Goal: Task Accomplishment & Management: Use online tool/utility

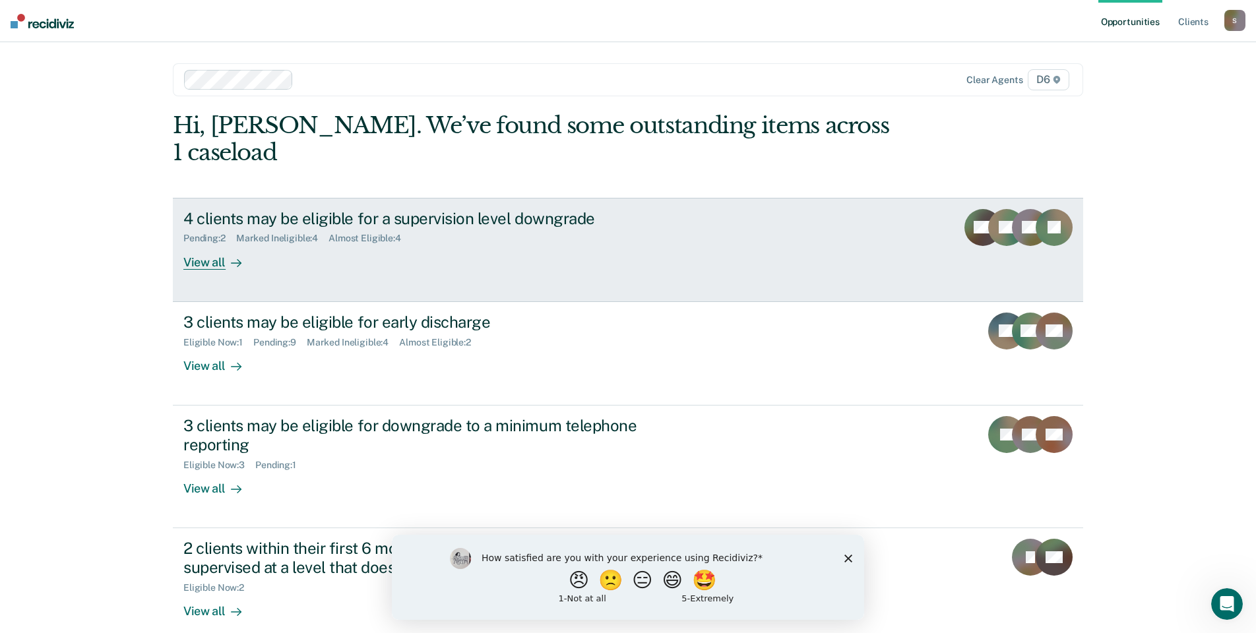
click at [221, 244] on div "View all" at bounding box center [220, 257] width 74 height 26
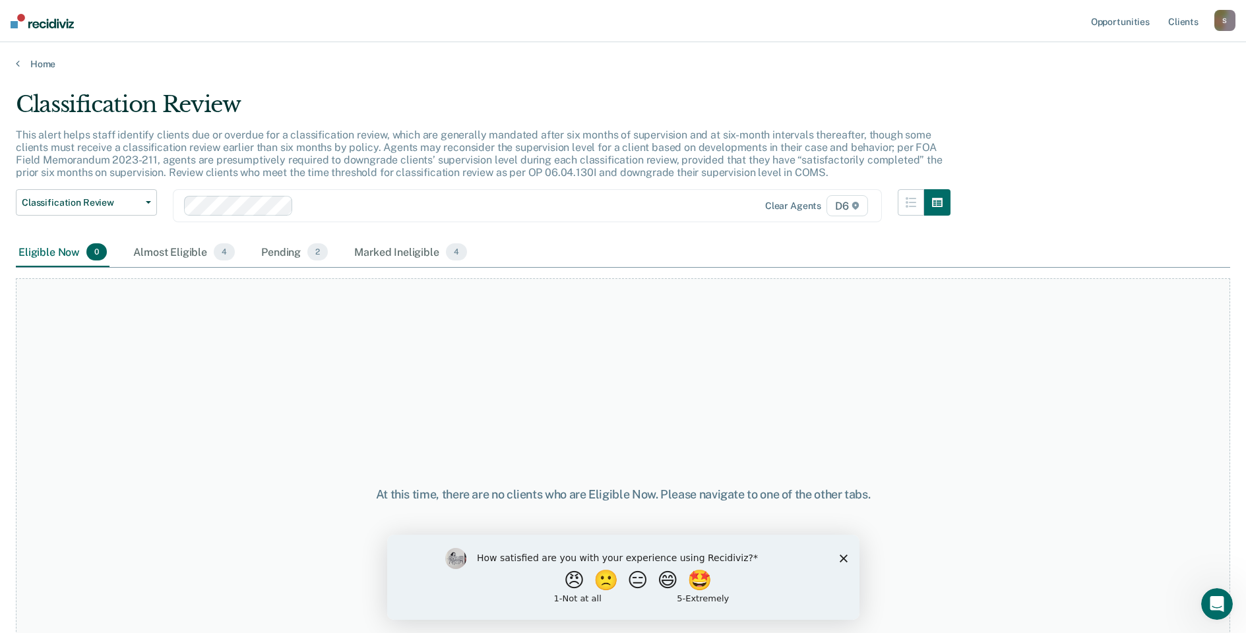
click at [46, 25] on img at bounding box center [42, 21] width 63 height 15
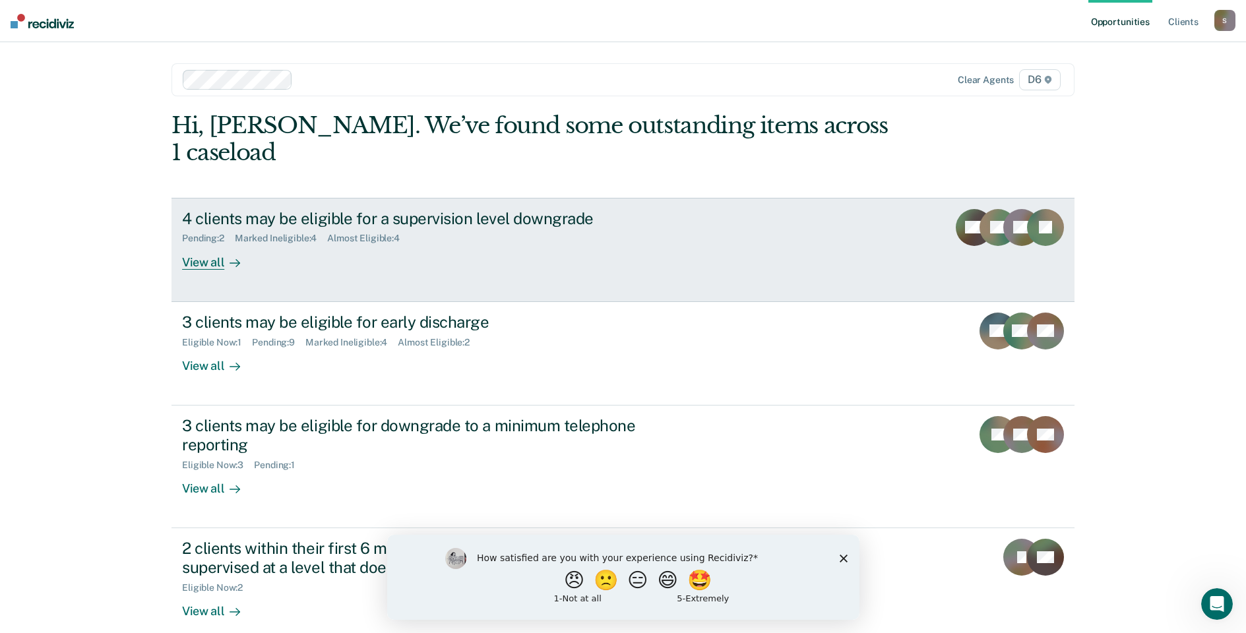
click at [211, 244] on div "View all" at bounding box center [219, 257] width 74 height 26
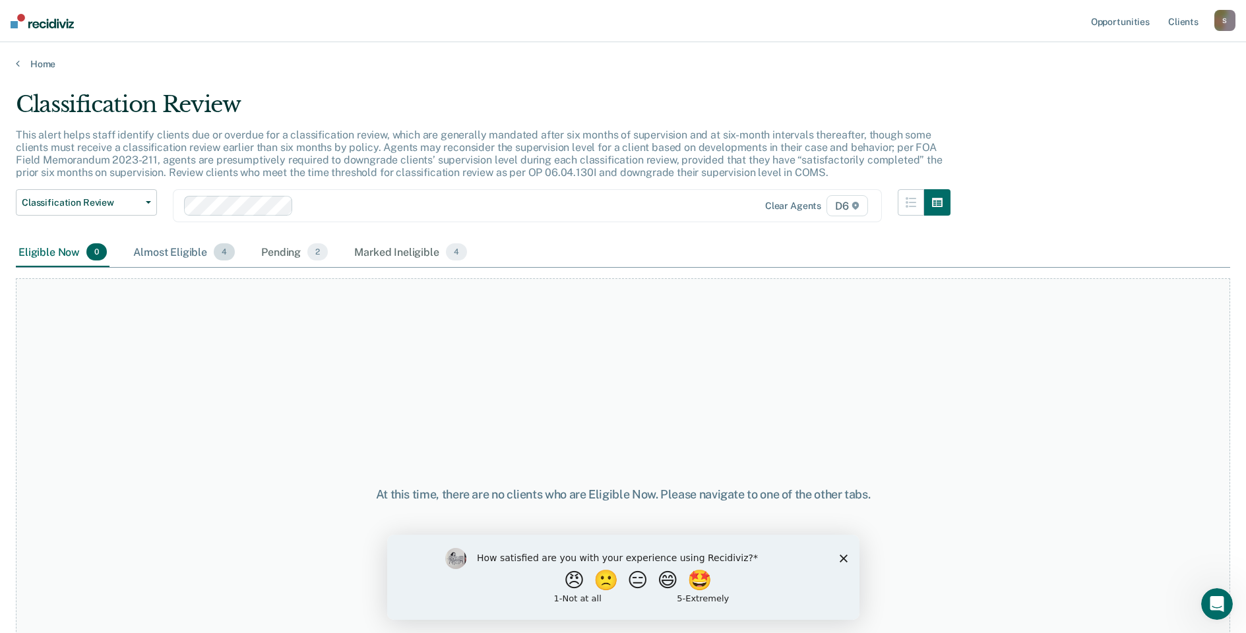
click at [185, 251] on div "Almost Eligible 4" at bounding box center [184, 252] width 107 height 29
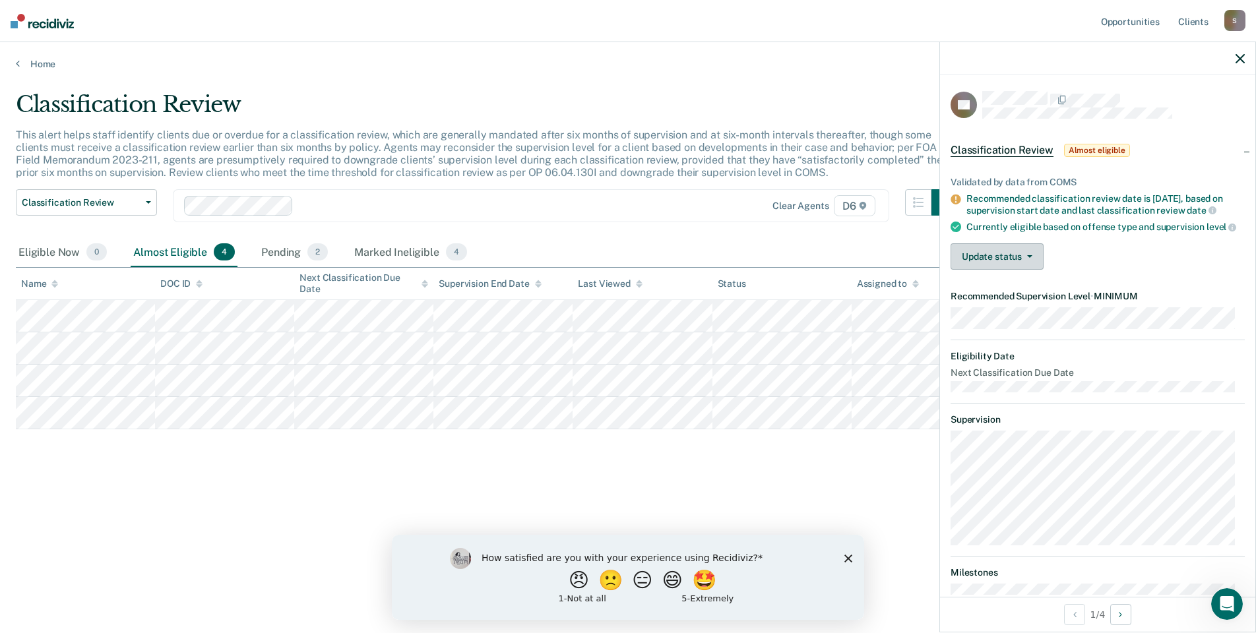
click at [1002, 261] on button "Update status" at bounding box center [997, 256] width 93 height 26
click at [995, 296] on button "[PERSON_NAME]" at bounding box center [1014, 288] width 127 height 21
click at [994, 270] on button "Update status" at bounding box center [997, 256] width 93 height 26
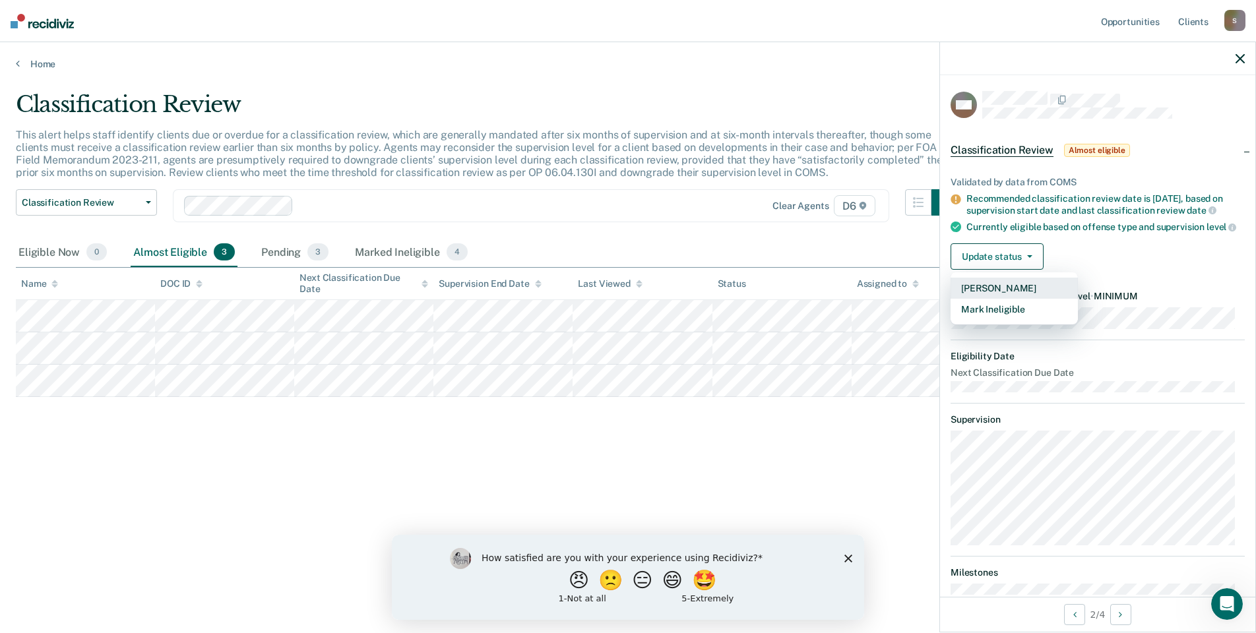
click at [996, 299] on button "[PERSON_NAME]" at bounding box center [1014, 288] width 127 height 21
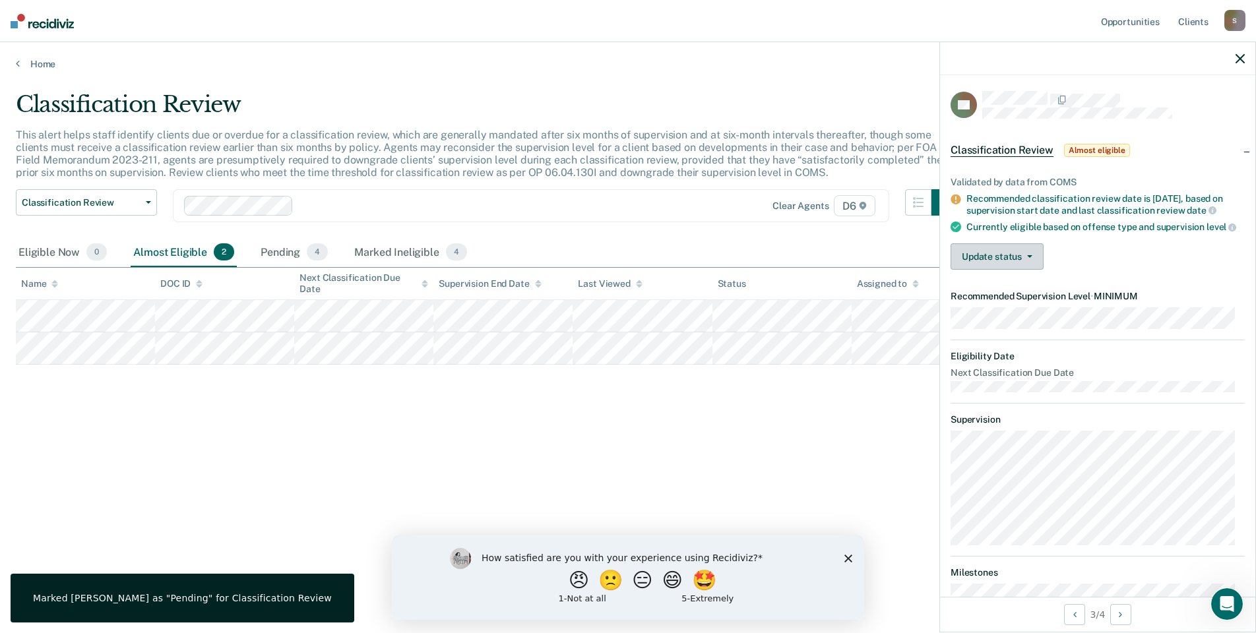
click at [992, 270] on button "Update status" at bounding box center [997, 256] width 93 height 26
click at [989, 320] on button "Mark Ineligible" at bounding box center [1014, 309] width 127 height 21
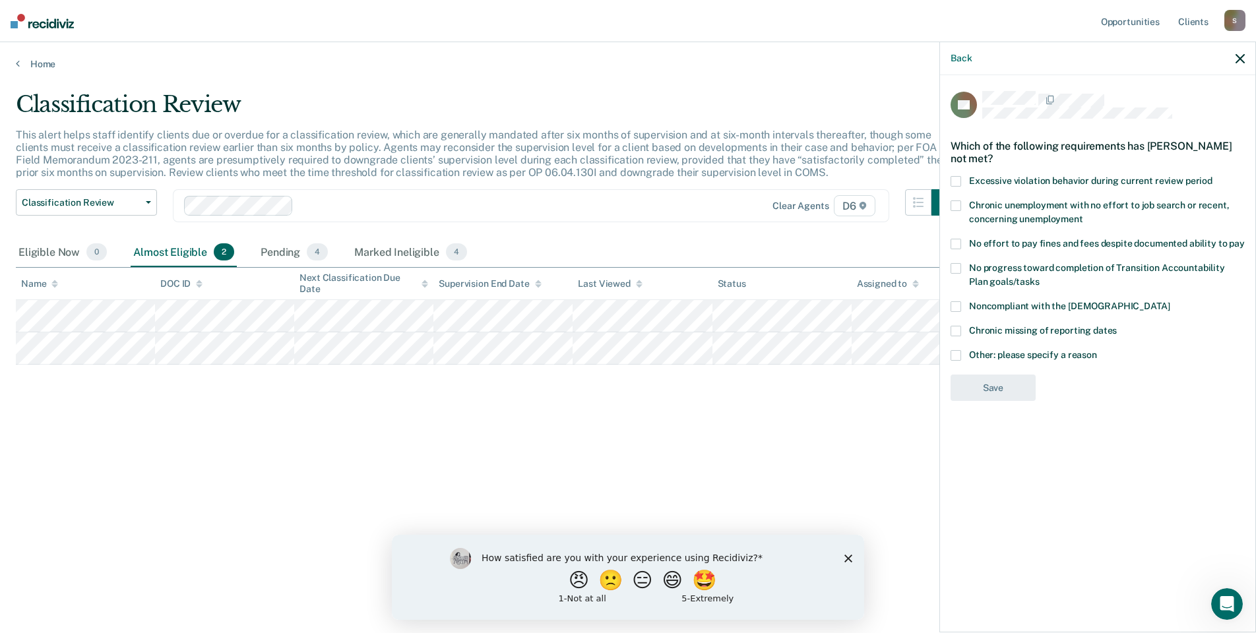
click at [958, 239] on span at bounding box center [956, 244] width 11 height 11
click at [992, 429] on button "Save" at bounding box center [993, 442] width 85 height 27
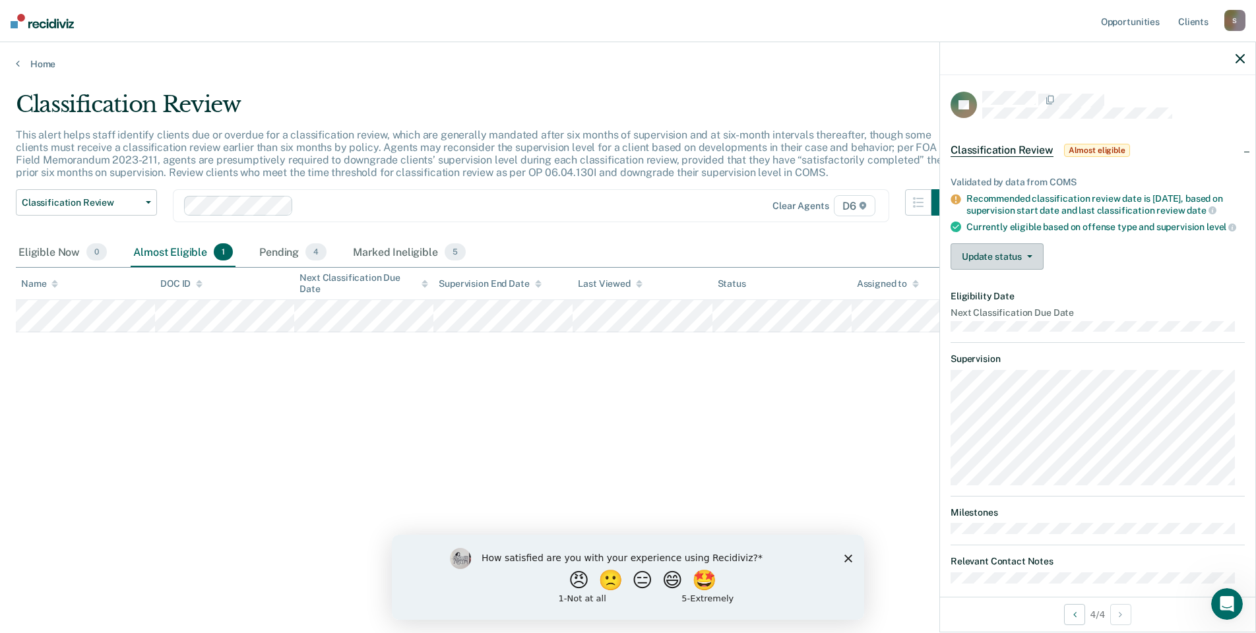
click at [988, 270] on button "Update status" at bounding box center [997, 256] width 93 height 26
click at [1003, 299] on button "[PERSON_NAME]" at bounding box center [1014, 288] width 127 height 21
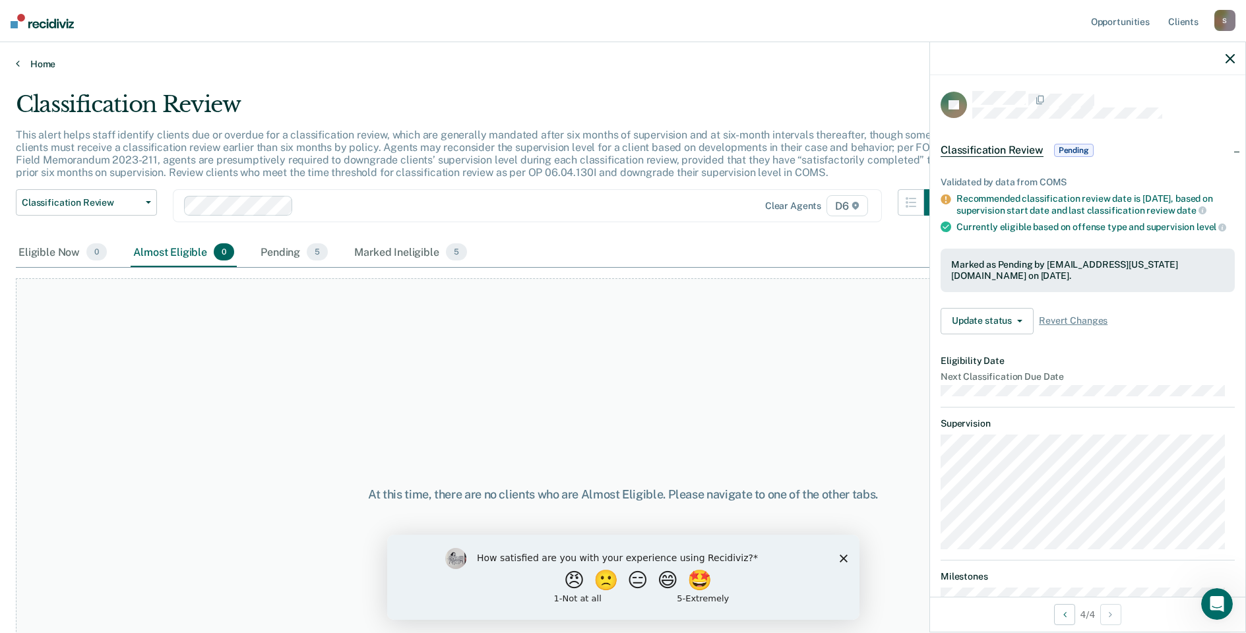
click at [39, 63] on link "Home" at bounding box center [623, 64] width 1215 height 12
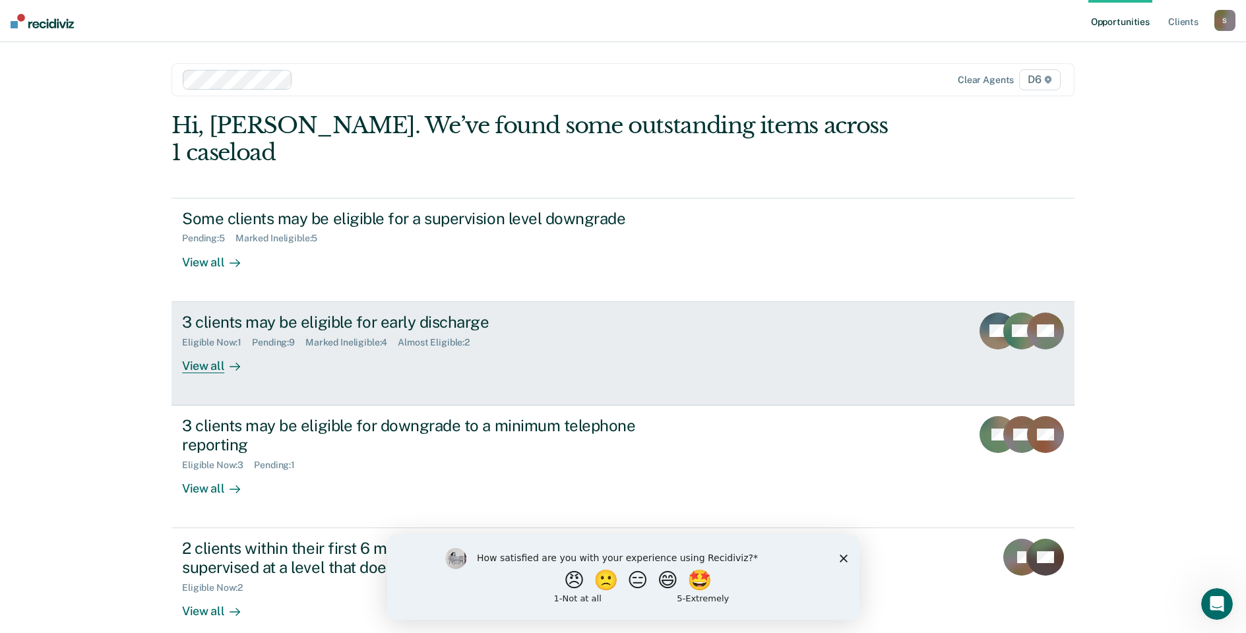
click at [205, 348] on div "View all" at bounding box center [219, 361] width 74 height 26
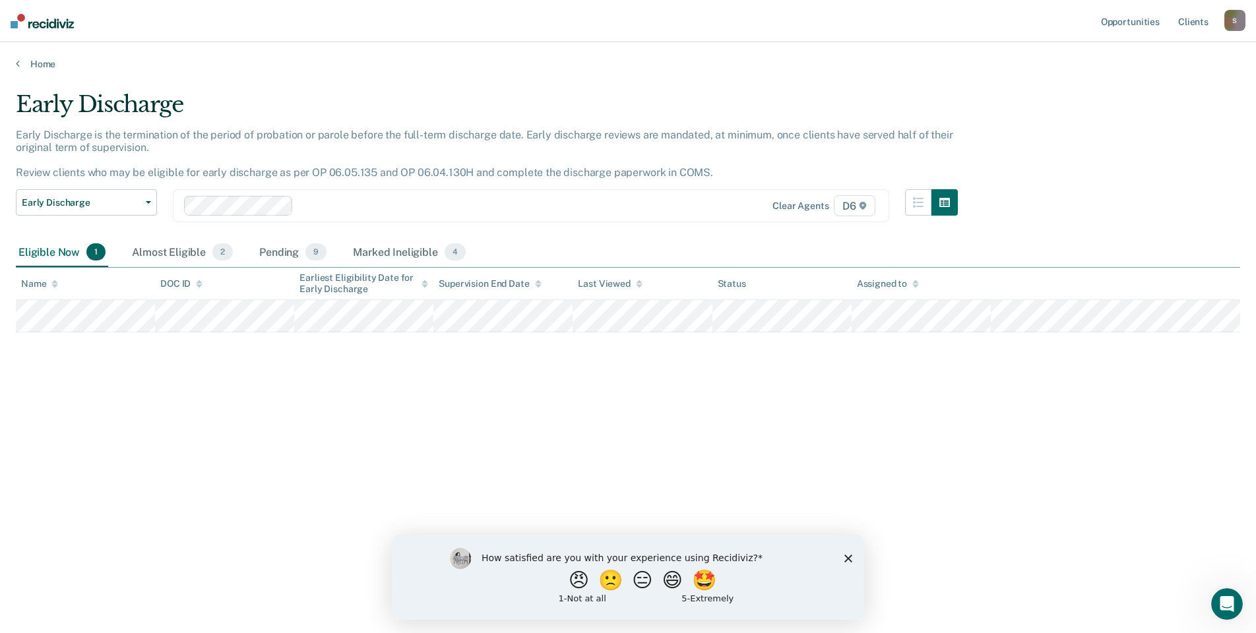
click at [46, 255] on div "Eligible Now 1" at bounding box center [62, 252] width 92 height 29
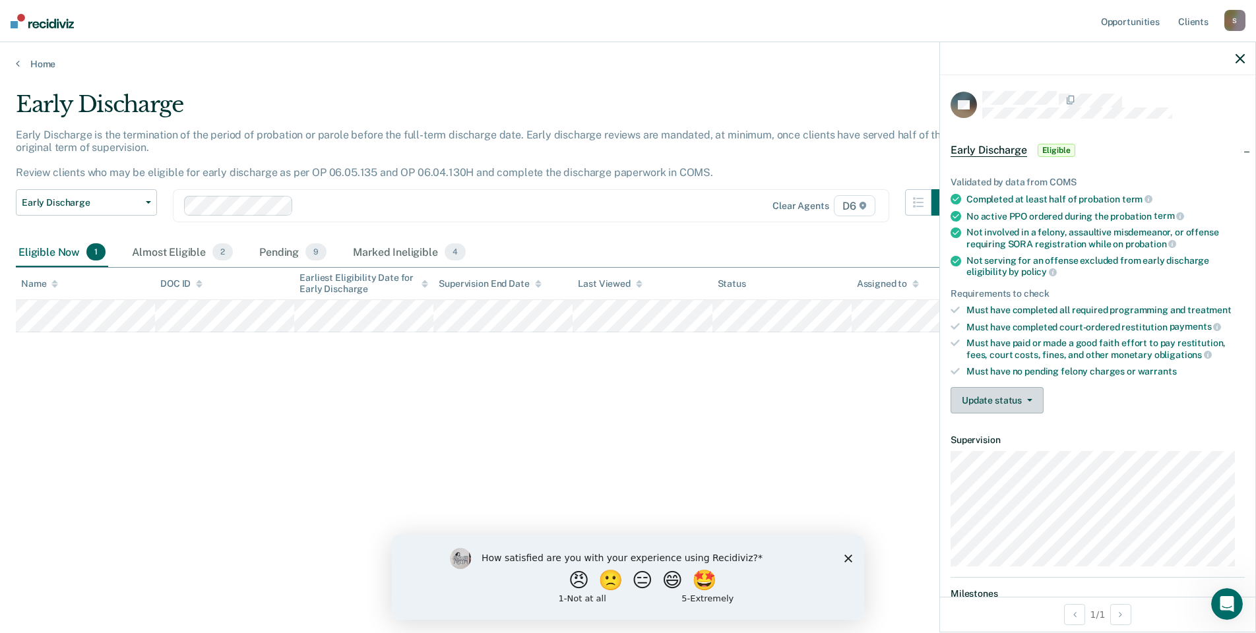
click at [1002, 402] on button "Update status" at bounding box center [997, 400] width 93 height 26
click at [1002, 451] on button "Mark Ineligible" at bounding box center [1014, 453] width 127 height 21
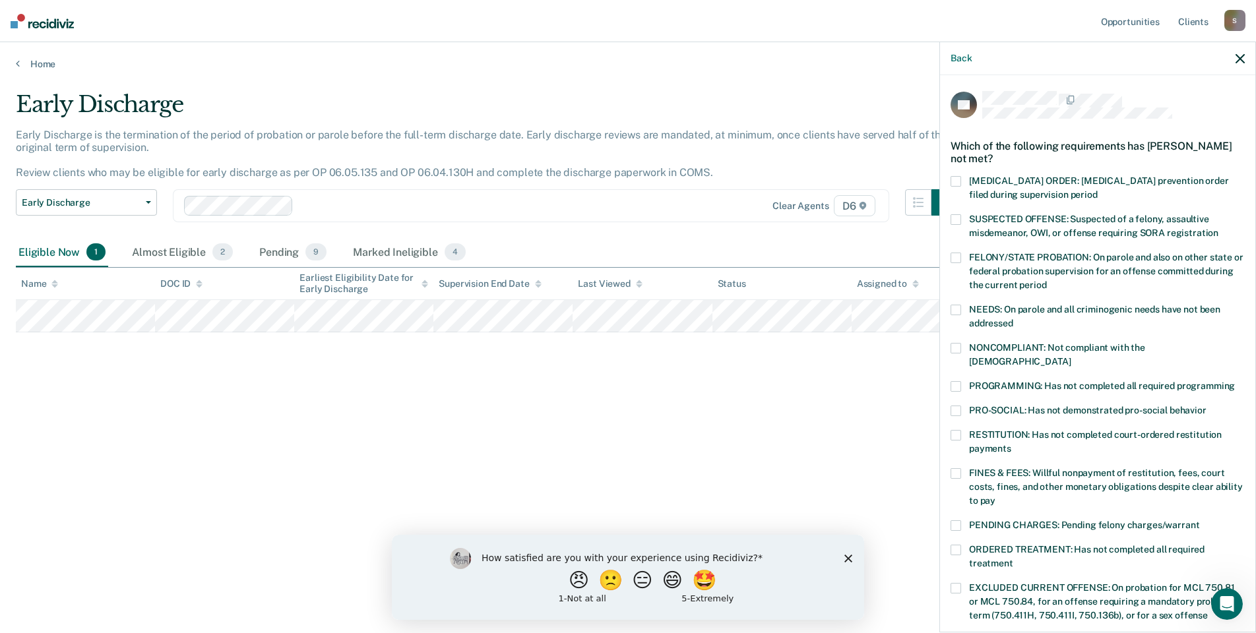
click at [961, 468] on label "FINES & FEES: Willful nonpayment of restitution, fees, court costs, fines, and …" at bounding box center [1098, 489] width 294 height 42
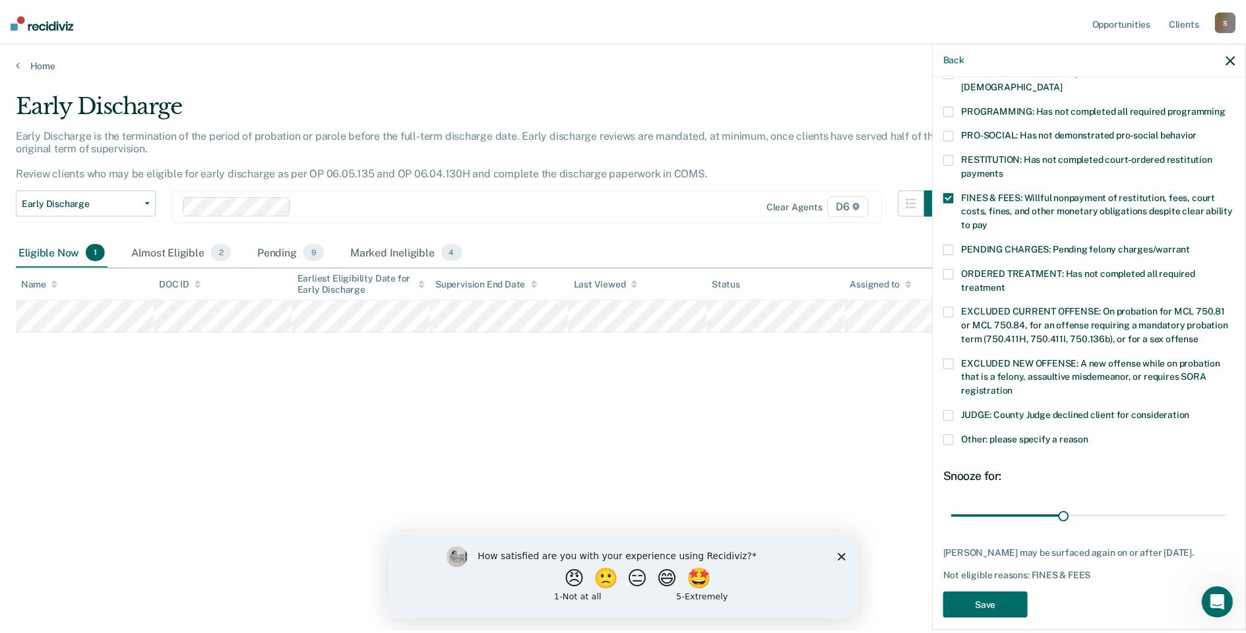
scroll to position [286, 0]
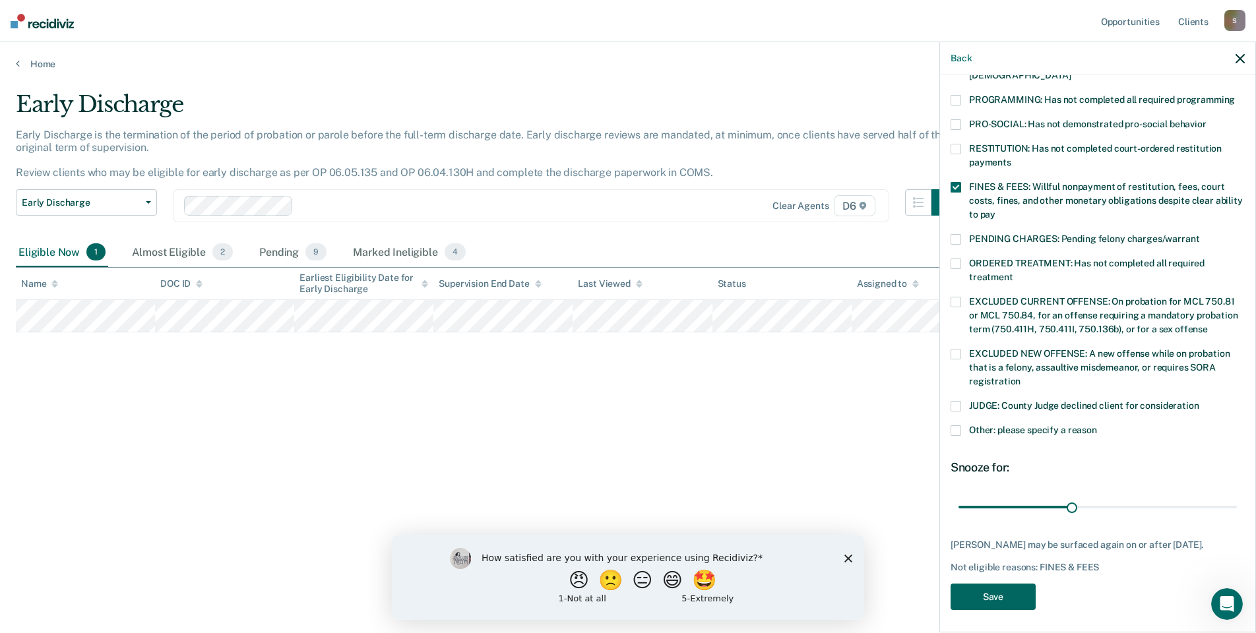
click at [1005, 594] on button "Save" at bounding box center [993, 597] width 85 height 27
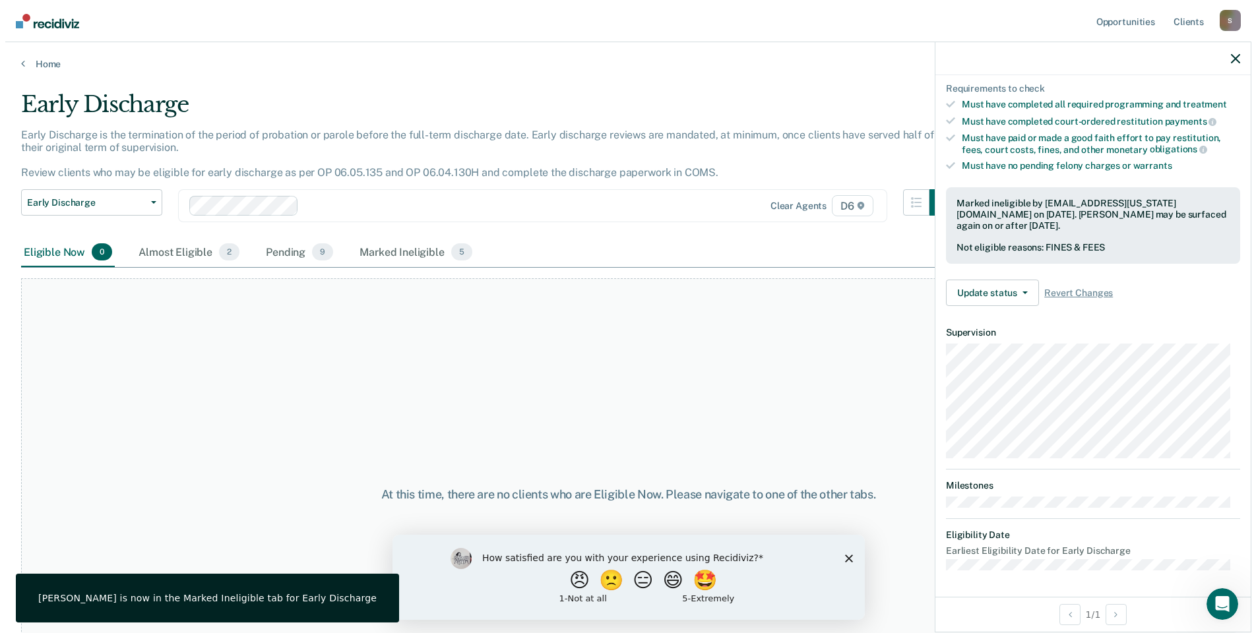
scroll to position [204, 0]
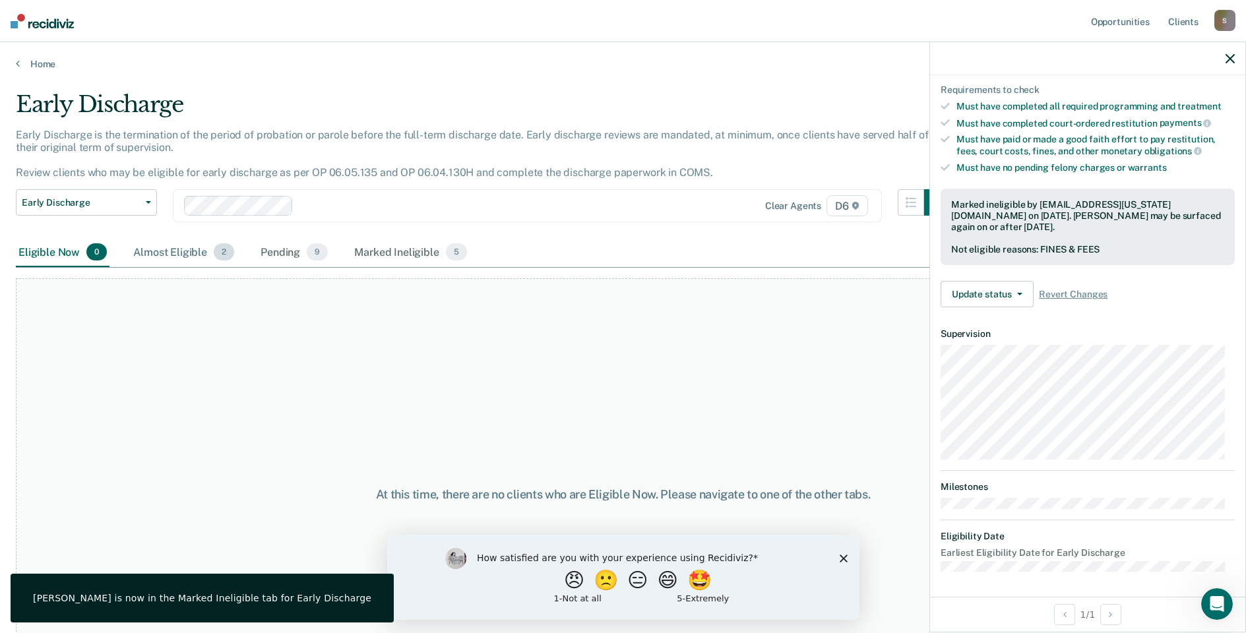
click at [208, 255] on div "Almost Eligible 2" at bounding box center [184, 252] width 106 height 29
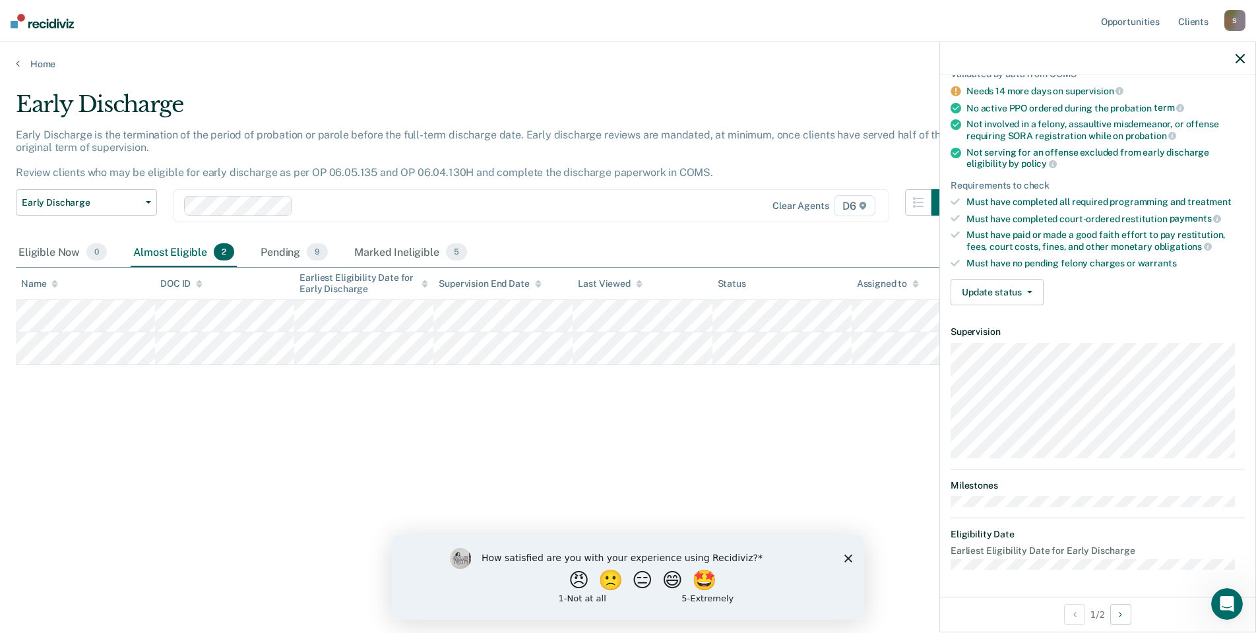
scroll to position [106, 0]
click at [1002, 298] on button "Update status" at bounding box center [997, 294] width 93 height 26
click at [1027, 350] on button "Mark Ineligible" at bounding box center [1014, 346] width 127 height 21
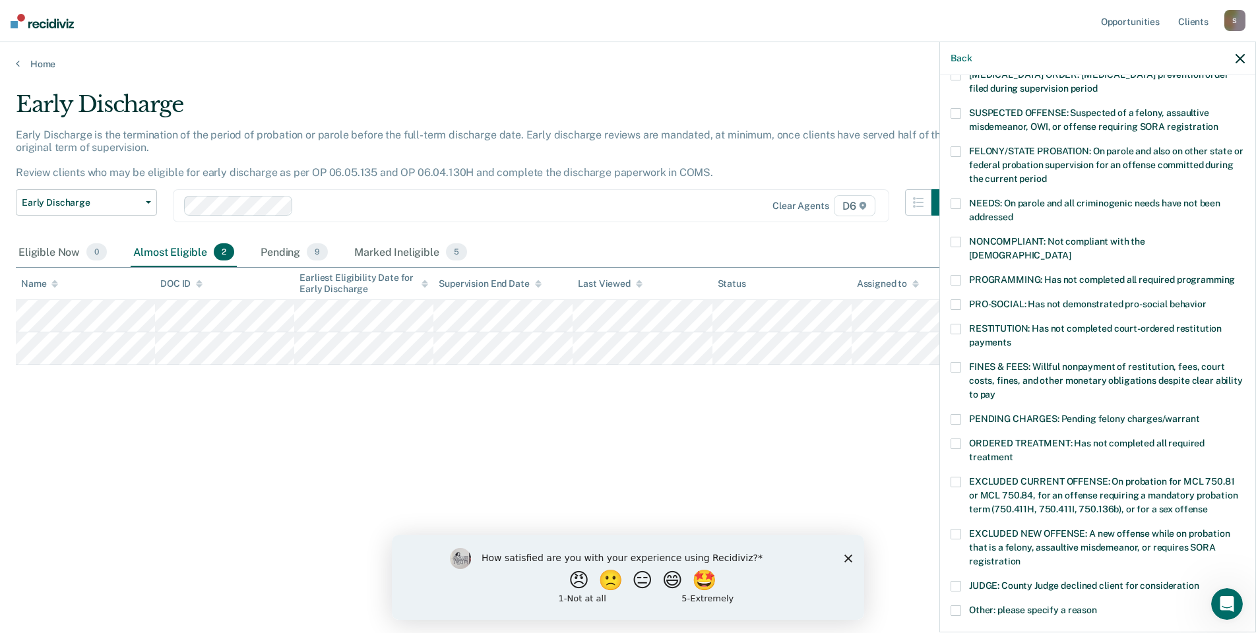
drag, startPoint x: 963, startPoint y: 361, endPoint x: 965, endPoint y: 350, distance: 10.7
click at [963, 362] on label "FINES & FEES: Willful nonpayment of restitution, fees, court costs, fines, and …" at bounding box center [1098, 383] width 294 height 42
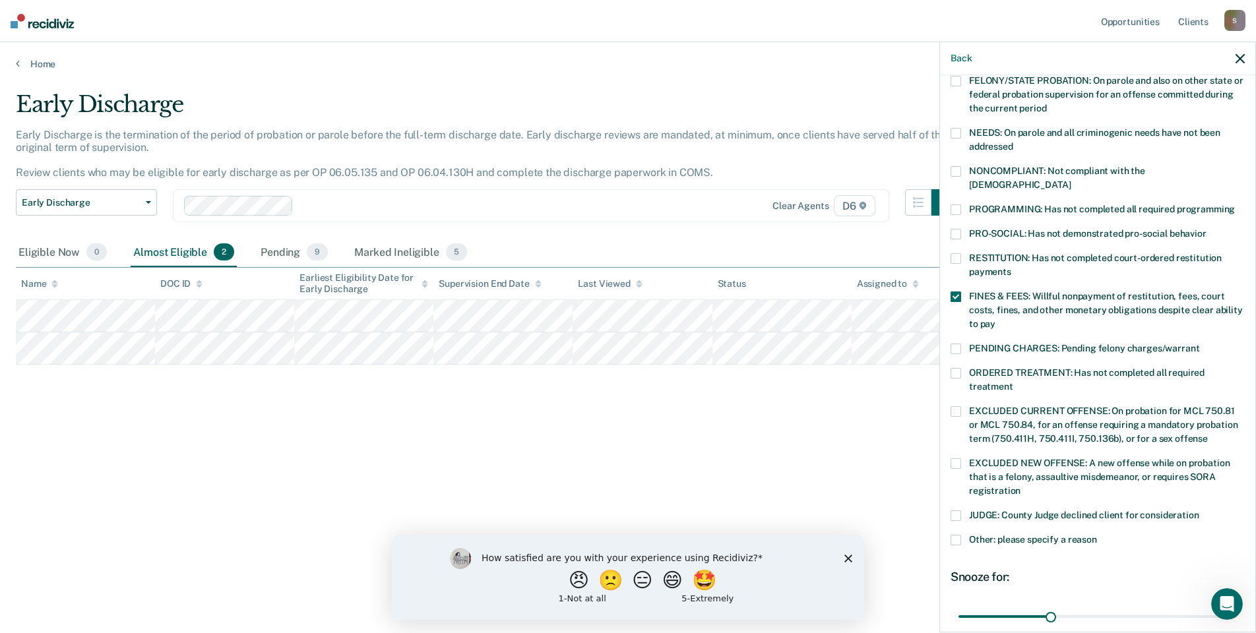
scroll to position [286, 0]
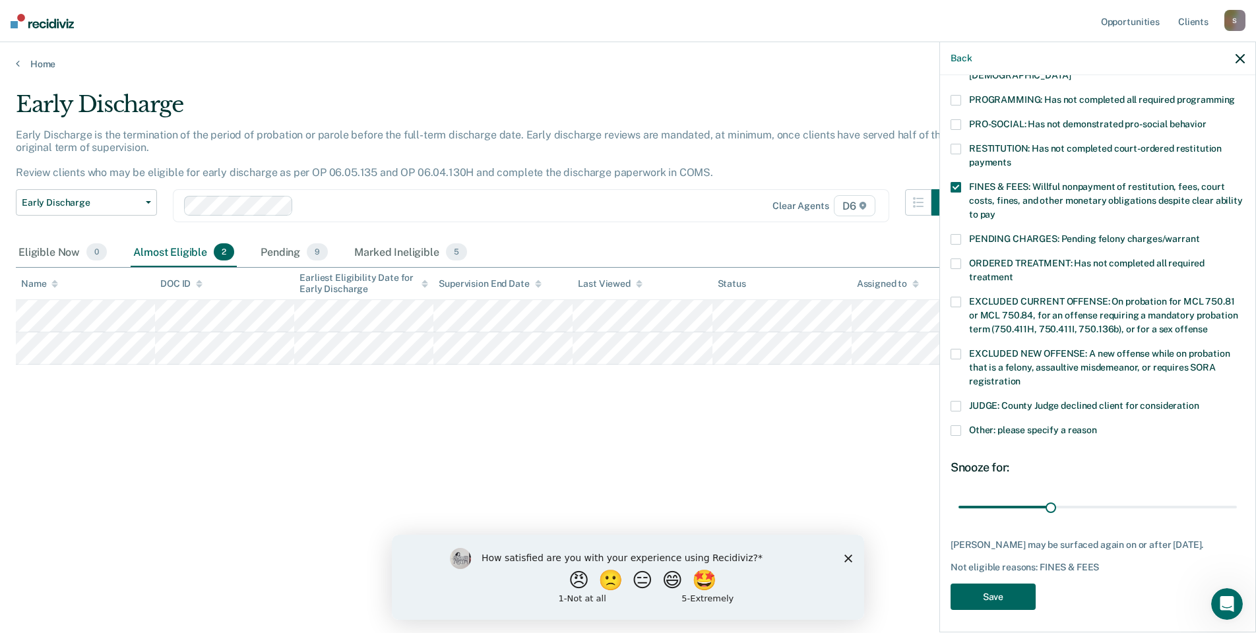
click at [999, 596] on button "Save" at bounding box center [993, 597] width 85 height 27
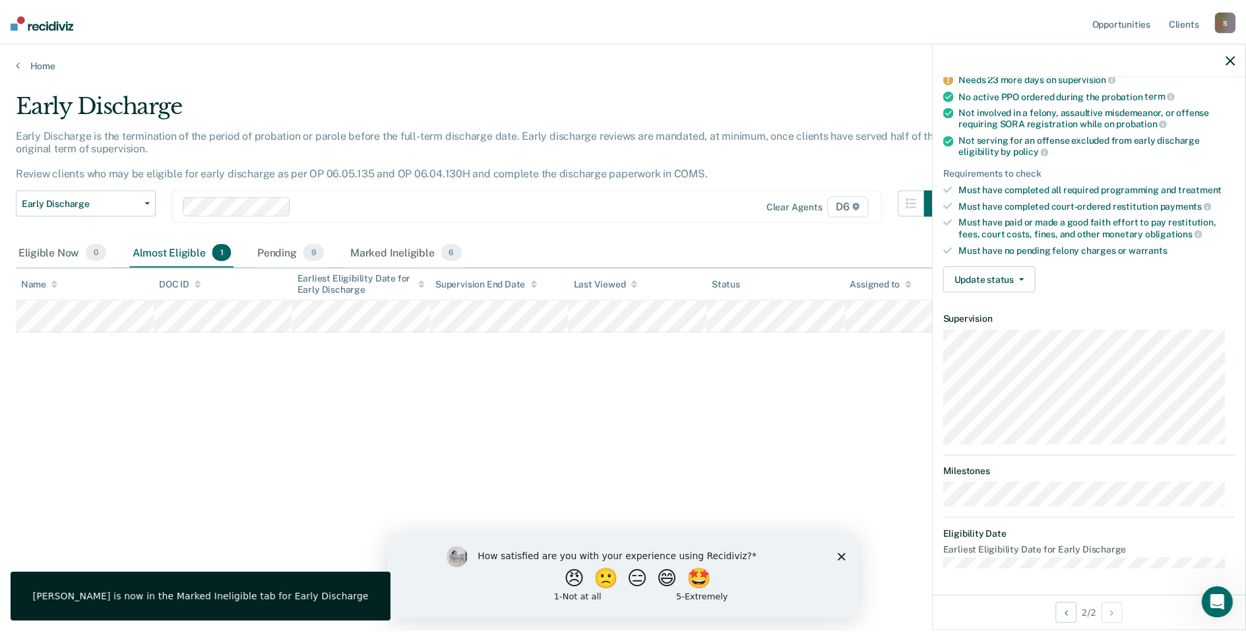
scroll to position [120, 0]
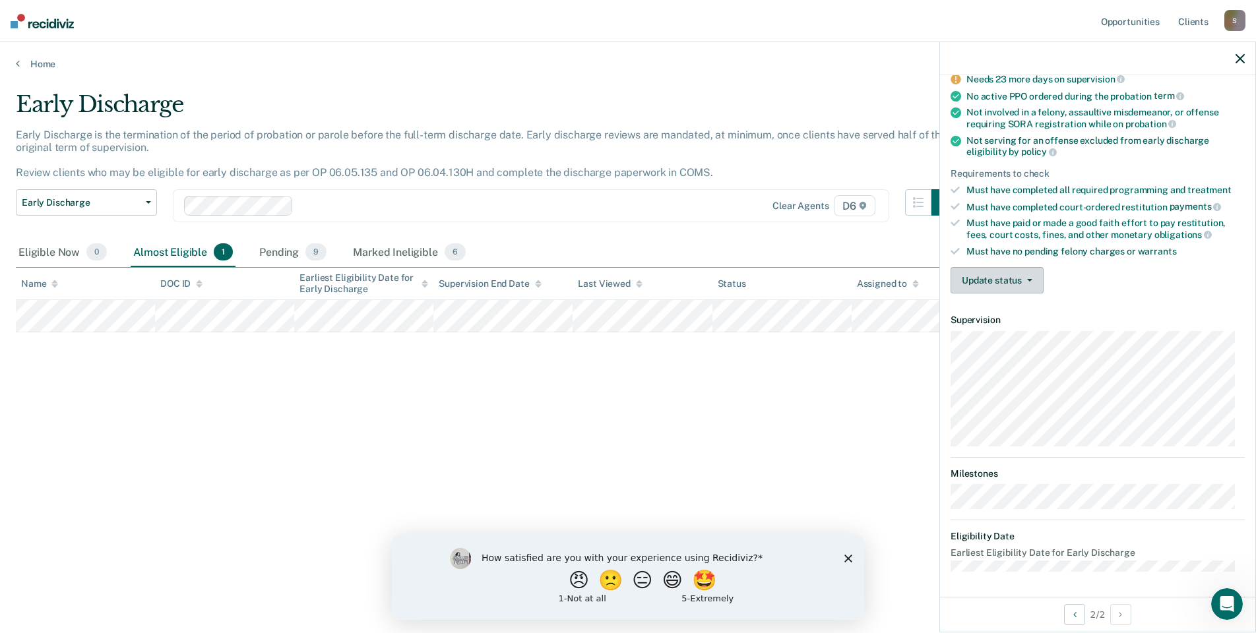
click at [990, 276] on button "Update status" at bounding box center [997, 280] width 93 height 26
click at [1009, 305] on button "[PERSON_NAME]" at bounding box center [1014, 311] width 127 height 21
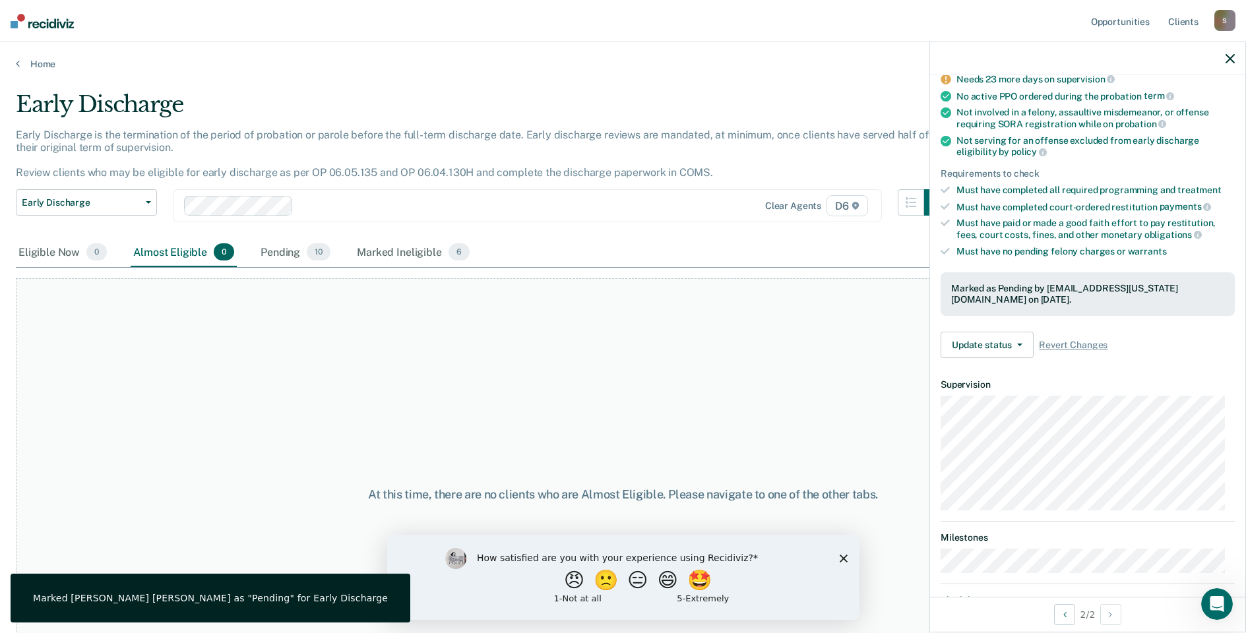
click at [36, 24] on img at bounding box center [42, 21] width 63 height 15
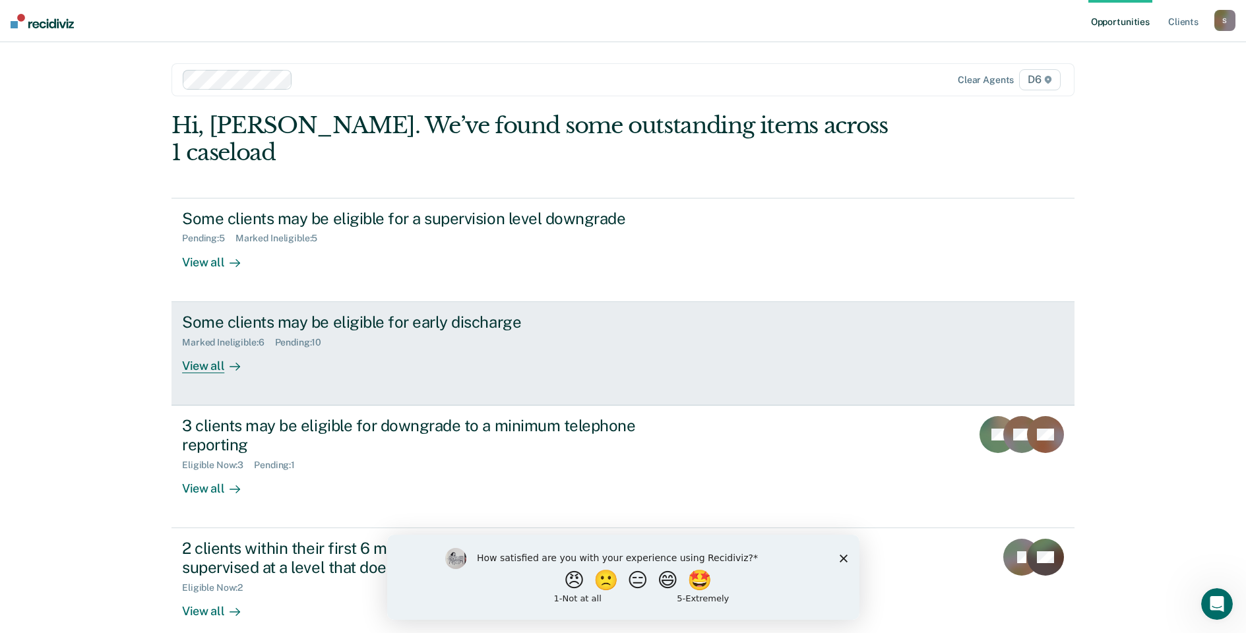
click at [213, 337] on div "Marked Ineligible : 6" at bounding box center [228, 342] width 92 height 11
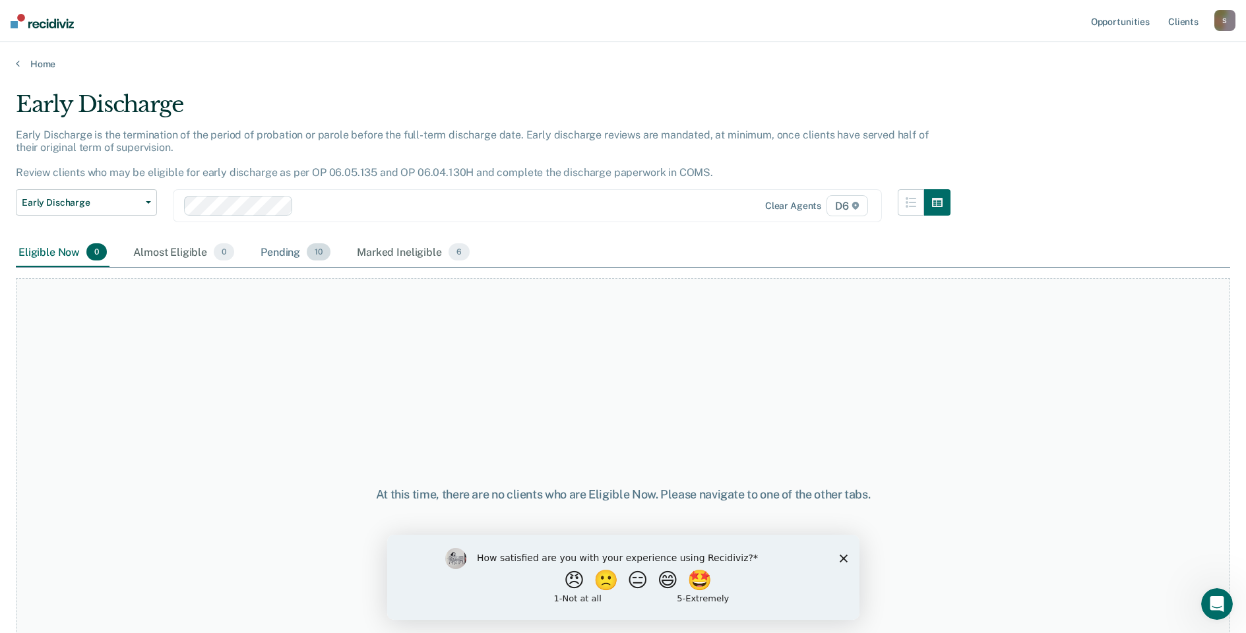
click at [284, 252] on div "Pending 10" at bounding box center [295, 252] width 75 height 29
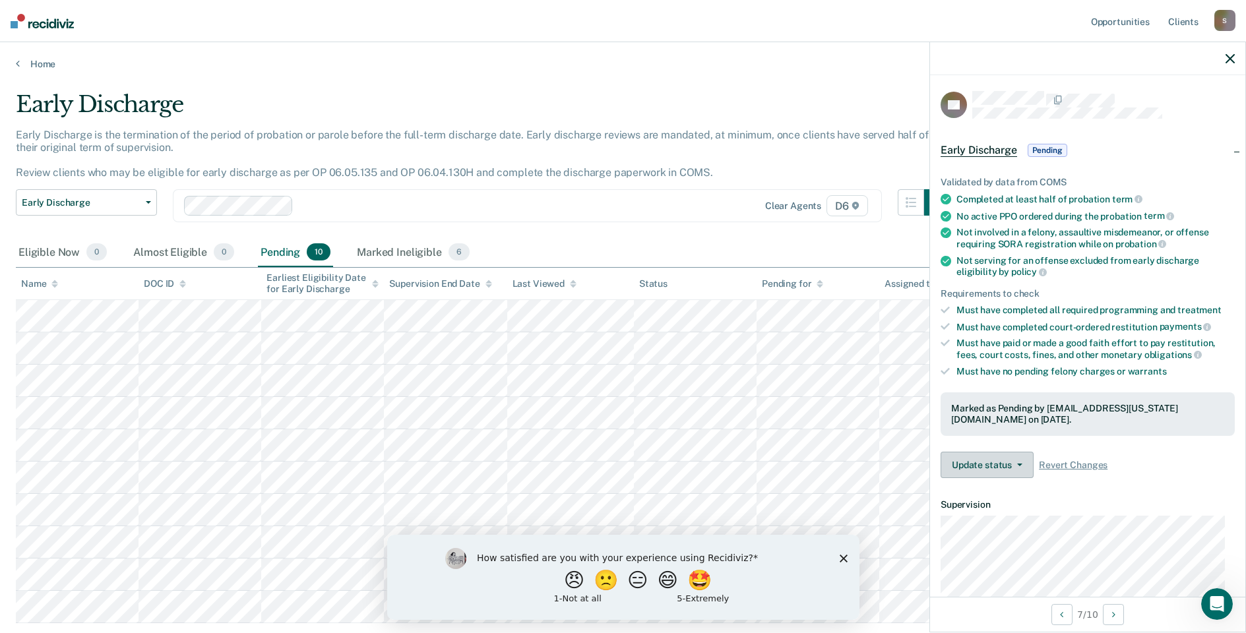
click at [992, 460] on button "Update status" at bounding box center [987, 465] width 93 height 26
click at [986, 515] on button "Mark Ineligible" at bounding box center [1004, 517] width 127 height 21
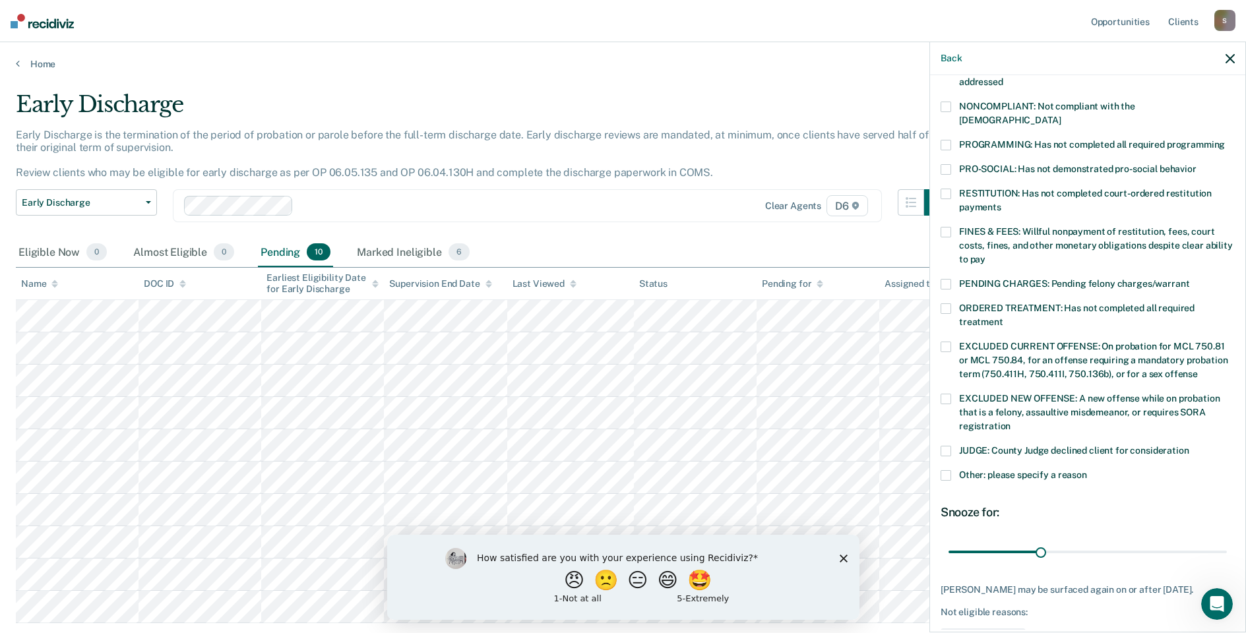
scroll to position [264, 0]
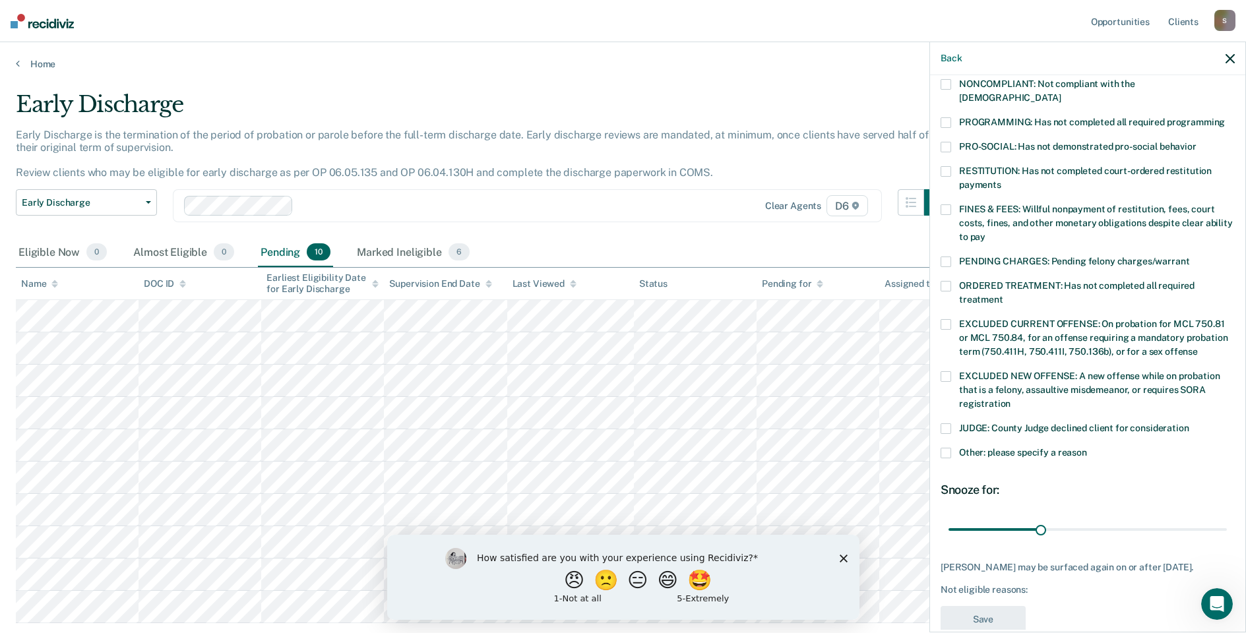
click at [950, 448] on label "Other: please specify a reason" at bounding box center [1088, 455] width 294 height 14
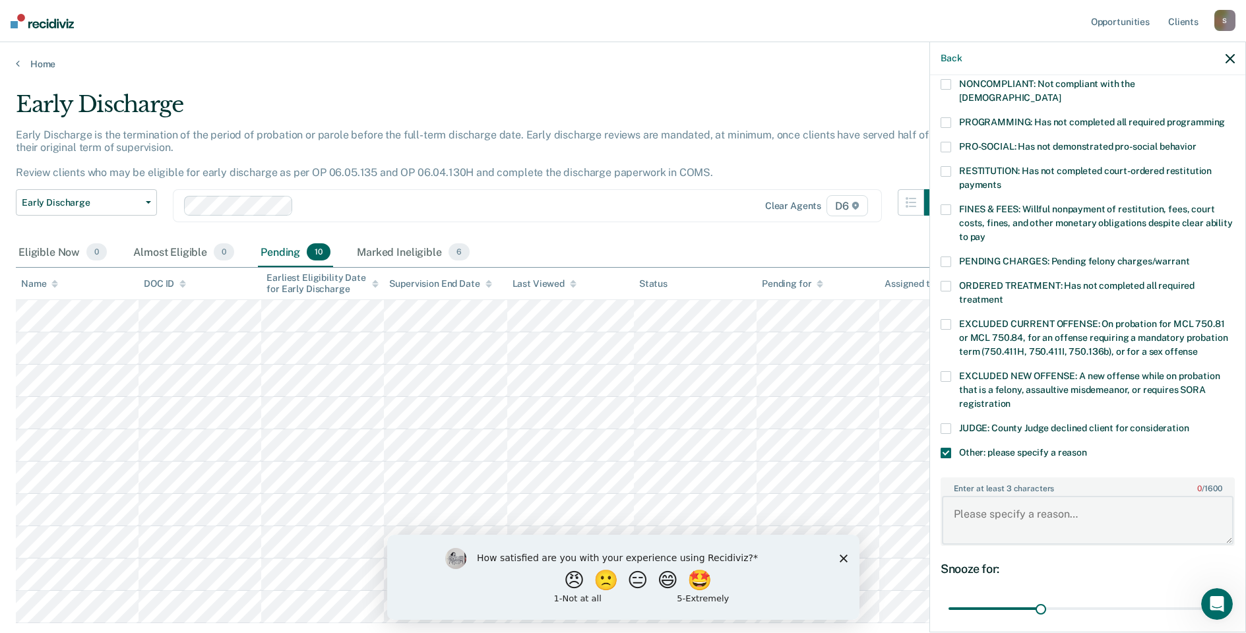
click at [978, 515] on textarea "Enter at least 3 characters 0 / 1600" at bounding box center [1088, 520] width 292 height 49
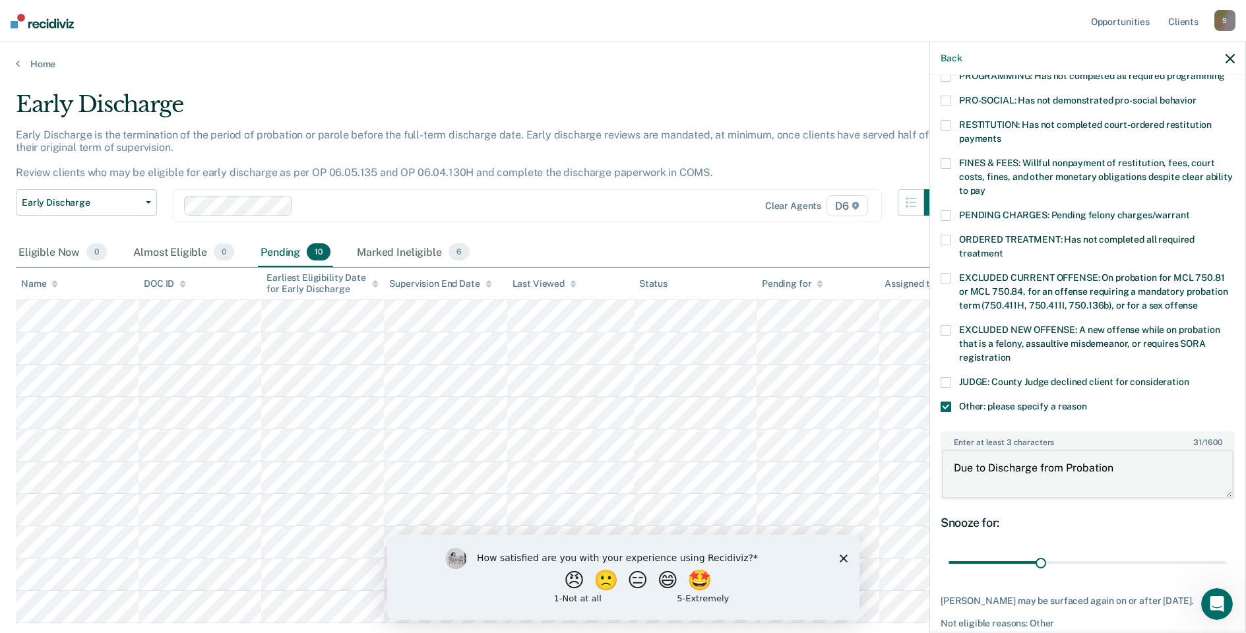
scroll to position [366, 0]
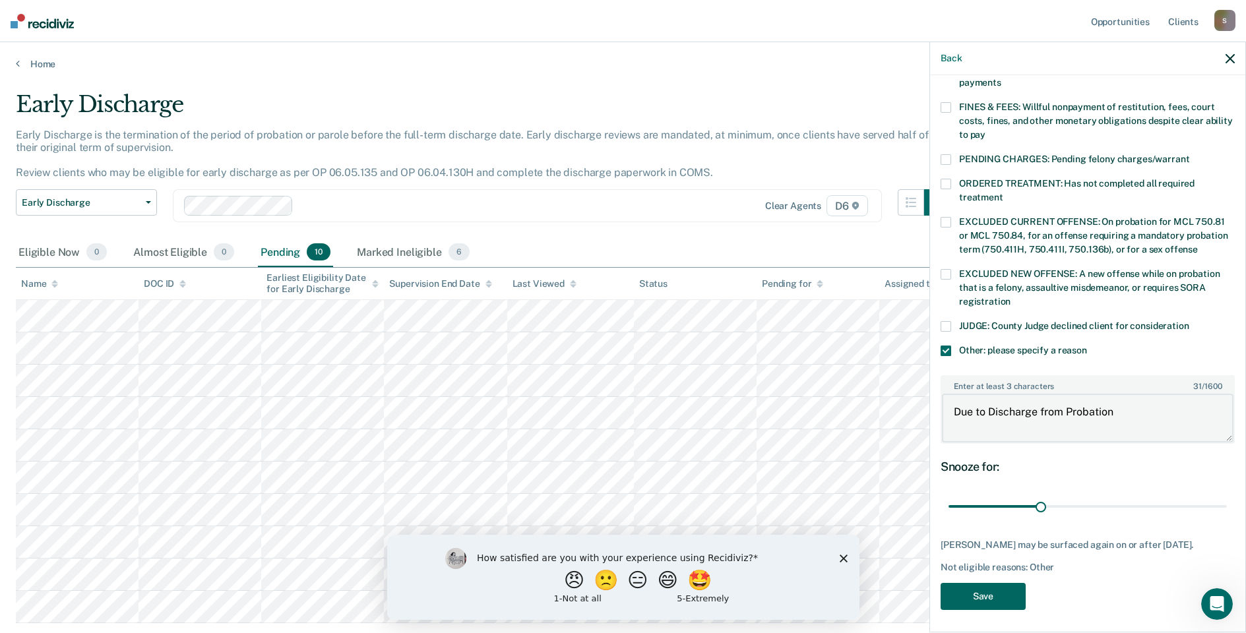
type textarea "Due to Discharge from Probation"
click at [1009, 594] on button "Save" at bounding box center [983, 596] width 85 height 27
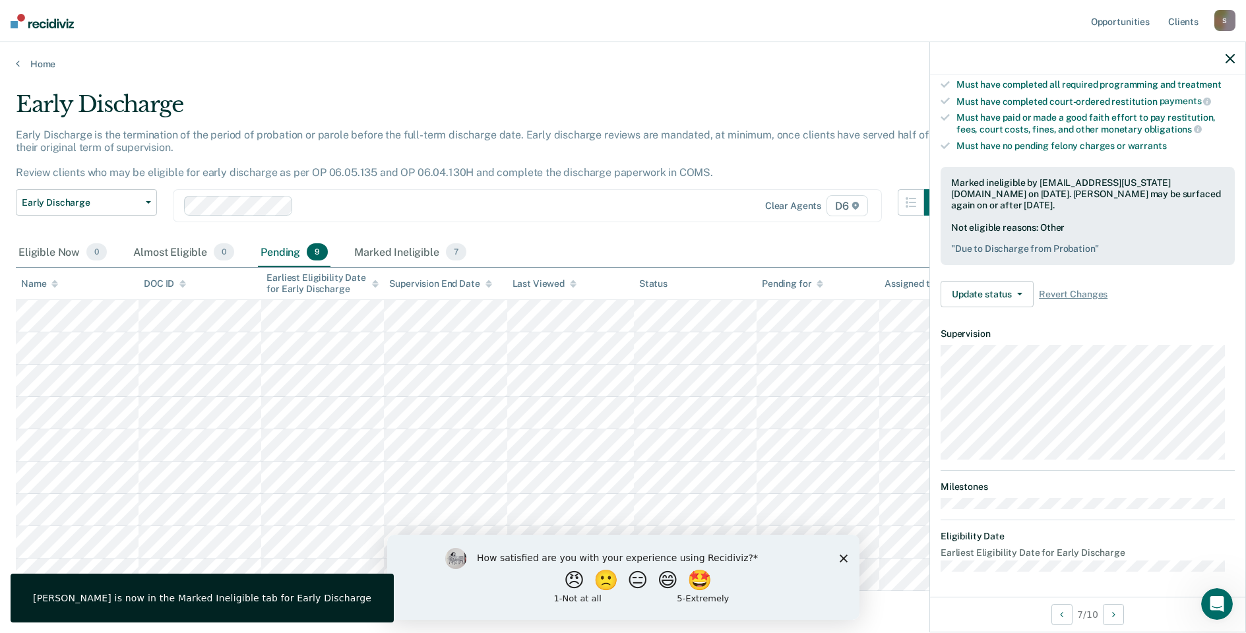
scroll to position [185, 0]
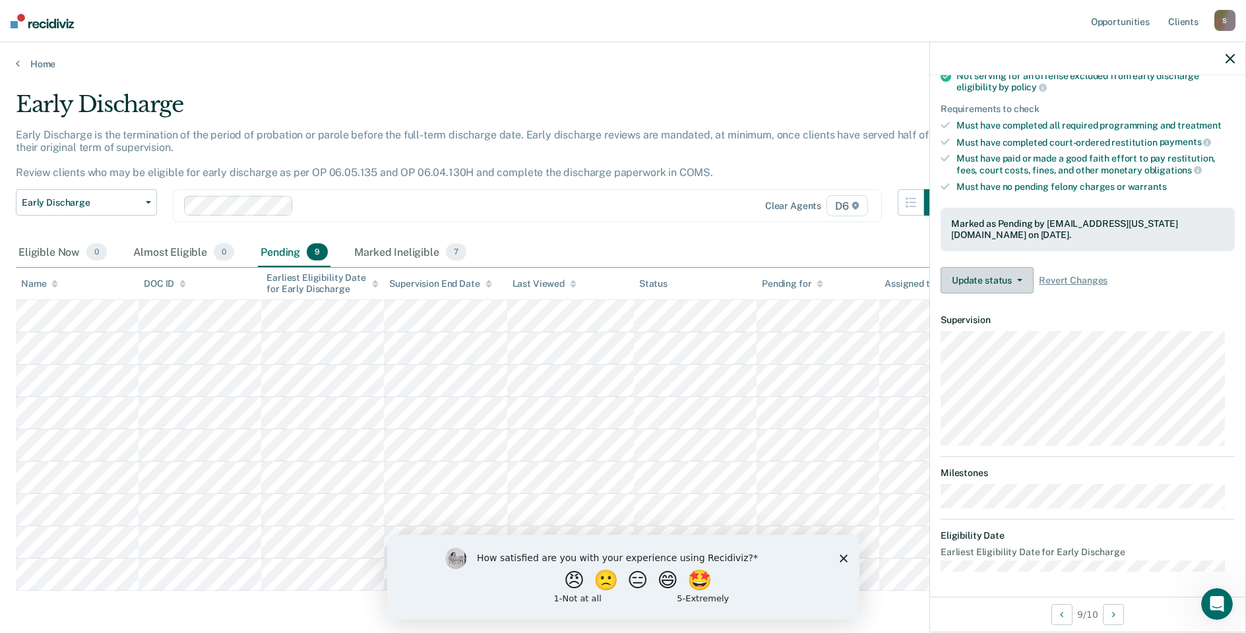
click at [988, 278] on button "Update status" at bounding box center [987, 280] width 93 height 26
click at [988, 311] on button "Revert from Pending" at bounding box center [1004, 311] width 127 height 21
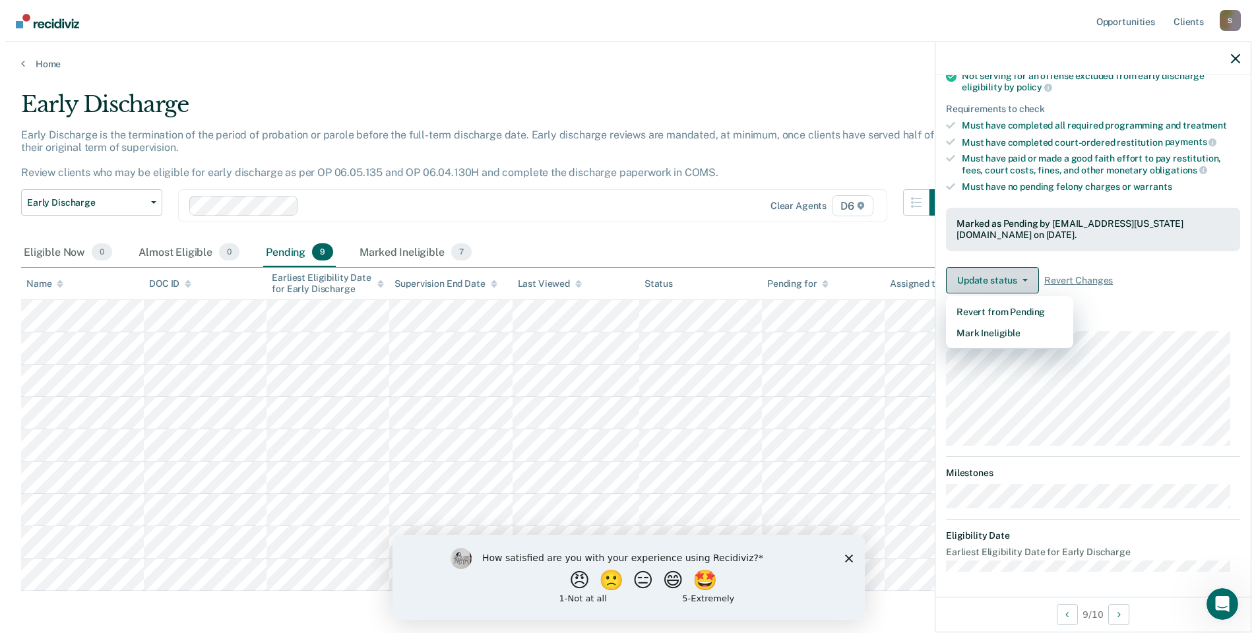
scroll to position [120, 0]
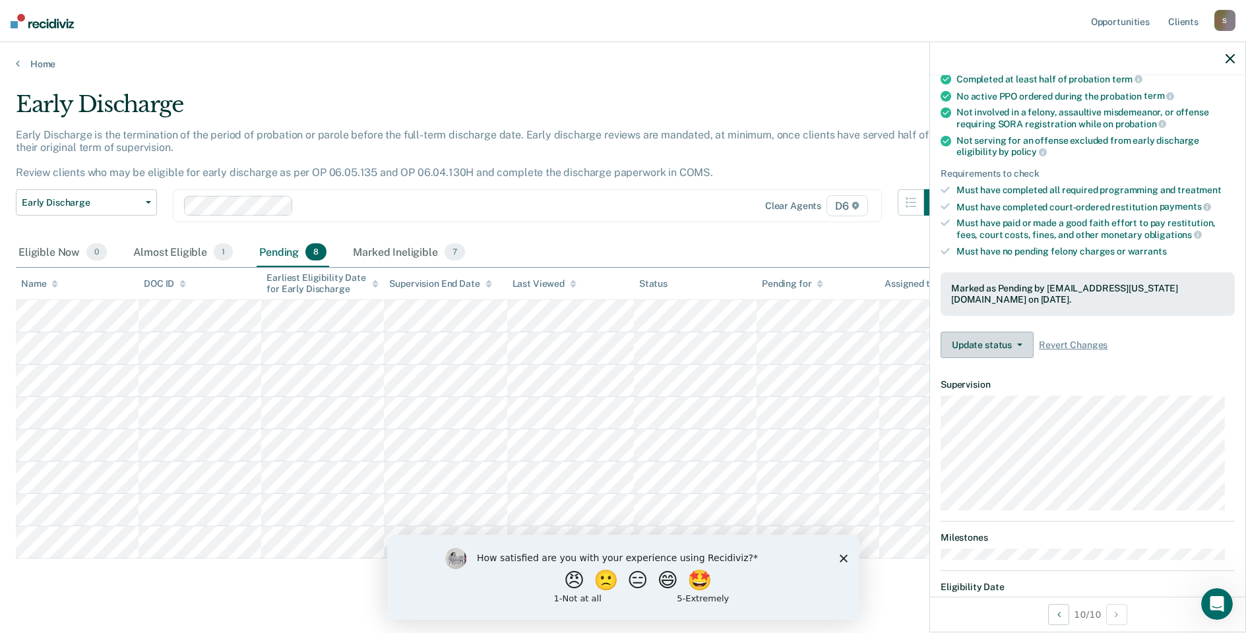
click at [992, 339] on button "Update status" at bounding box center [987, 345] width 93 height 26
click at [1009, 371] on button "Revert from Pending" at bounding box center [1004, 376] width 127 height 21
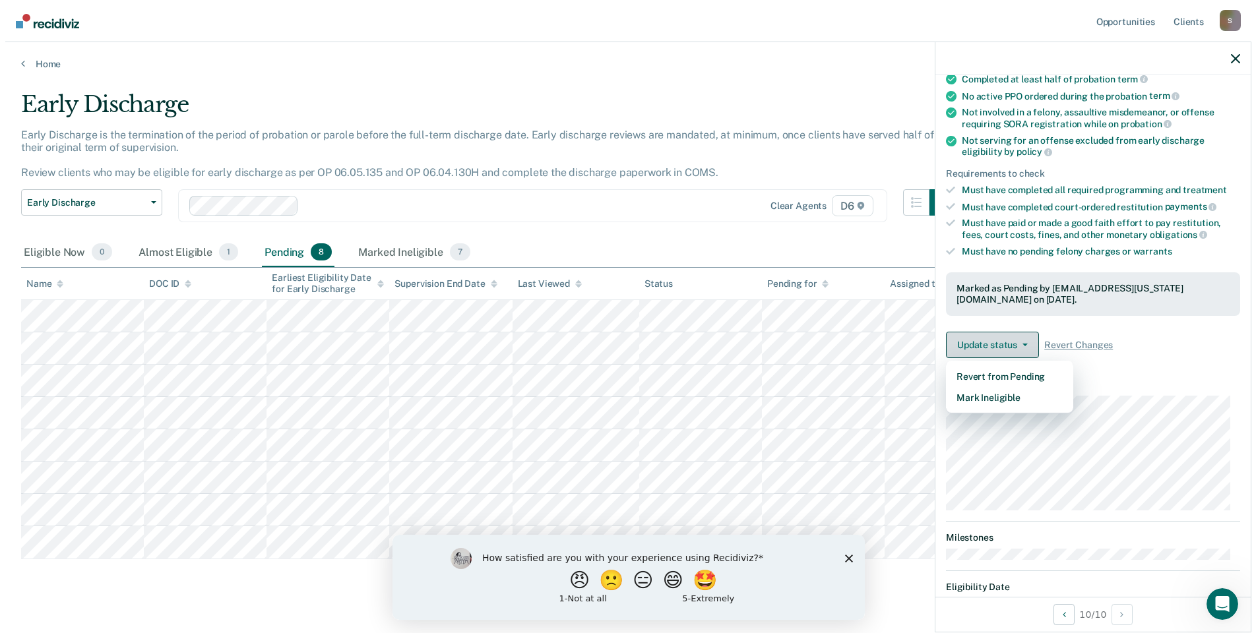
scroll to position [106, 0]
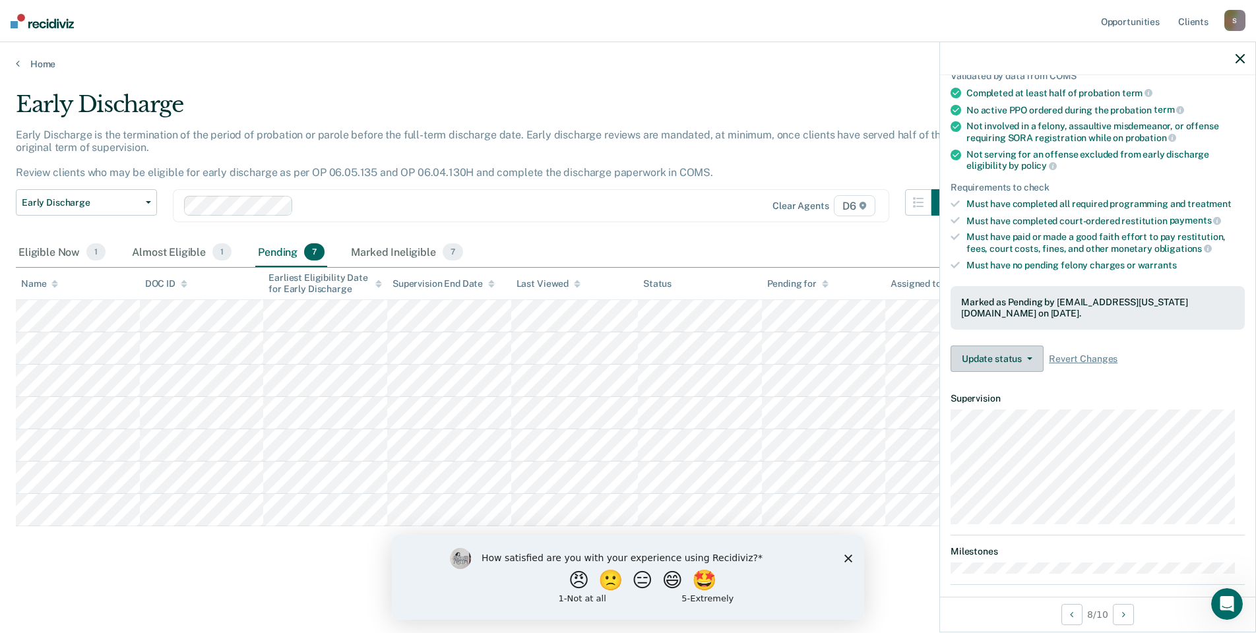
click at [1001, 364] on button "Update status" at bounding box center [997, 359] width 93 height 26
click at [1000, 393] on button "Revert from Pending" at bounding box center [1014, 390] width 127 height 21
click at [997, 362] on button "Update status" at bounding box center [997, 359] width 93 height 26
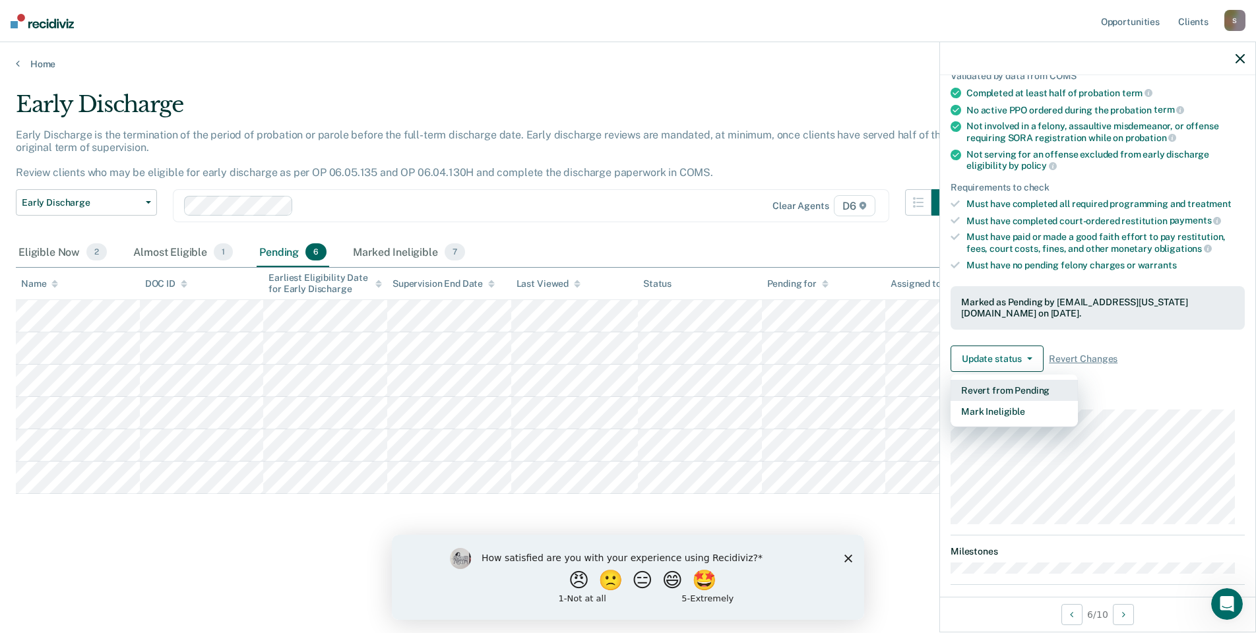
click at [1001, 389] on button "Revert from Pending" at bounding box center [1014, 390] width 127 height 21
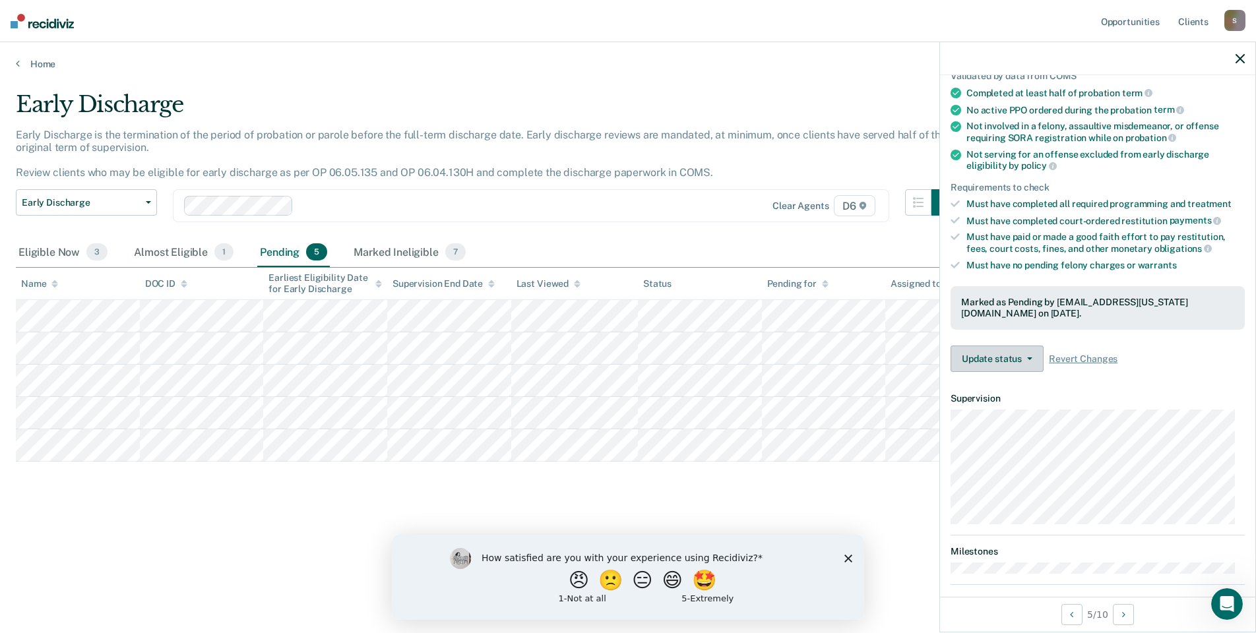
click at [974, 356] on button "Update status" at bounding box center [997, 359] width 93 height 26
click at [984, 388] on button "Revert from Pending" at bounding box center [1014, 390] width 127 height 21
click at [978, 358] on button "Update status" at bounding box center [997, 359] width 93 height 26
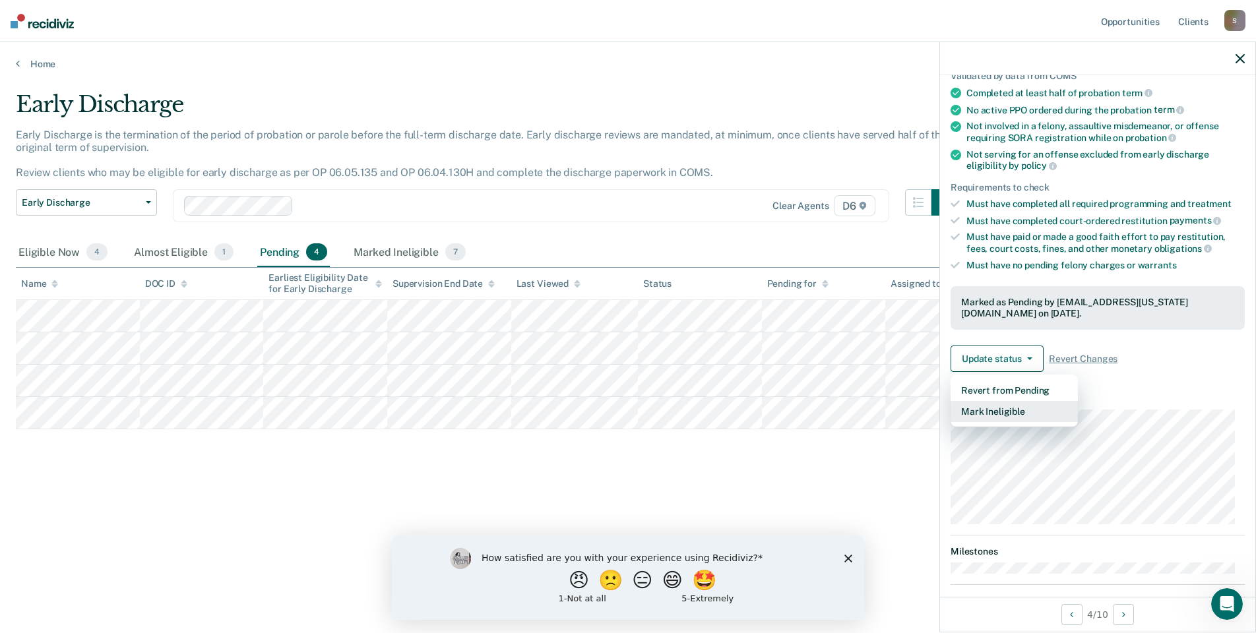
click at [987, 412] on button "Mark Ineligible" at bounding box center [1014, 411] width 127 height 21
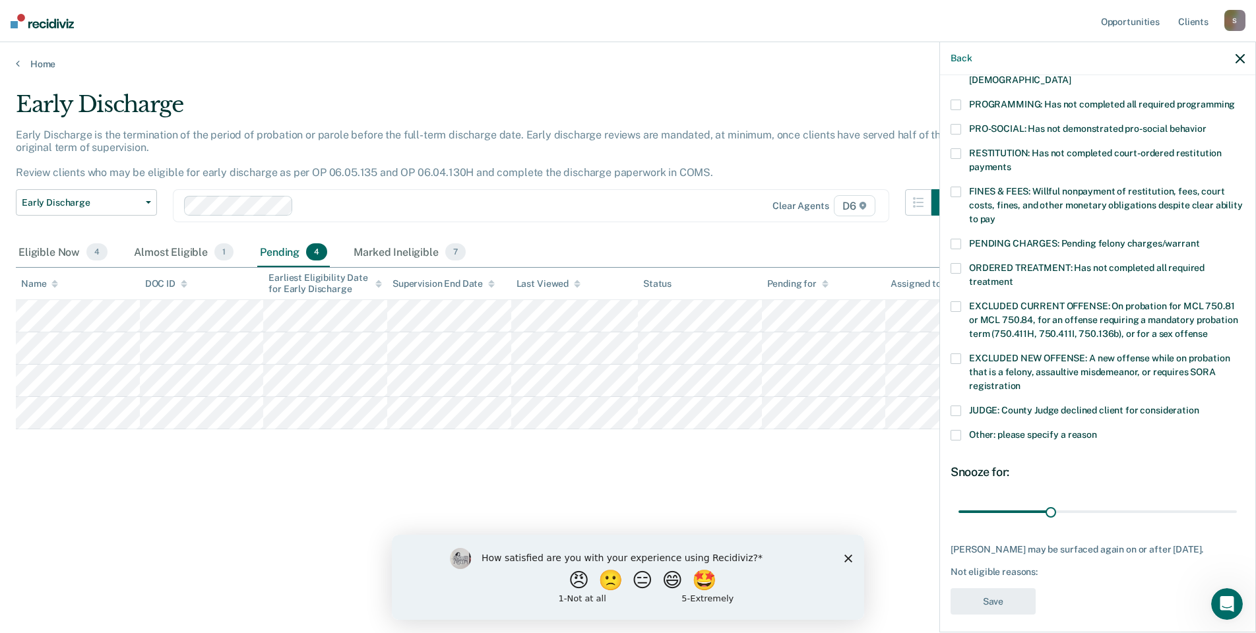
scroll to position [286, 0]
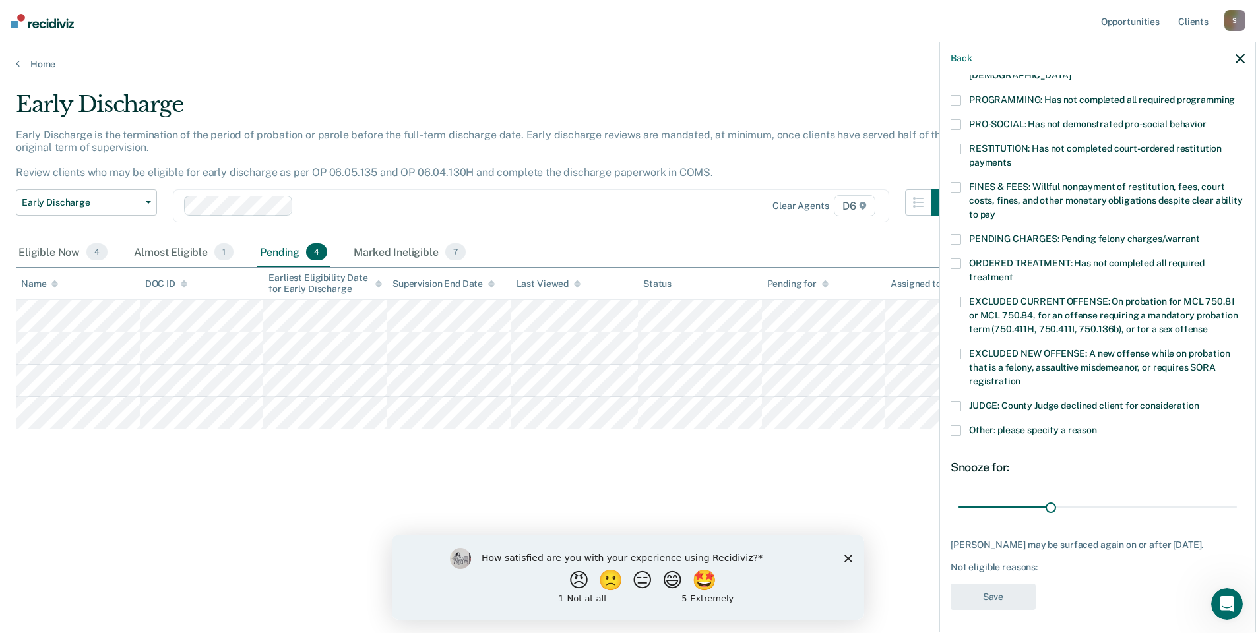
click at [957, 426] on span at bounding box center [956, 431] width 11 height 11
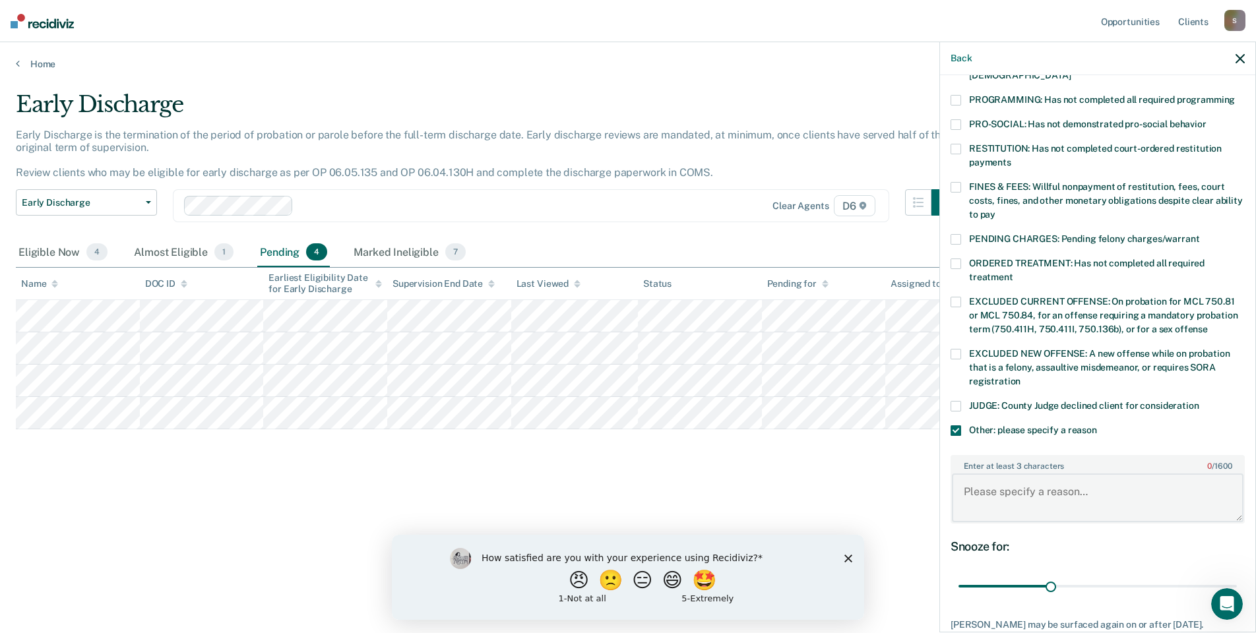
click at [980, 490] on textarea "Enter at least 3 characters 0 / 1600" at bounding box center [1098, 498] width 292 height 49
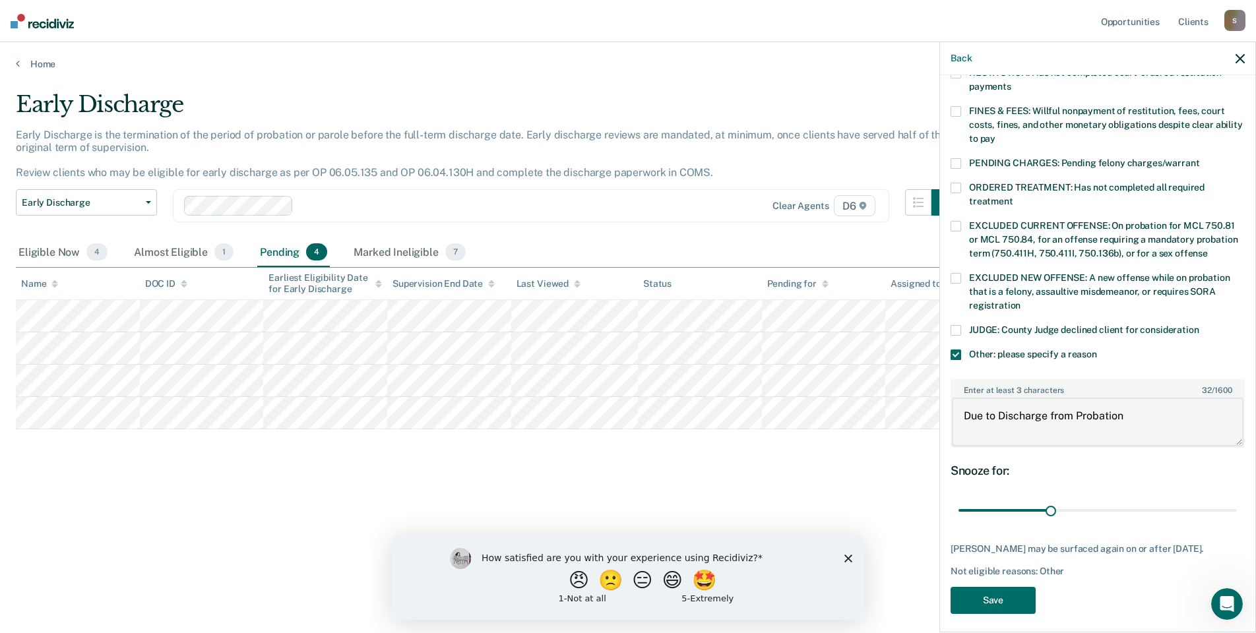
scroll to position [366, 0]
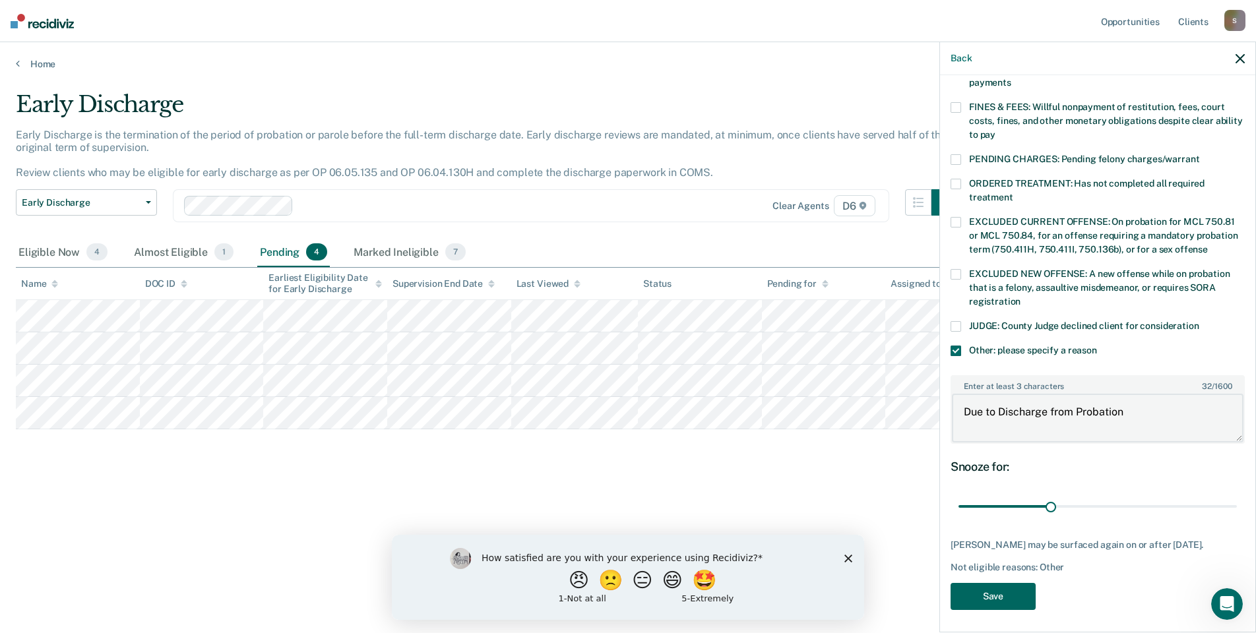
type textarea "Due to Discharge from Probation"
click at [999, 596] on button "Save" at bounding box center [993, 596] width 85 height 27
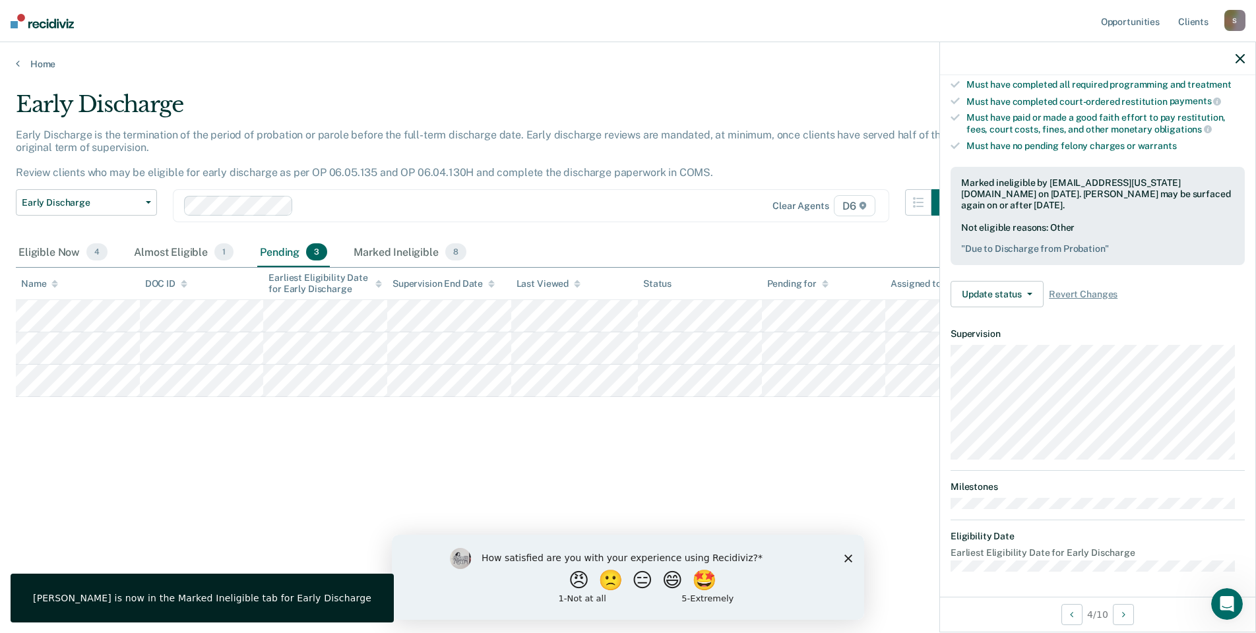
scroll to position [171, 0]
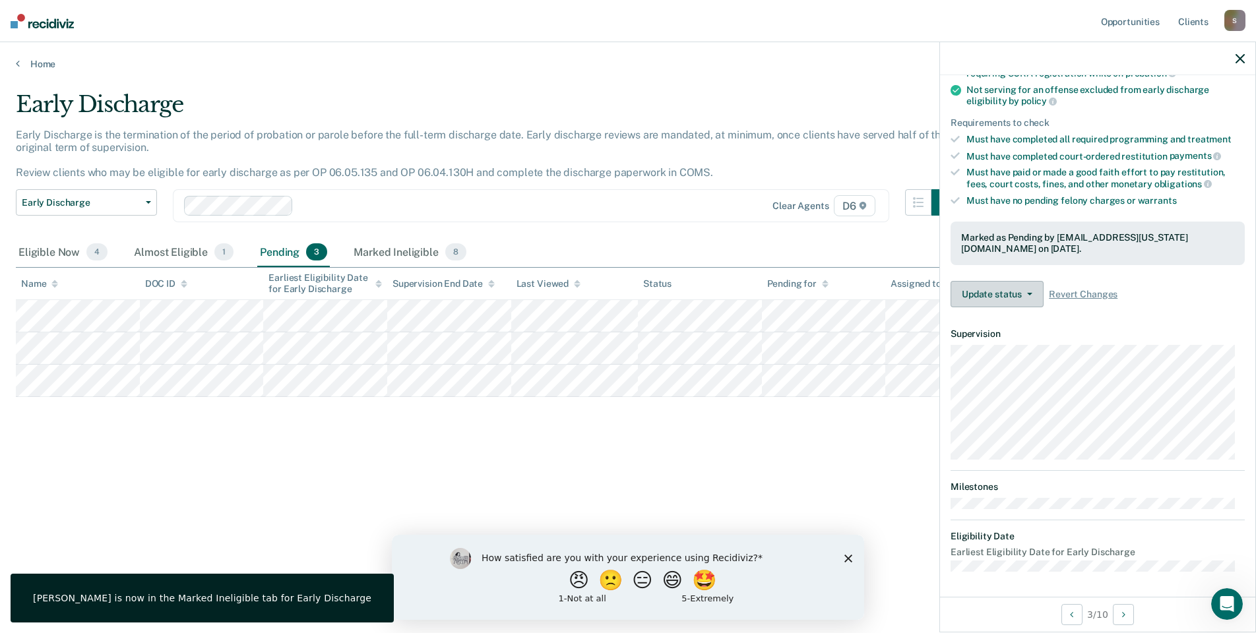
click at [983, 292] on button "Update status" at bounding box center [997, 294] width 93 height 26
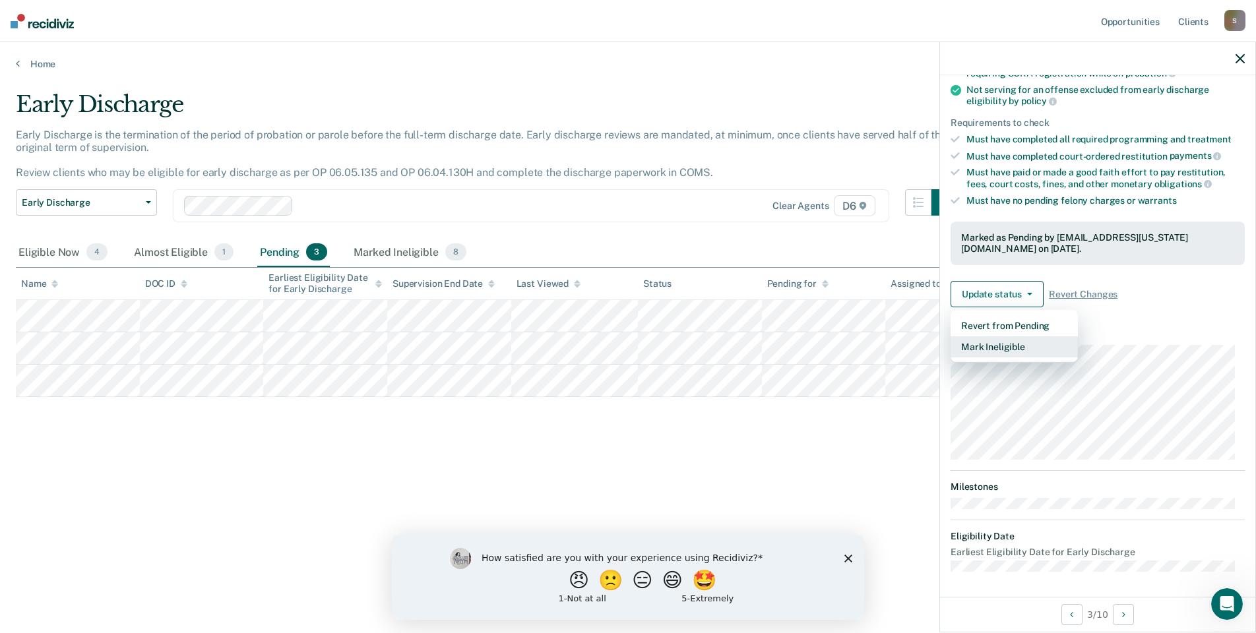
click at [973, 350] on button "Mark Ineligible" at bounding box center [1014, 346] width 127 height 21
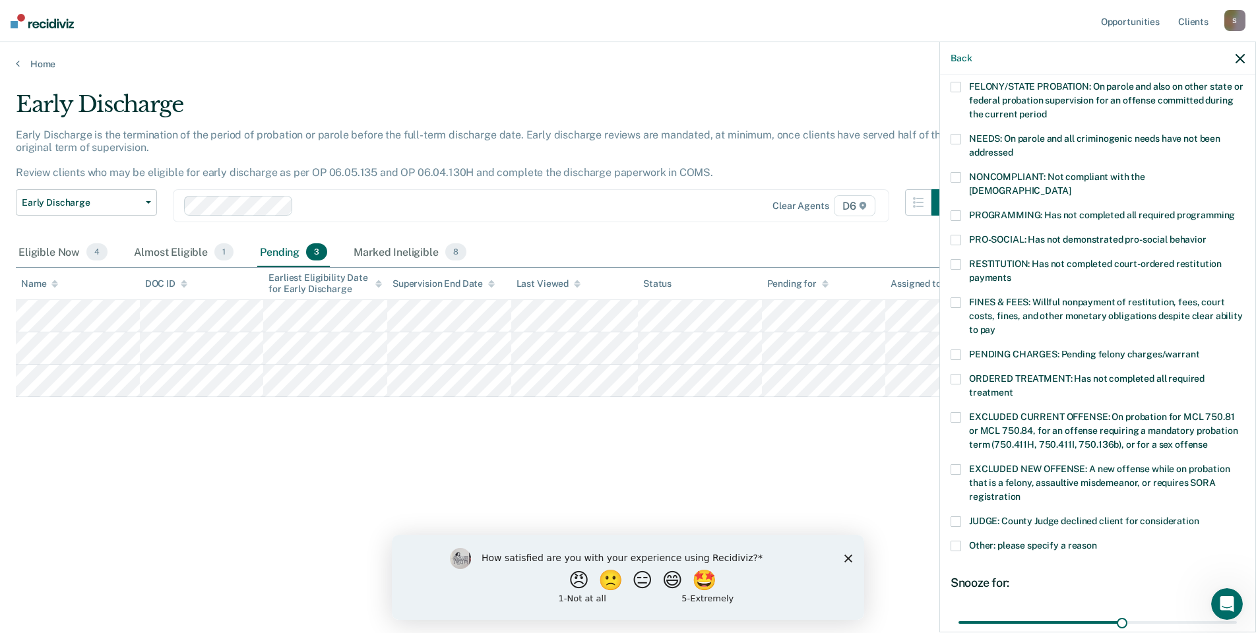
click at [965, 541] on label "Other: please specify a reason" at bounding box center [1098, 548] width 294 height 14
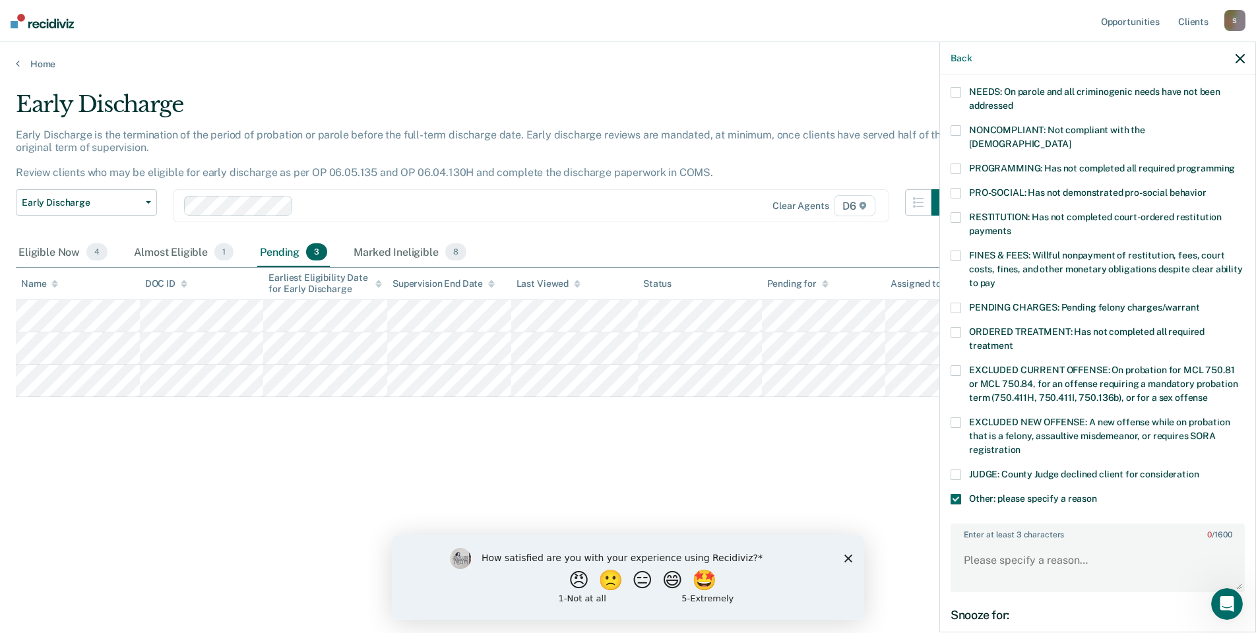
scroll to position [237, 0]
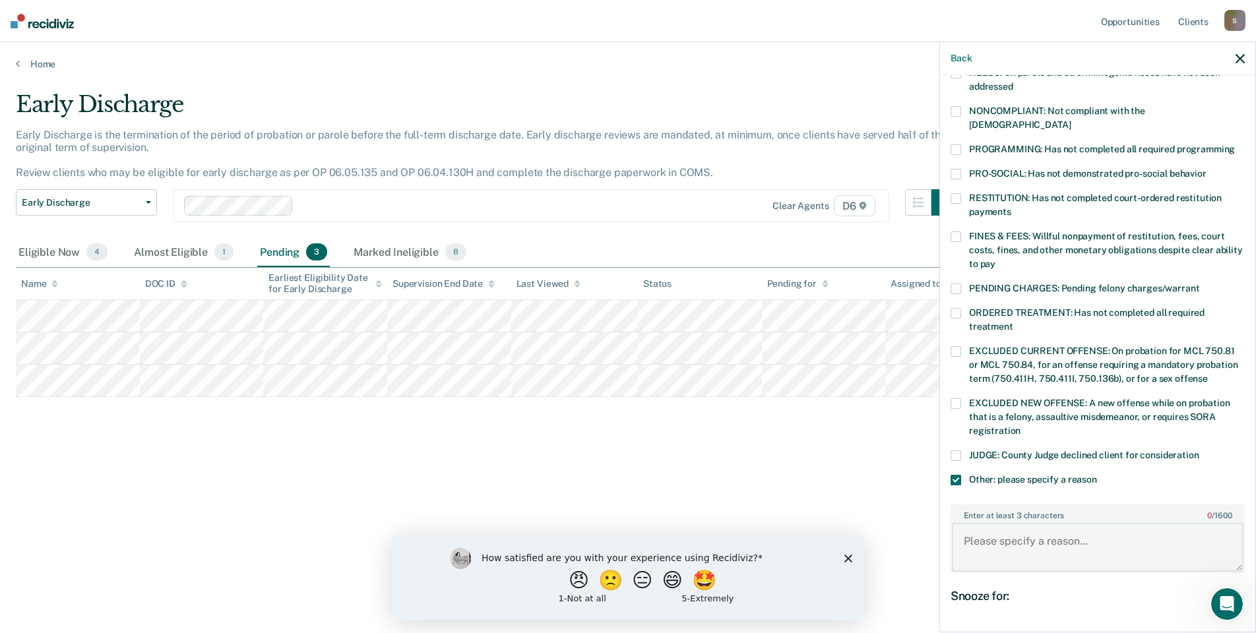
click at [974, 548] on textarea "Enter at least 3 characters 0 / 1600" at bounding box center [1098, 547] width 292 height 49
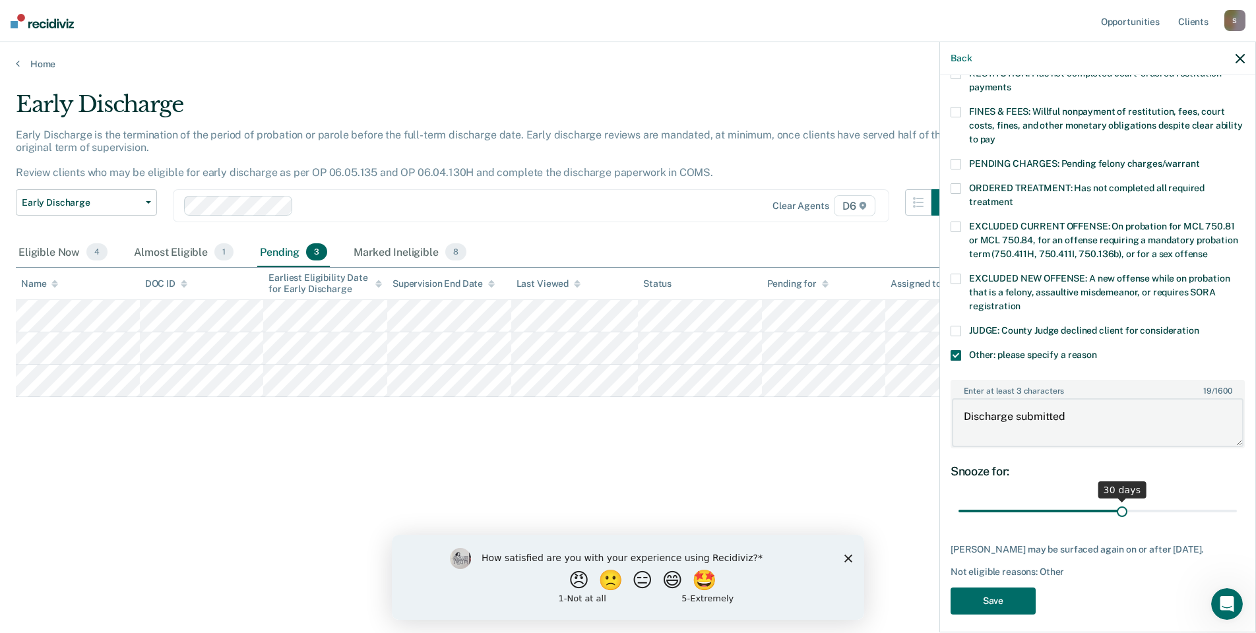
scroll to position [366, 0]
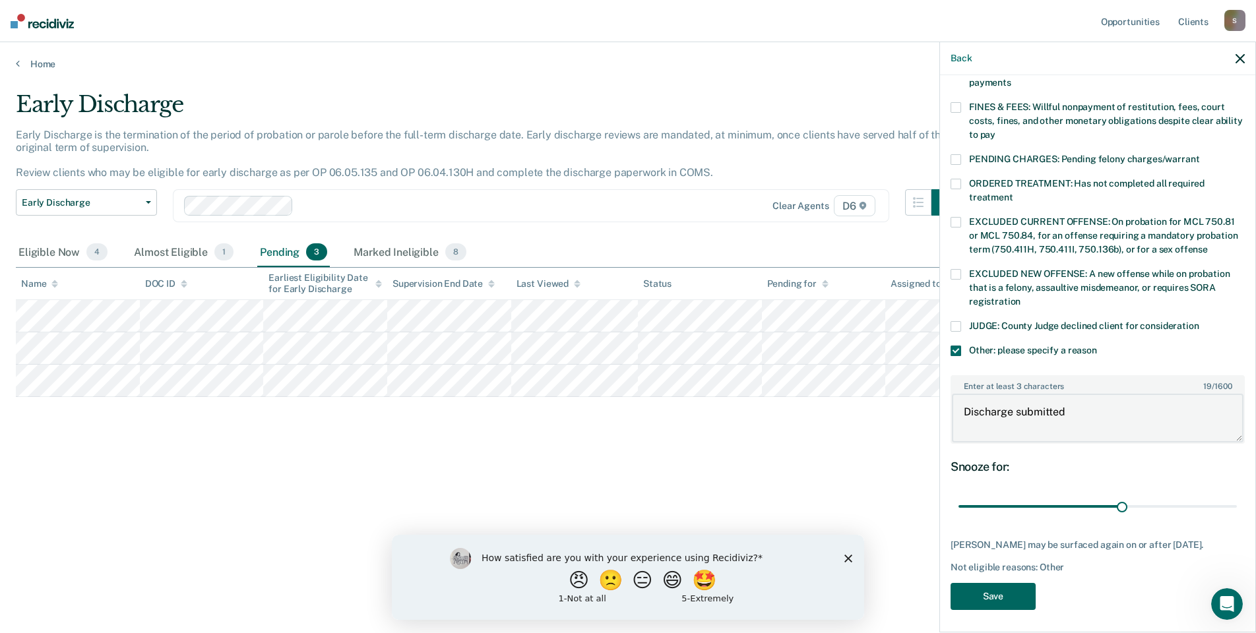
type textarea "Discharge submitted"
click at [980, 585] on button "Save" at bounding box center [993, 596] width 85 height 27
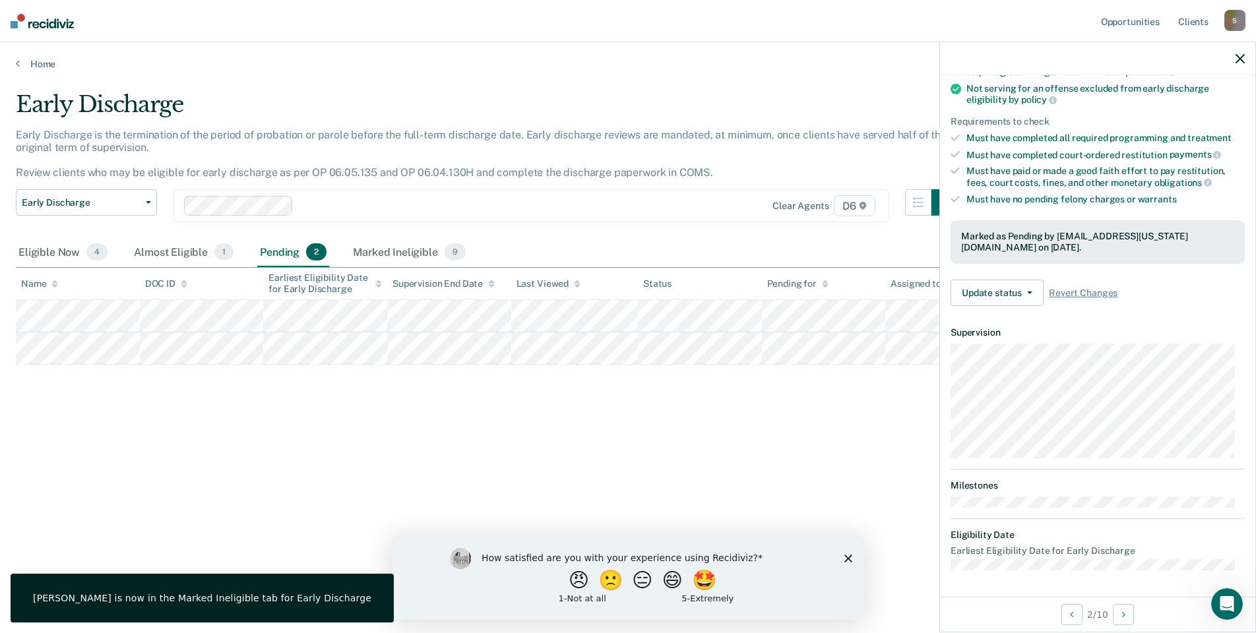
scroll to position [171, 0]
click at [1002, 296] on button "Update status" at bounding box center [997, 294] width 93 height 26
click at [974, 350] on button "Mark Ineligible" at bounding box center [1014, 346] width 127 height 21
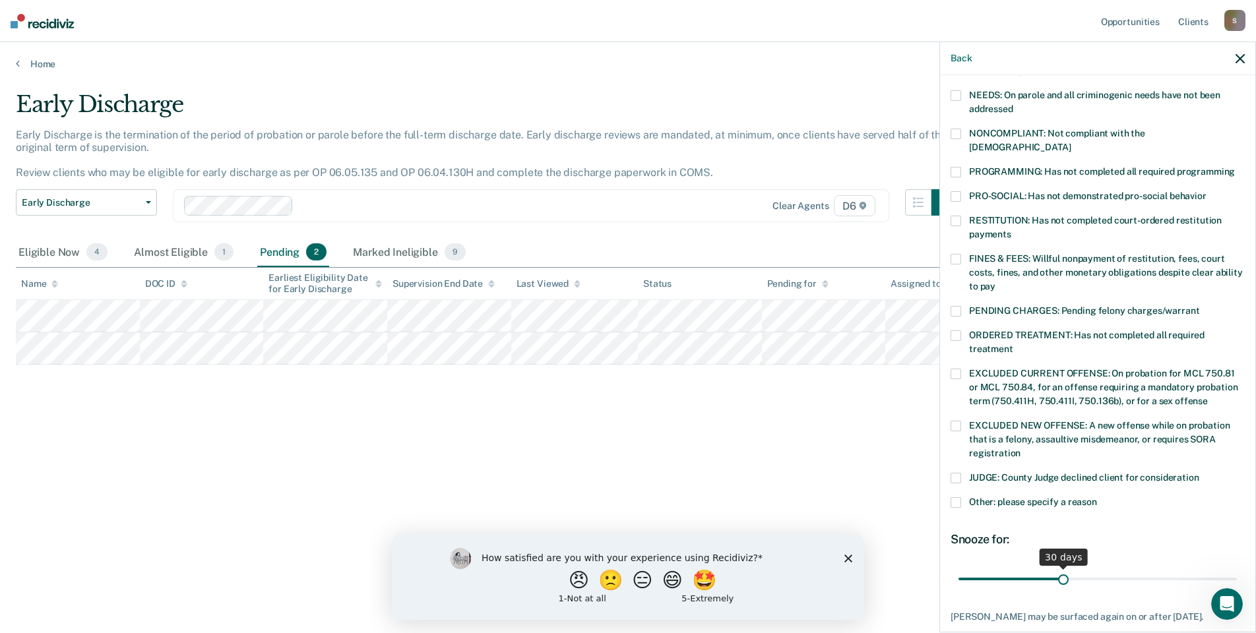
scroll to position [237, 0]
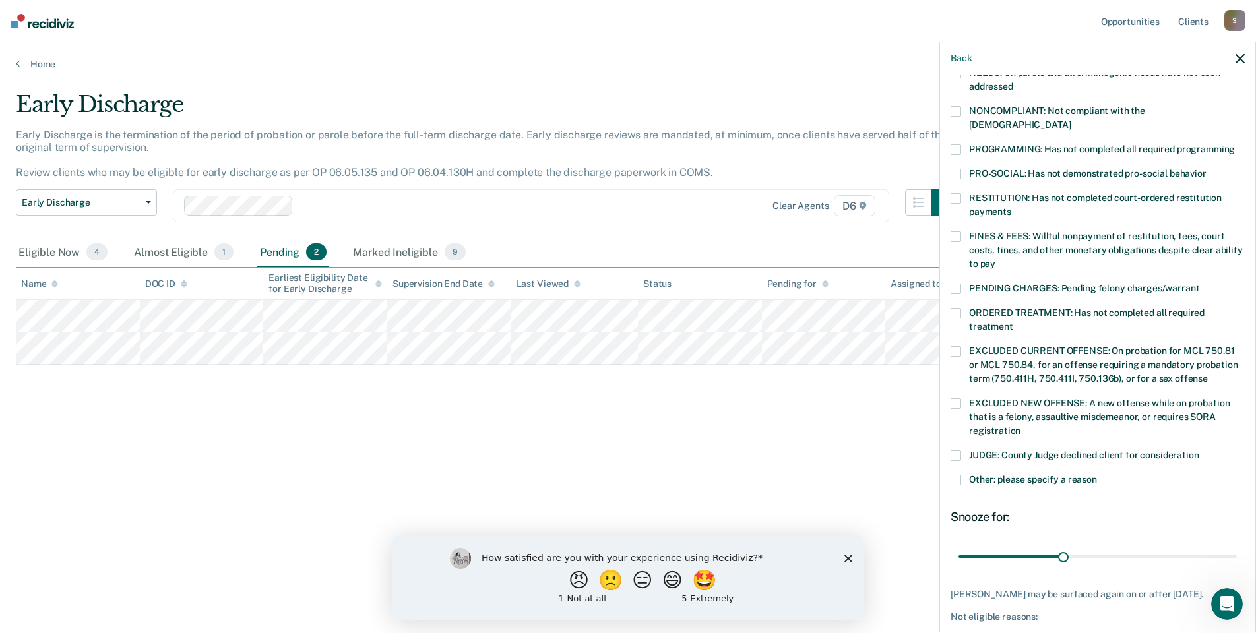
click at [959, 475] on span at bounding box center [956, 480] width 11 height 11
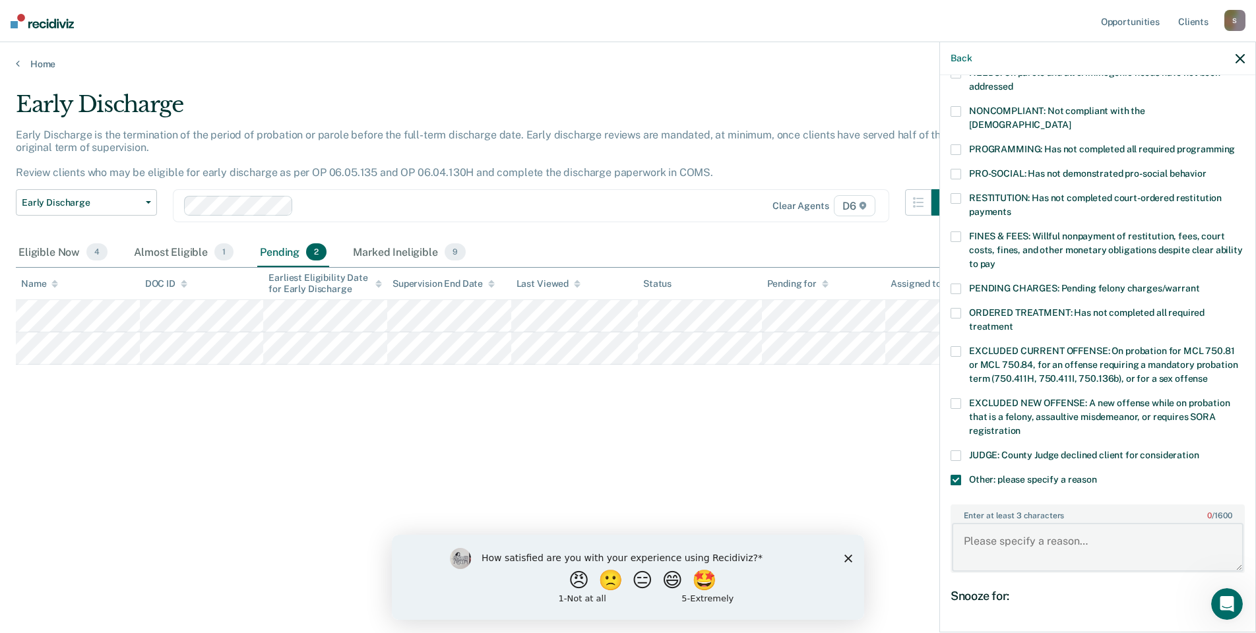
click at [984, 544] on textarea "Enter at least 3 characters 0 / 1600" at bounding box center [1098, 547] width 292 height 49
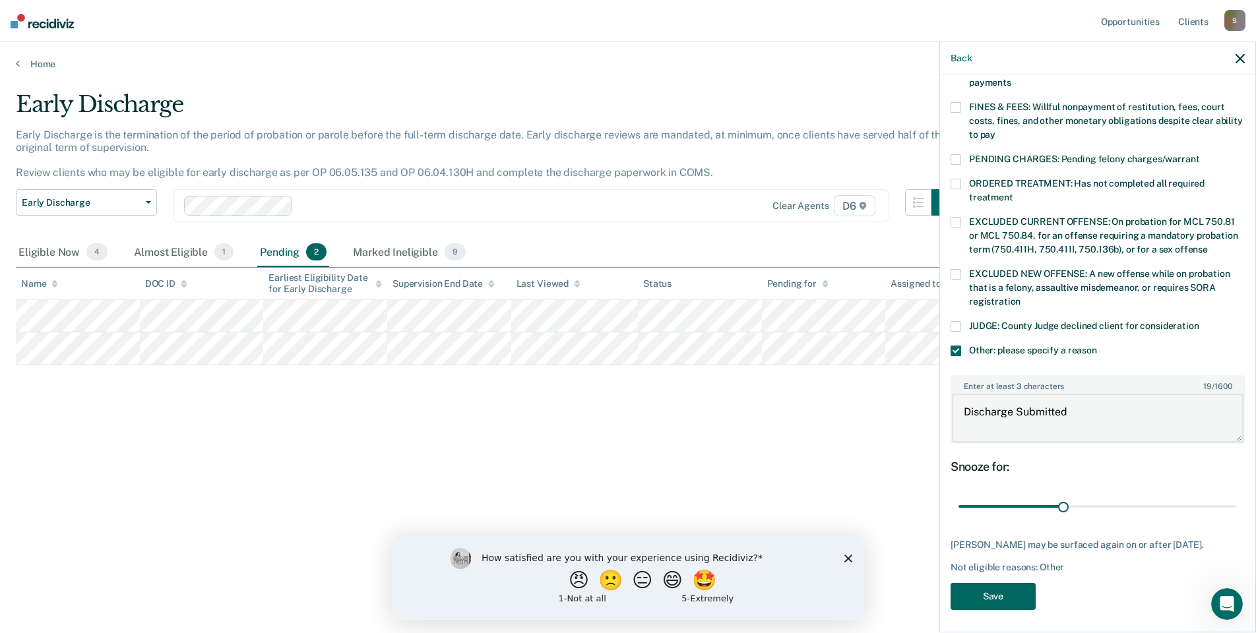
type textarea "Discharge Submitted"
click at [995, 596] on button "Save" at bounding box center [993, 596] width 85 height 27
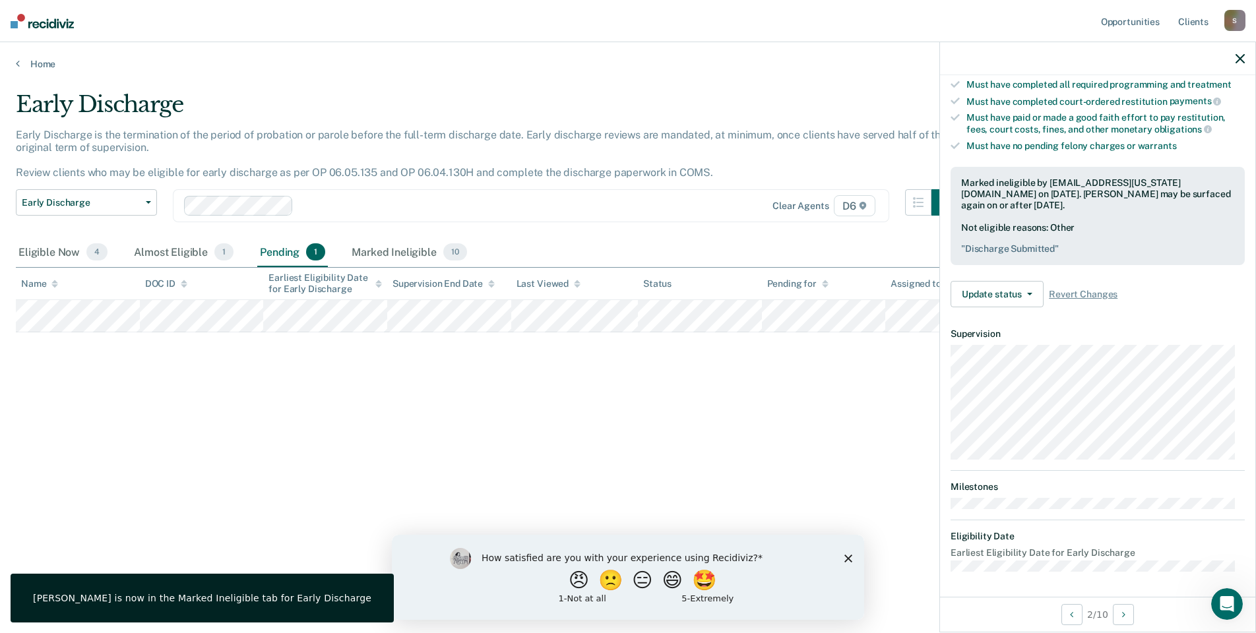
scroll to position [171, 0]
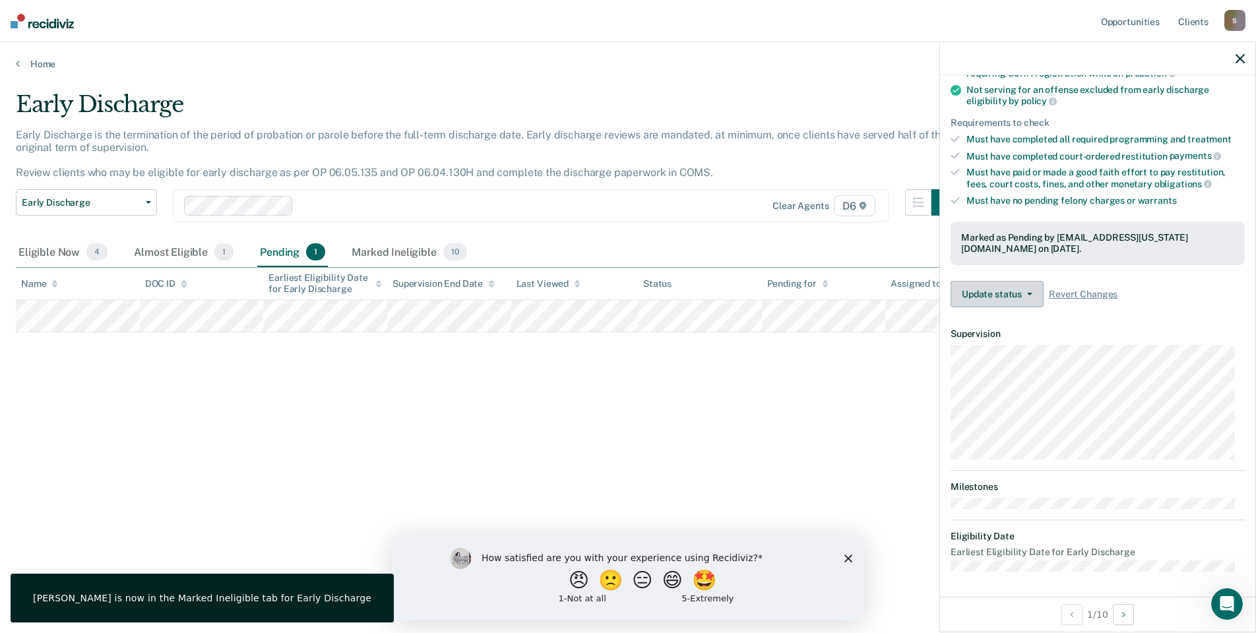
click at [1004, 288] on button "Update status" at bounding box center [997, 294] width 93 height 26
click at [997, 346] on button "Mark Ineligible" at bounding box center [1014, 346] width 127 height 21
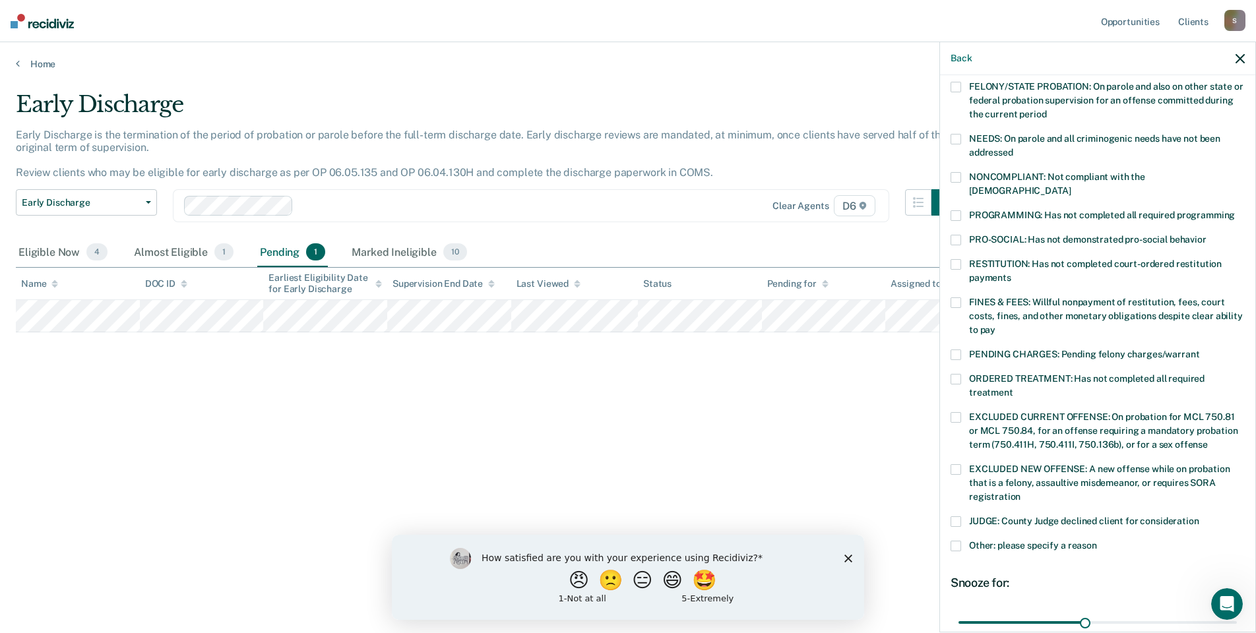
click at [965, 541] on label "Other: please specify a reason" at bounding box center [1098, 548] width 294 height 14
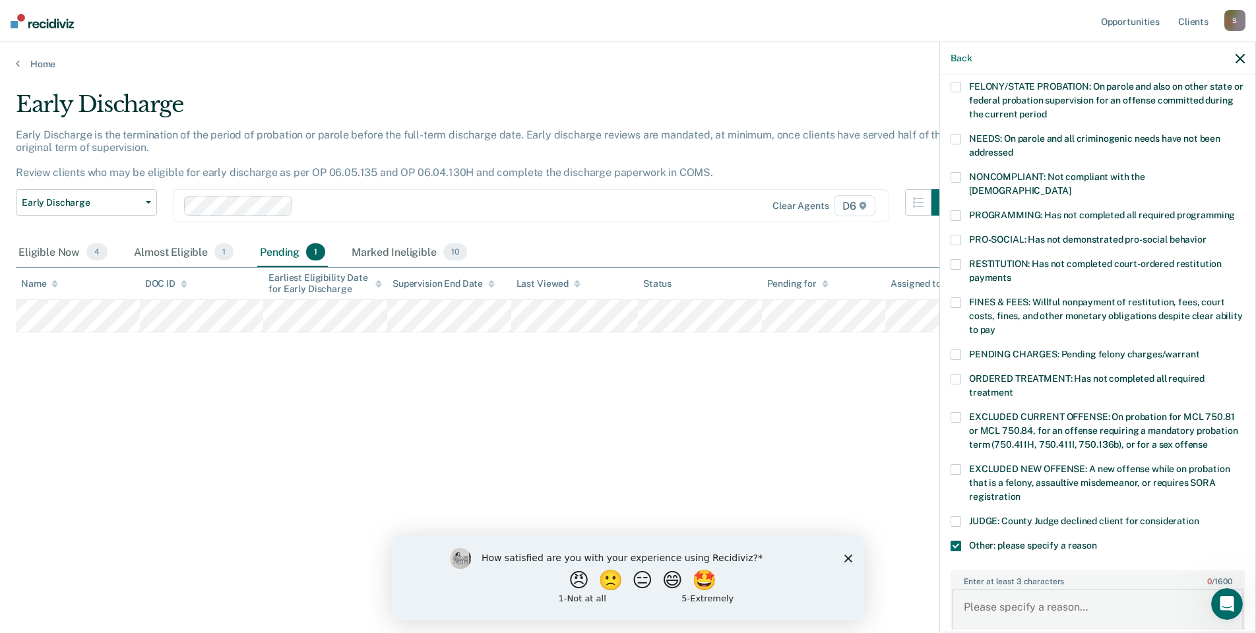
click at [993, 618] on textarea "Enter at least 3 characters 0 / 1600" at bounding box center [1098, 613] width 292 height 49
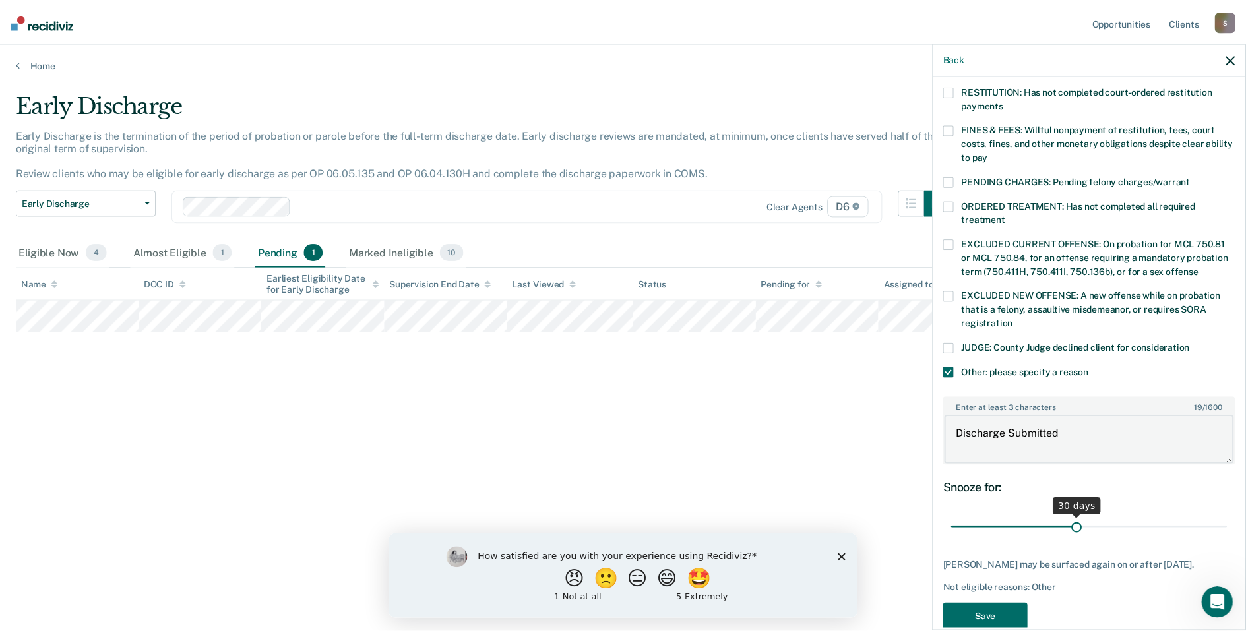
scroll to position [366, 0]
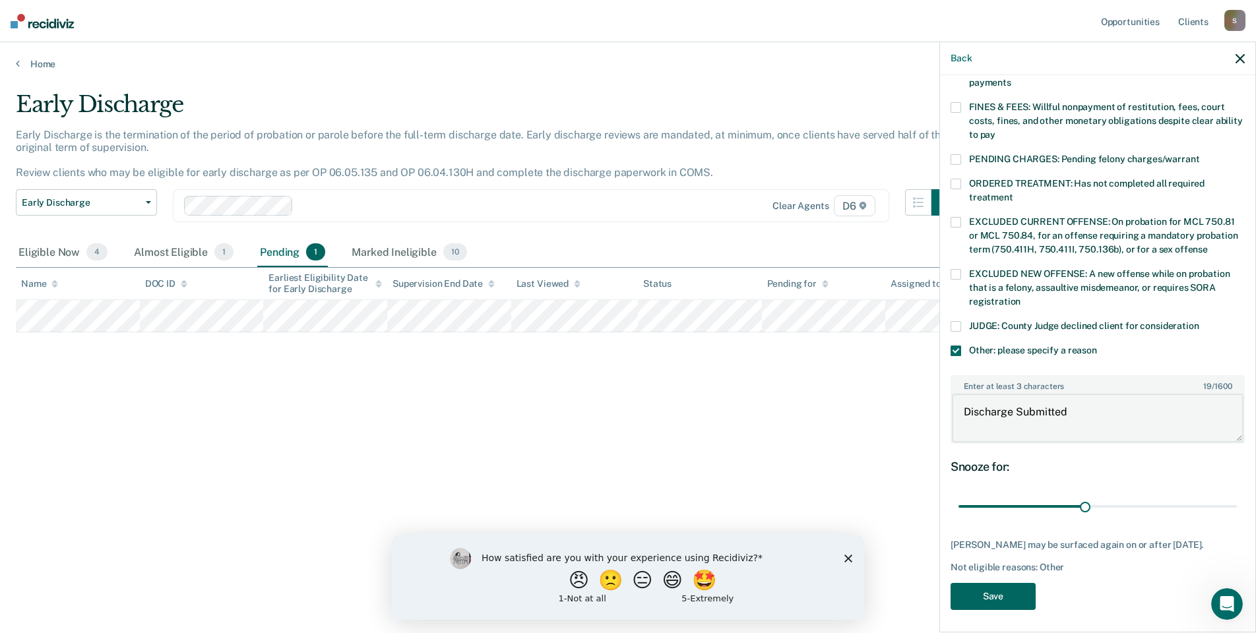
type textarea "Discharge Submitted"
click at [999, 589] on button "Save" at bounding box center [993, 596] width 85 height 27
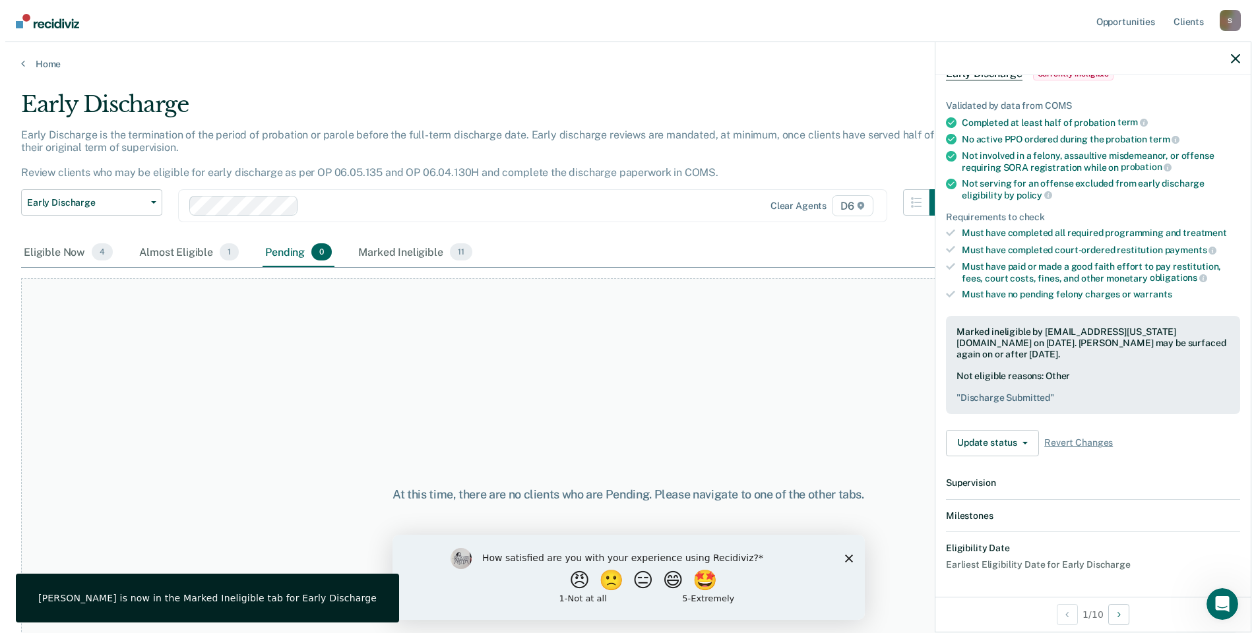
scroll to position [226, 0]
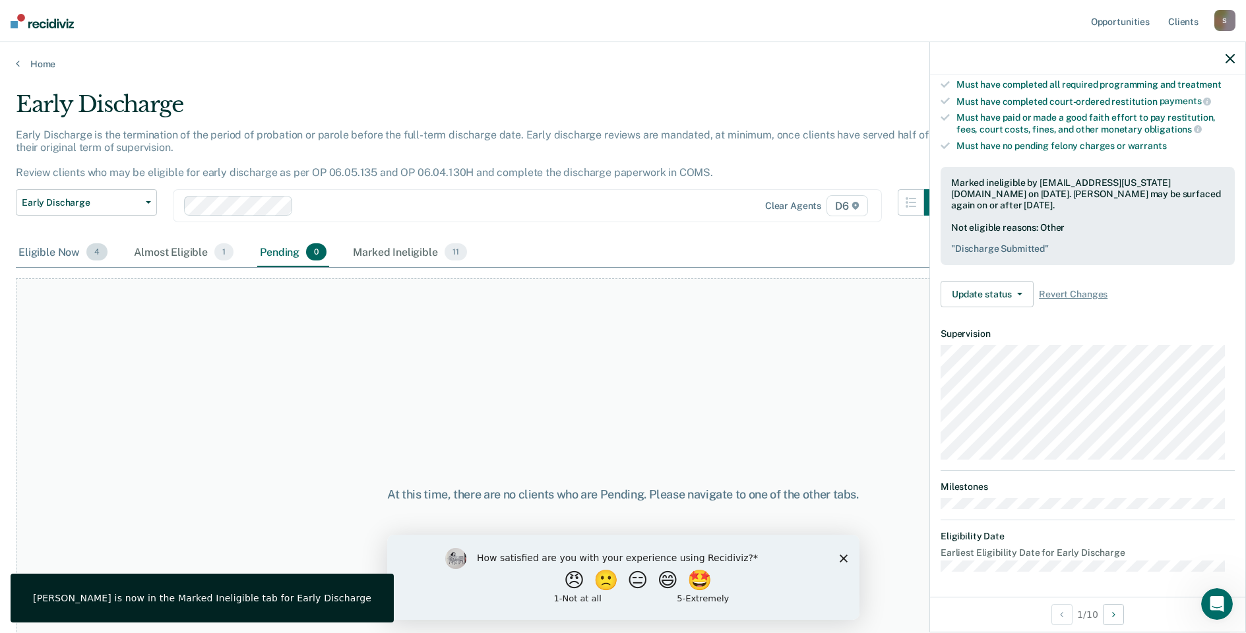
click at [60, 253] on div "Eligible Now 4" at bounding box center [63, 252] width 94 height 29
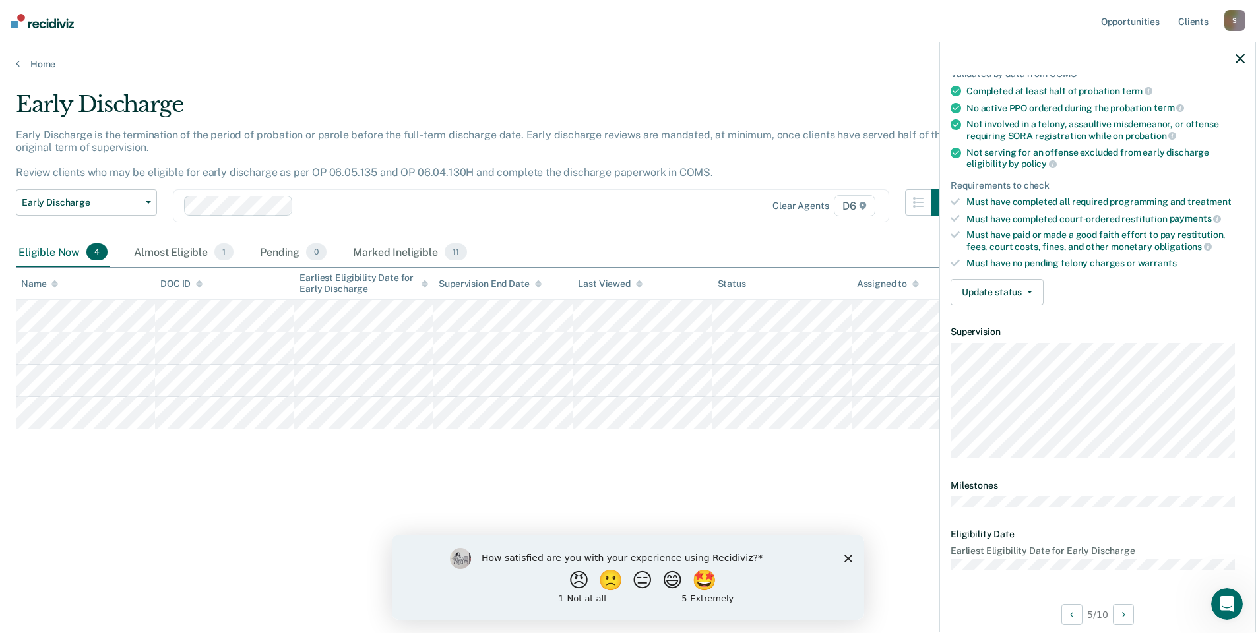
scroll to position [106, 0]
click at [988, 293] on button "Update status" at bounding box center [997, 294] width 93 height 26
click at [988, 347] on button "Mark Ineligible" at bounding box center [1014, 346] width 127 height 21
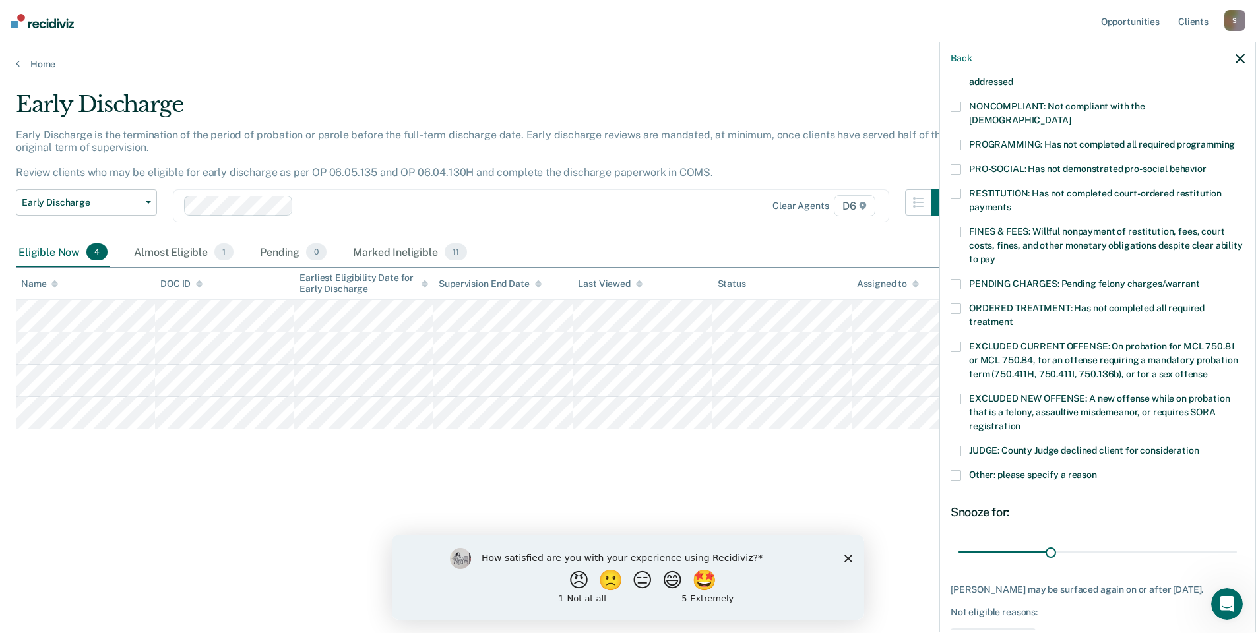
scroll to position [264, 0]
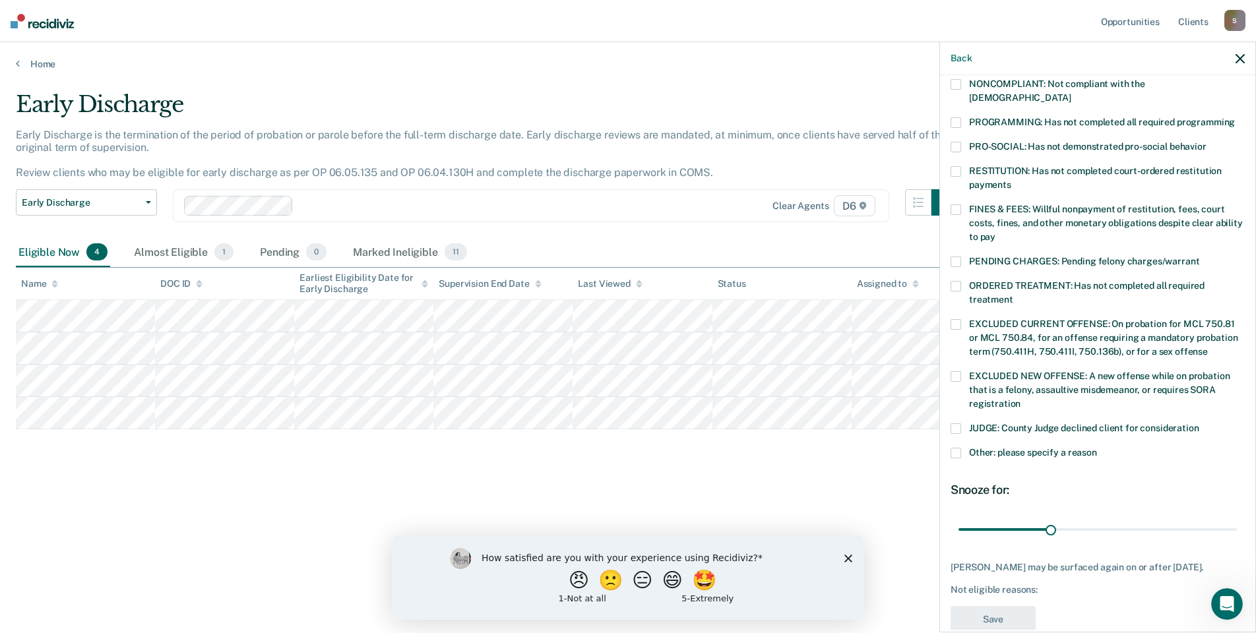
click at [957, 448] on span at bounding box center [956, 453] width 11 height 11
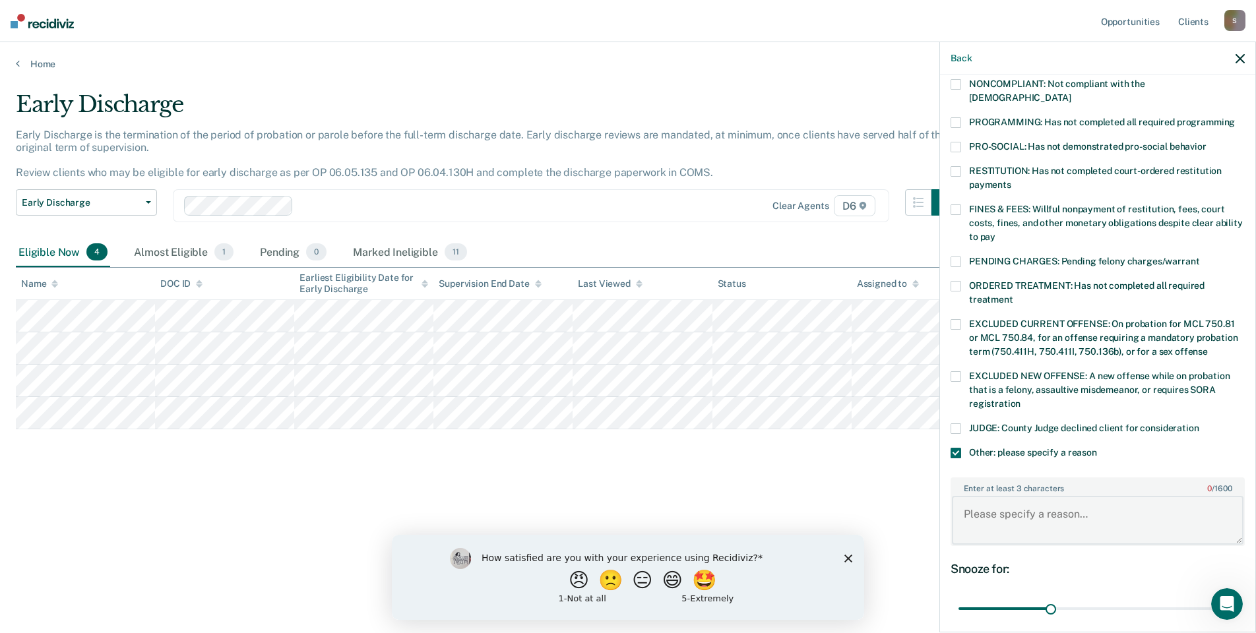
click at [989, 522] on textarea "Enter at least 3 characters 0 / 1600" at bounding box center [1098, 520] width 292 height 49
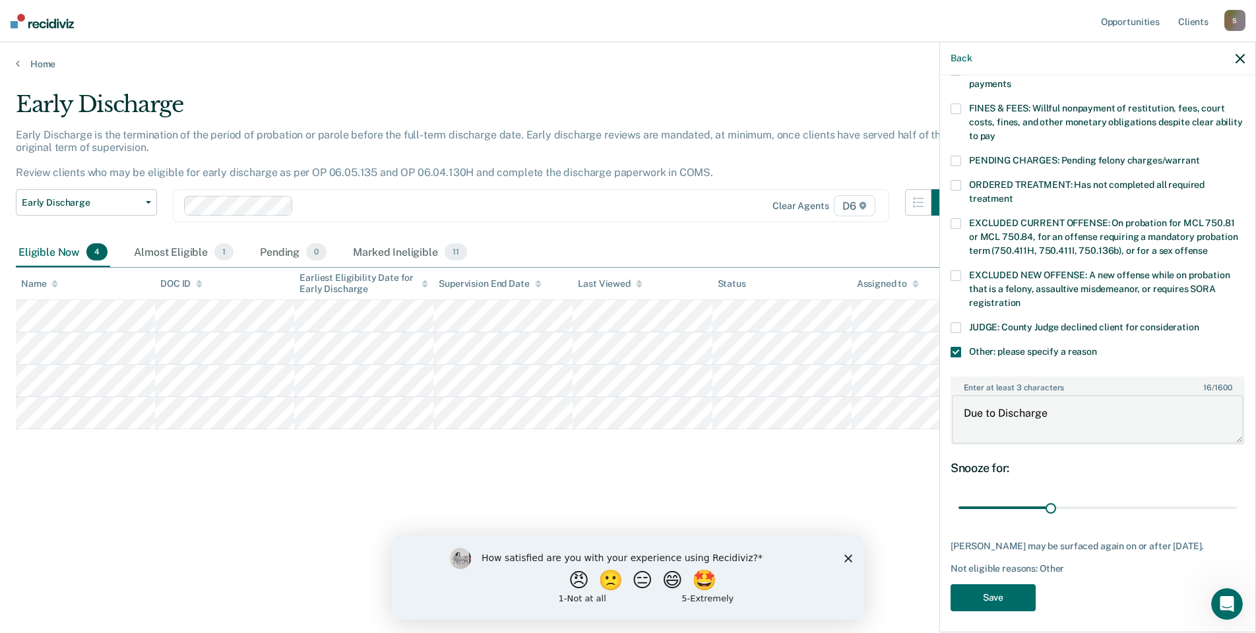
scroll to position [366, 0]
type textarea "Due to Discharge"
click at [1008, 598] on button "Save" at bounding box center [993, 596] width 85 height 27
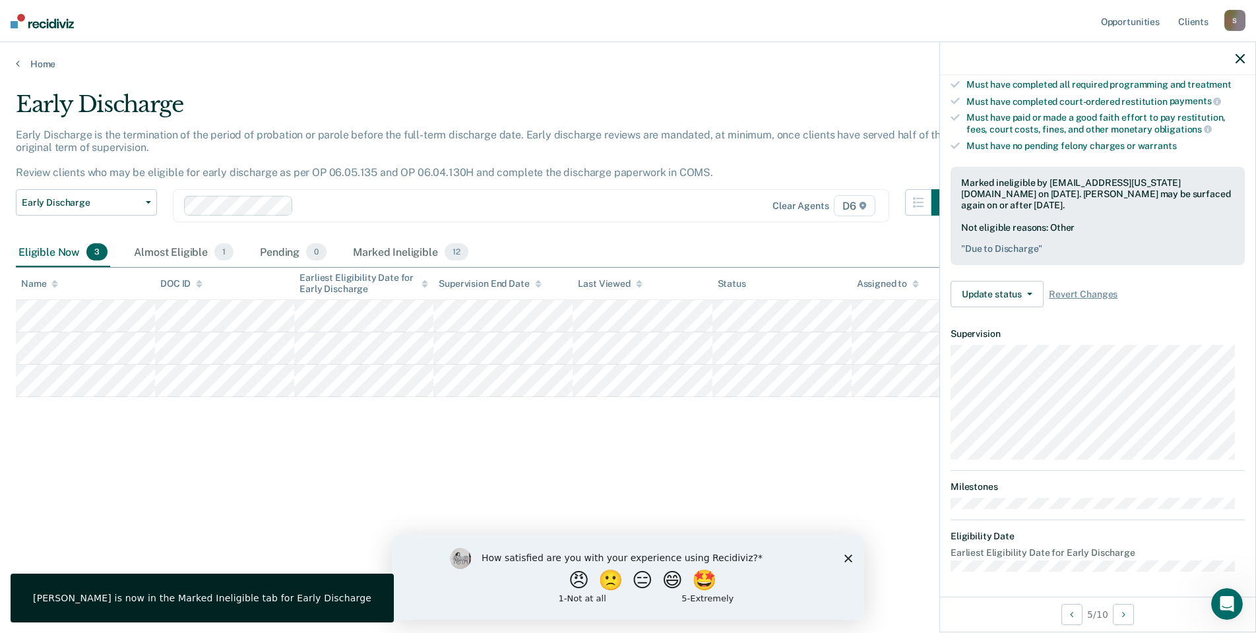
scroll to position [106, 0]
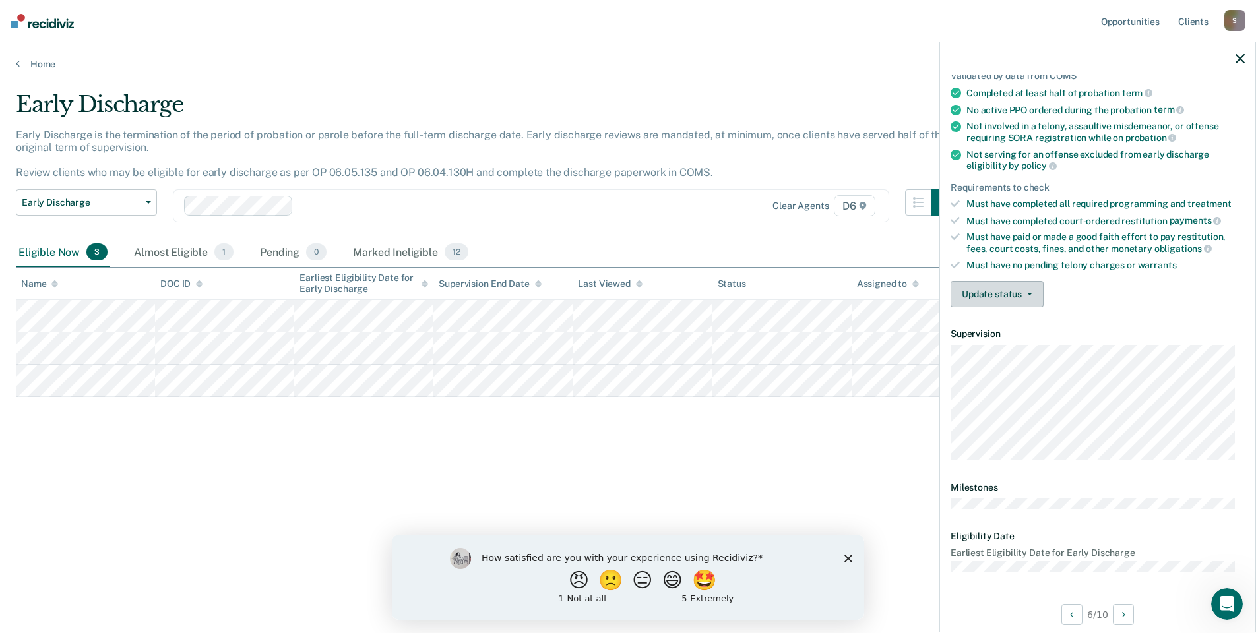
click at [993, 301] on button "Update status" at bounding box center [997, 294] width 93 height 26
click at [982, 340] on button "Mark Ineligible" at bounding box center [1014, 346] width 127 height 21
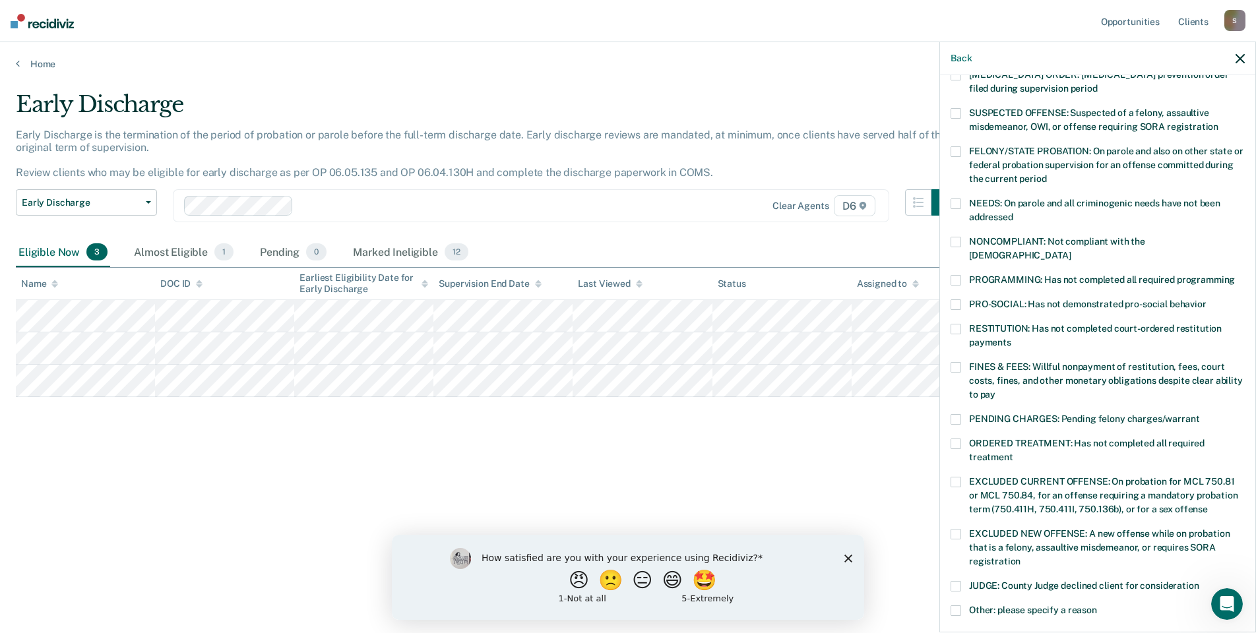
click at [958, 275] on span at bounding box center [956, 280] width 11 height 11
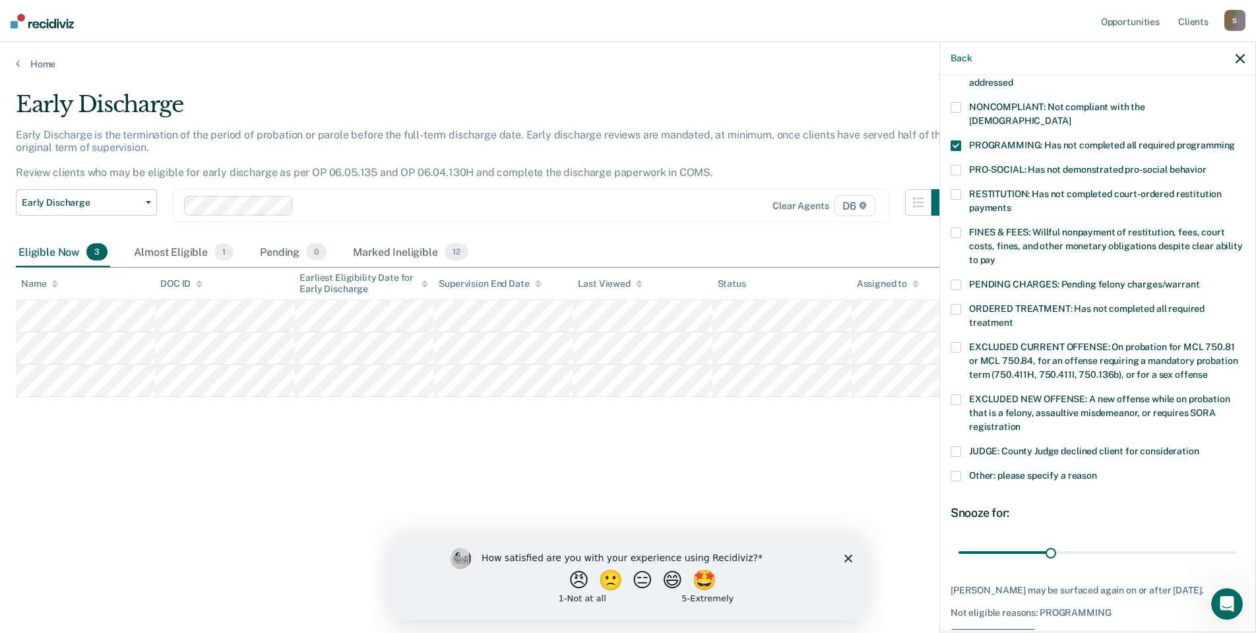
scroll to position [286, 0]
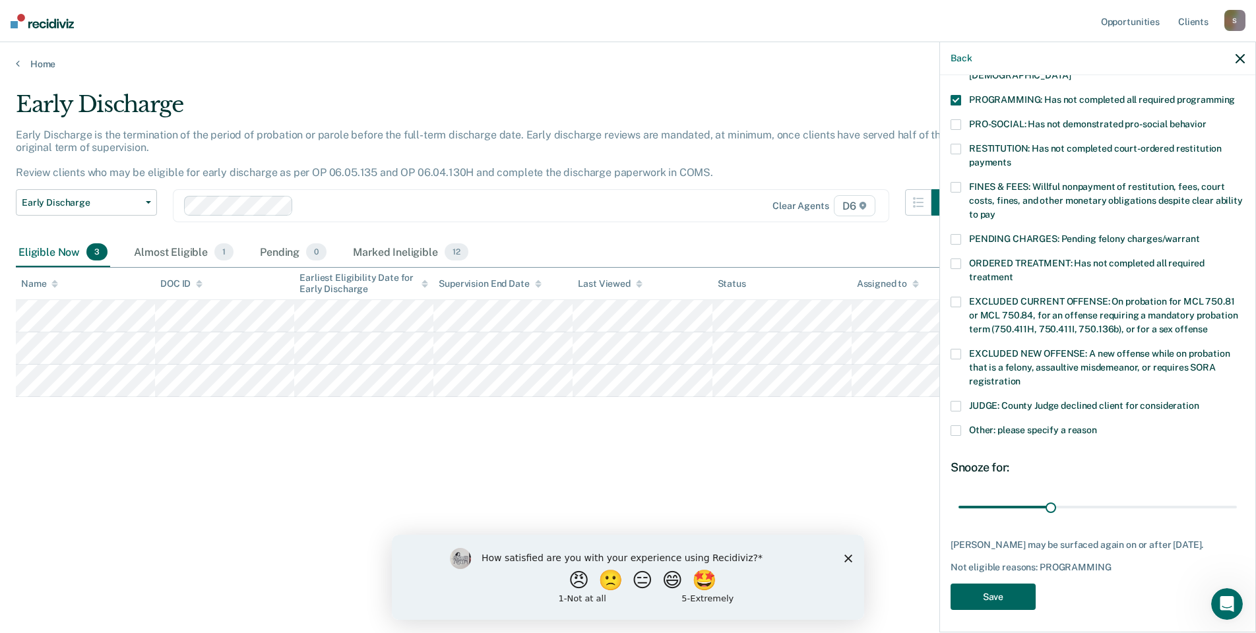
click at [1000, 590] on button "Save" at bounding box center [993, 597] width 85 height 27
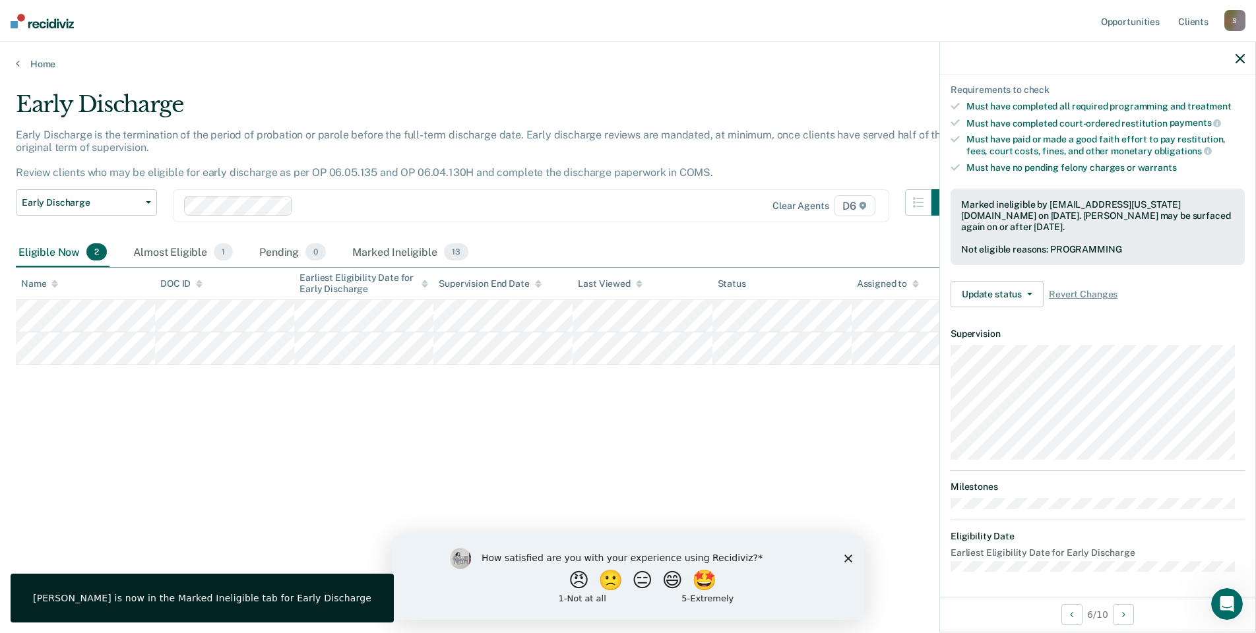
scroll to position [106, 0]
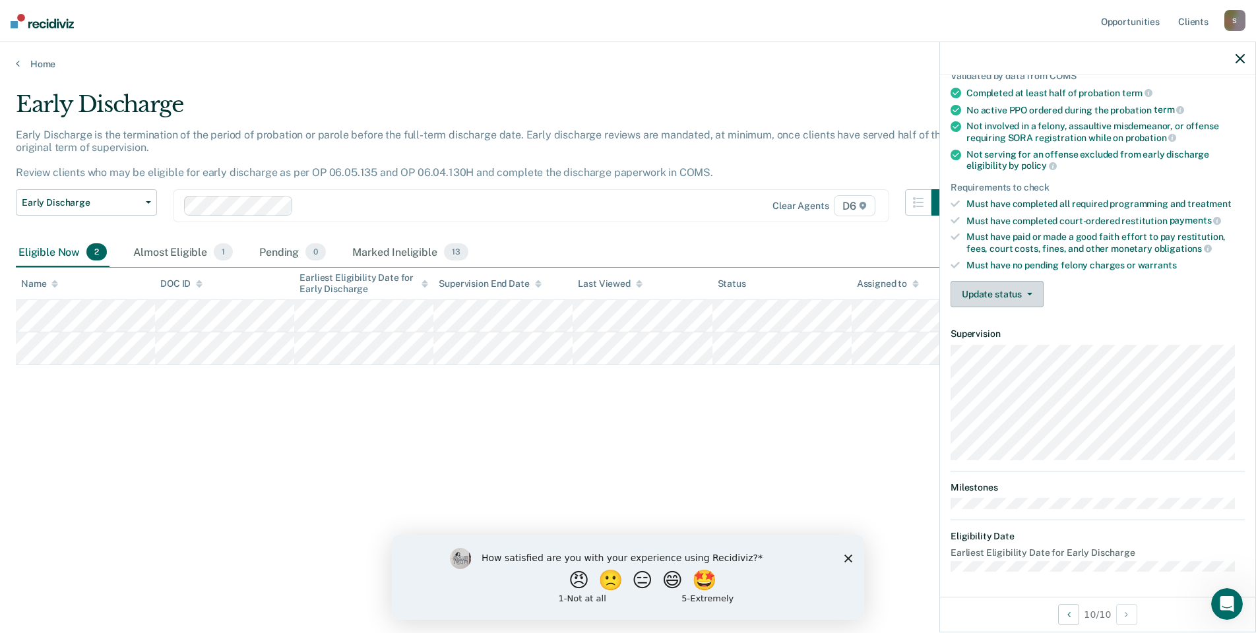
click at [995, 294] on button "Update status" at bounding box center [997, 294] width 93 height 26
click at [988, 327] on button "[PERSON_NAME]" at bounding box center [1014, 325] width 127 height 21
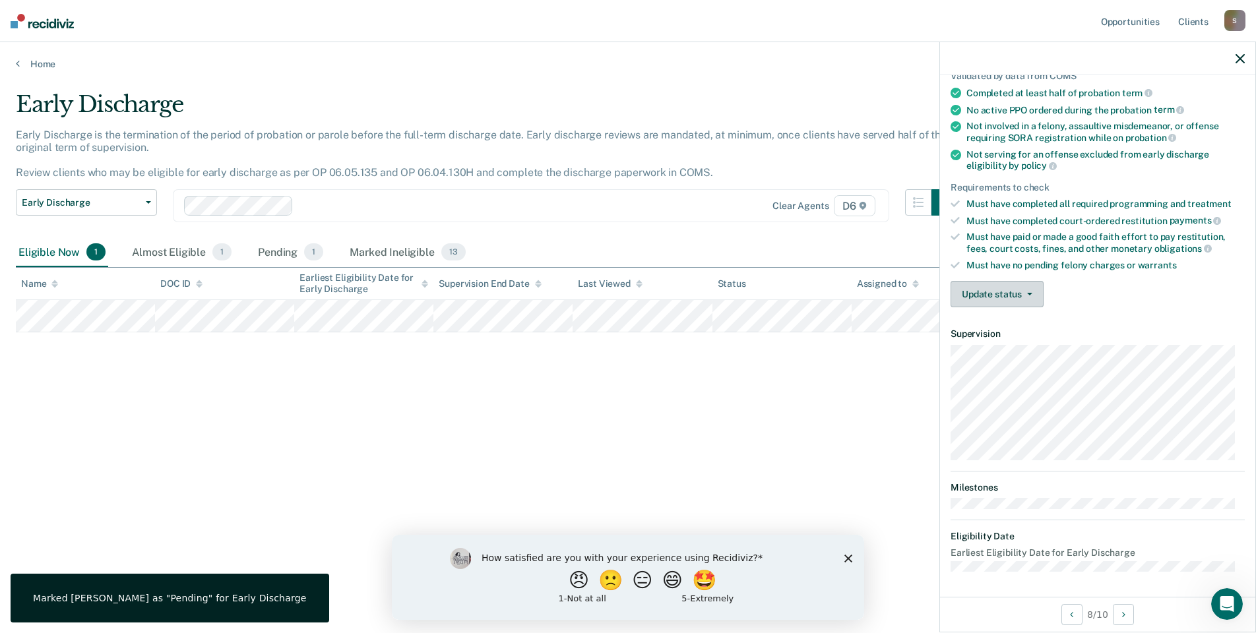
click at [992, 294] on button "Update status" at bounding box center [997, 294] width 93 height 26
click at [989, 348] on button "Mark Ineligible" at bounding box center [1014, 346] width 127 height 21
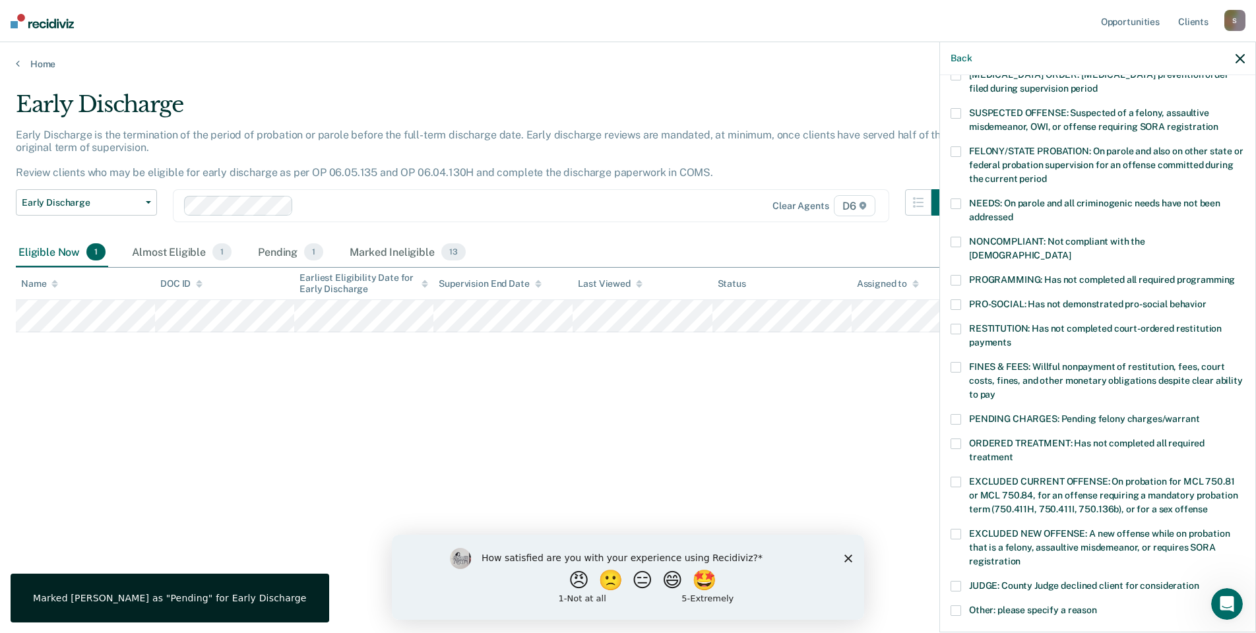
click at [953, 362] on span at bounding box center [956, 367] width 11 height 11
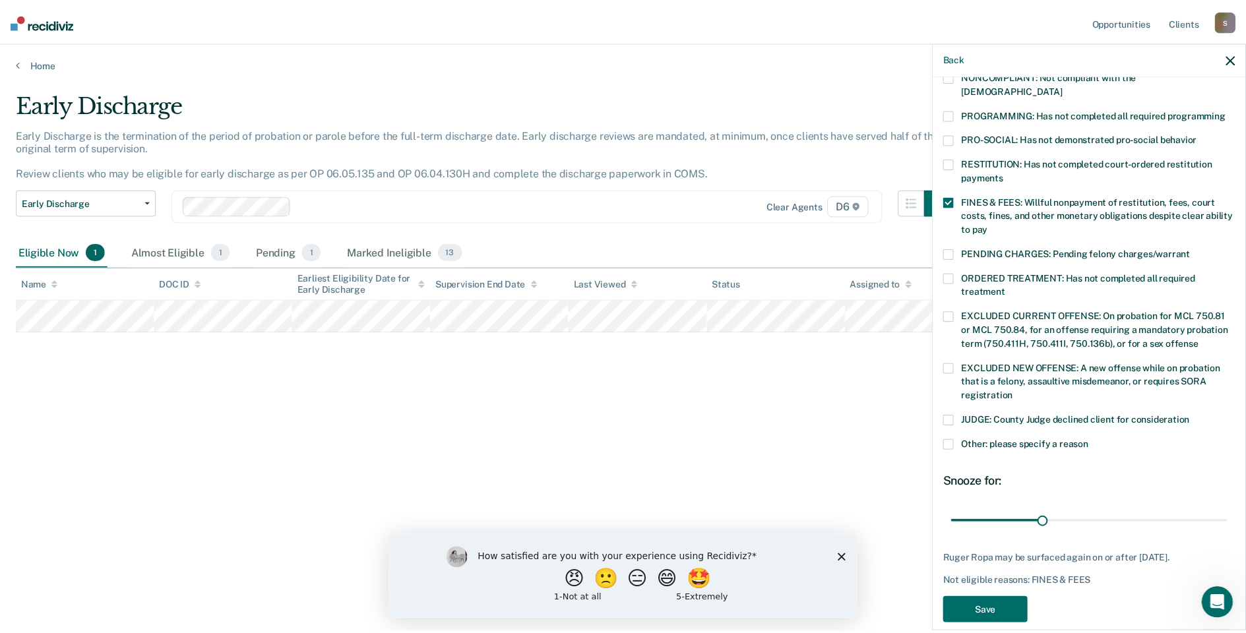
scroll to position [286, 0]
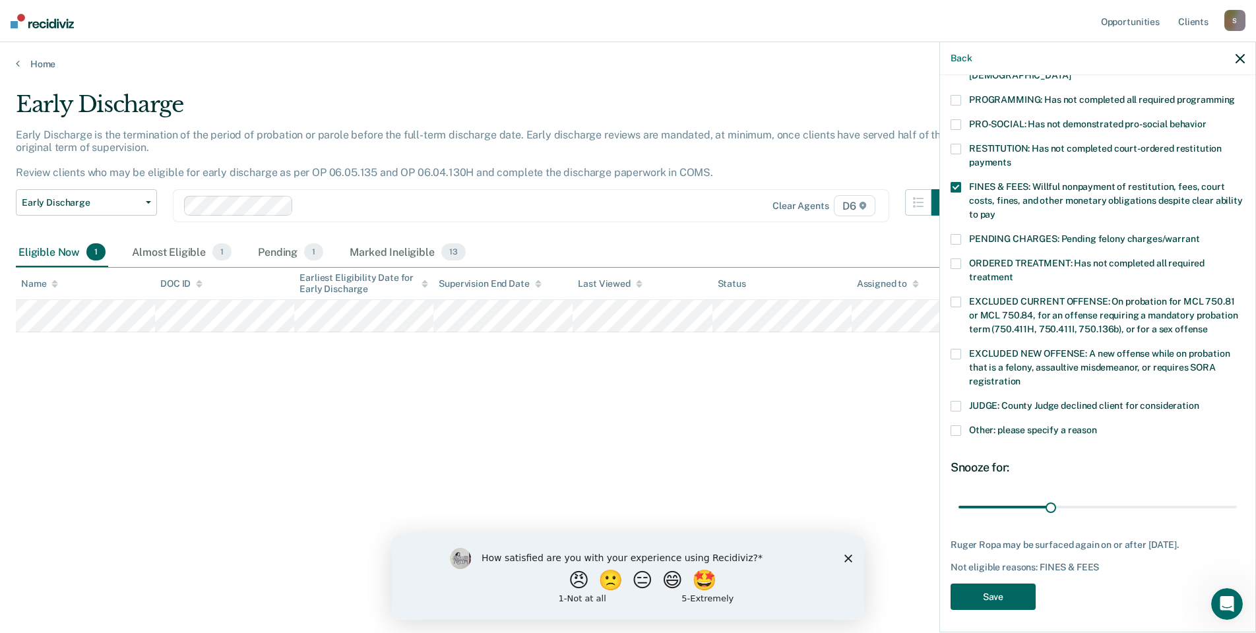
click at [982, 590] on button "Save" at bounding box center [993, 597] width 85 height 27
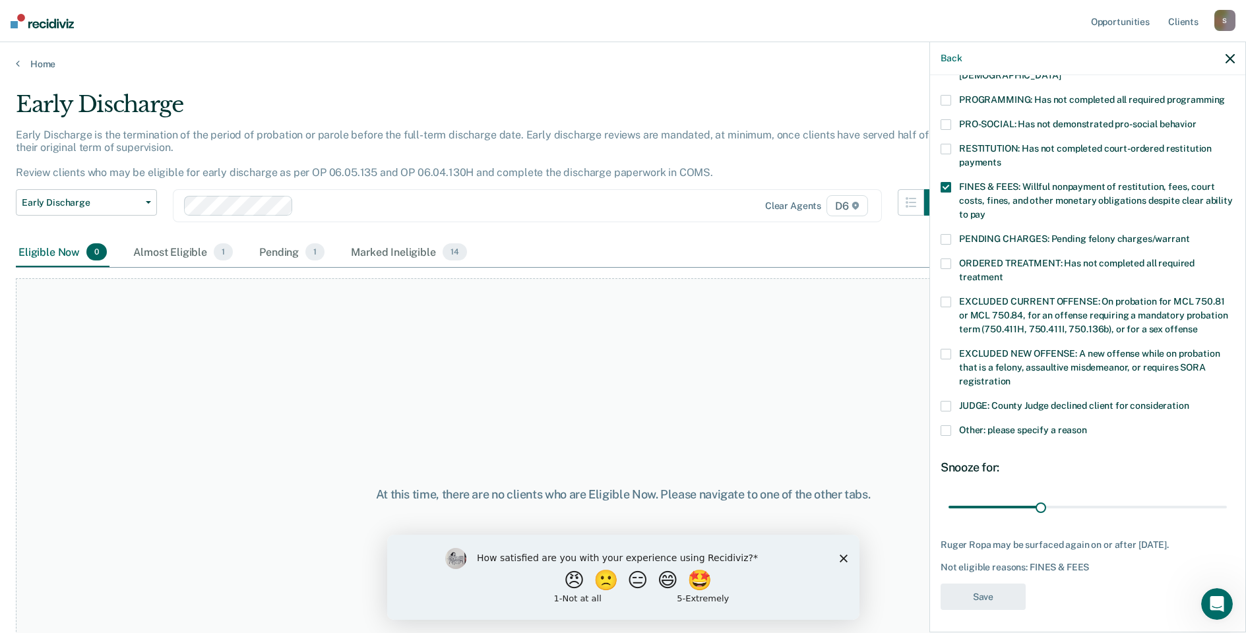
scroll to position [204, 0]
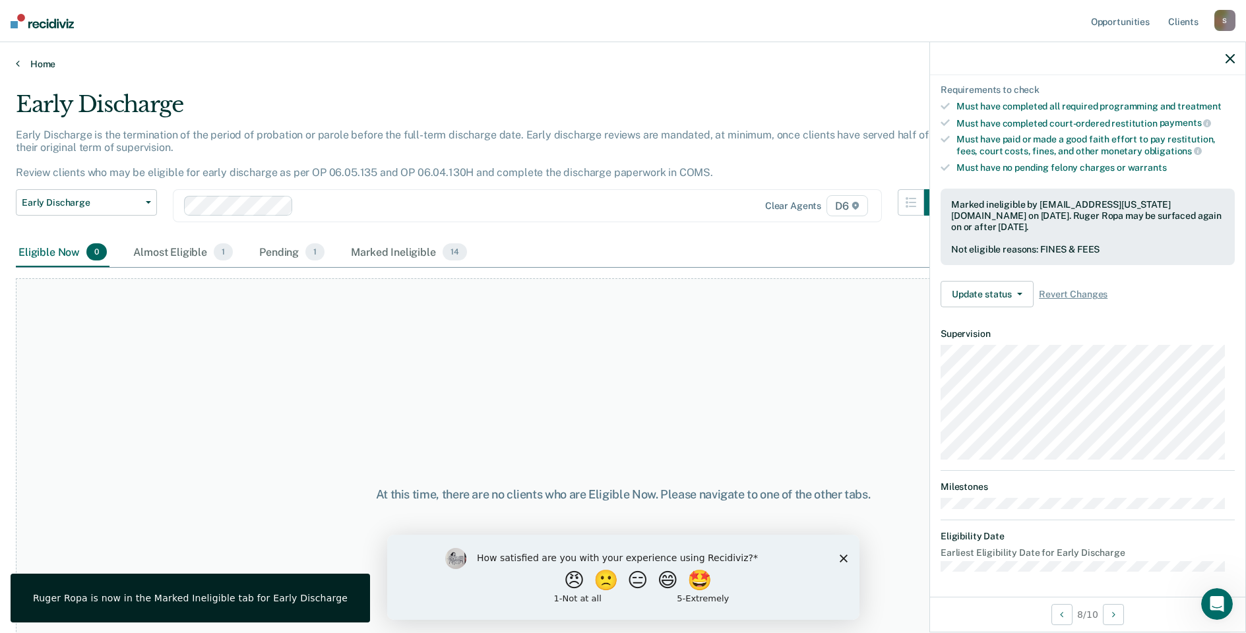
click at [38, 68] on link "Home" at bounding box center [623, 64] width 1215 height 12
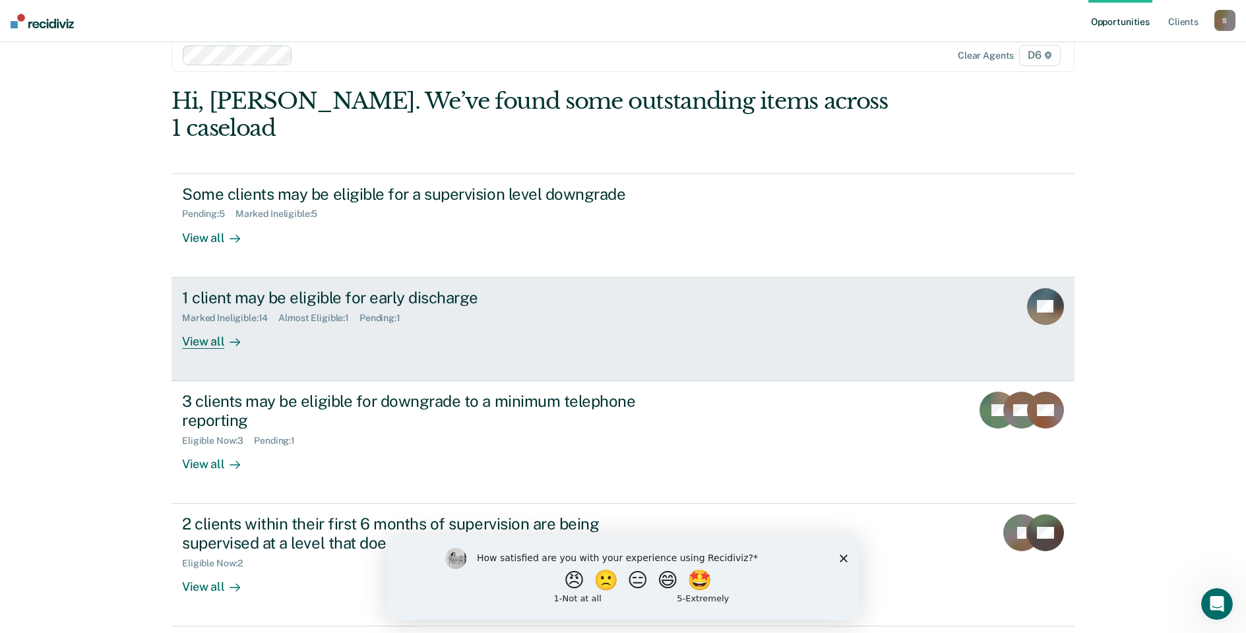
scroll to position [44, 0]
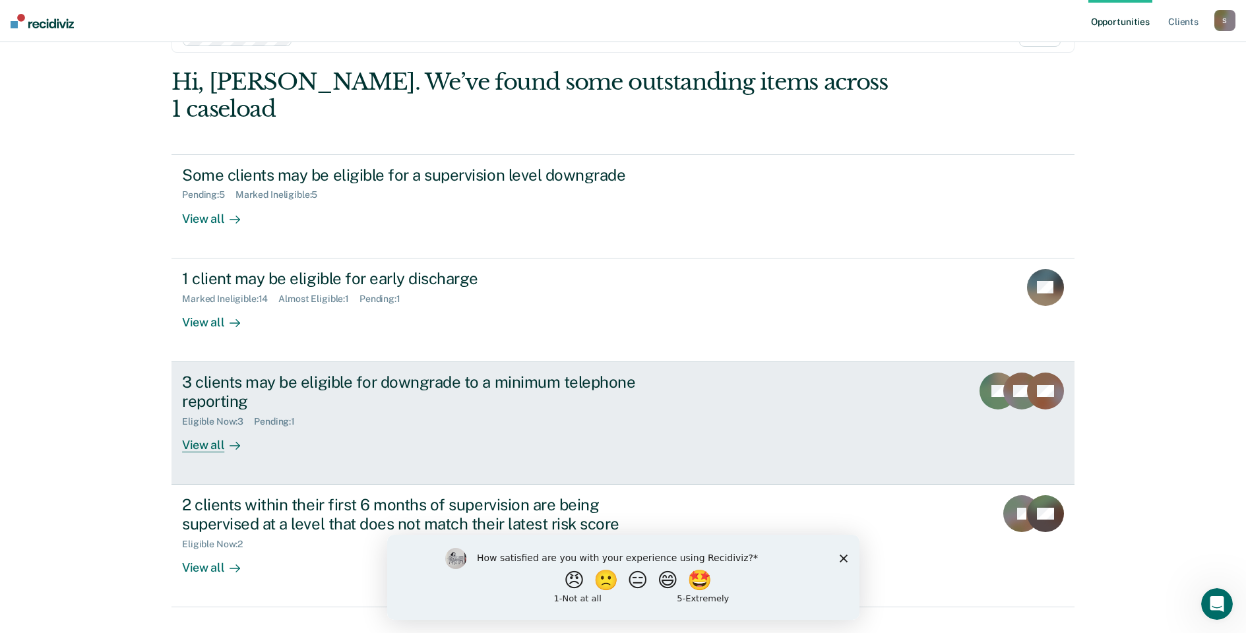
click at [203, 427] on div "View all" at bounding box center [219, 440] width 74 height 26
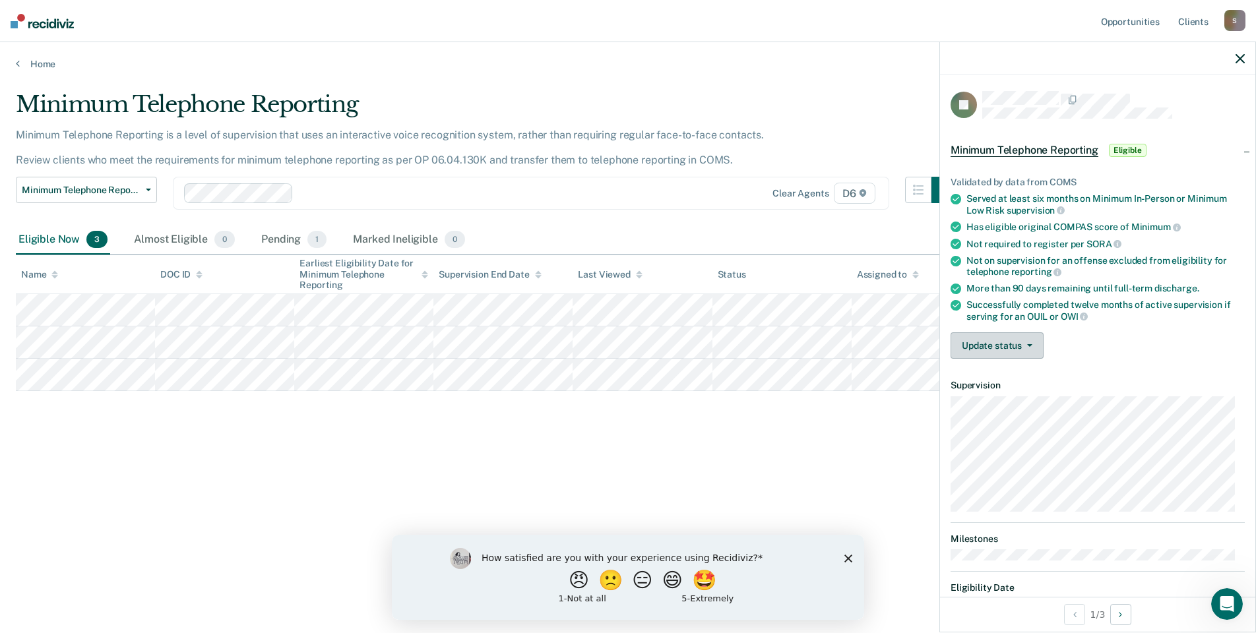
click at [996, 341] on button "Update status" at bounding box center [997, 346] width 93 height 26
click at [1022, 395] on button "Mark Ineligible" at bounding box center [1014, 398] width 127 height 21
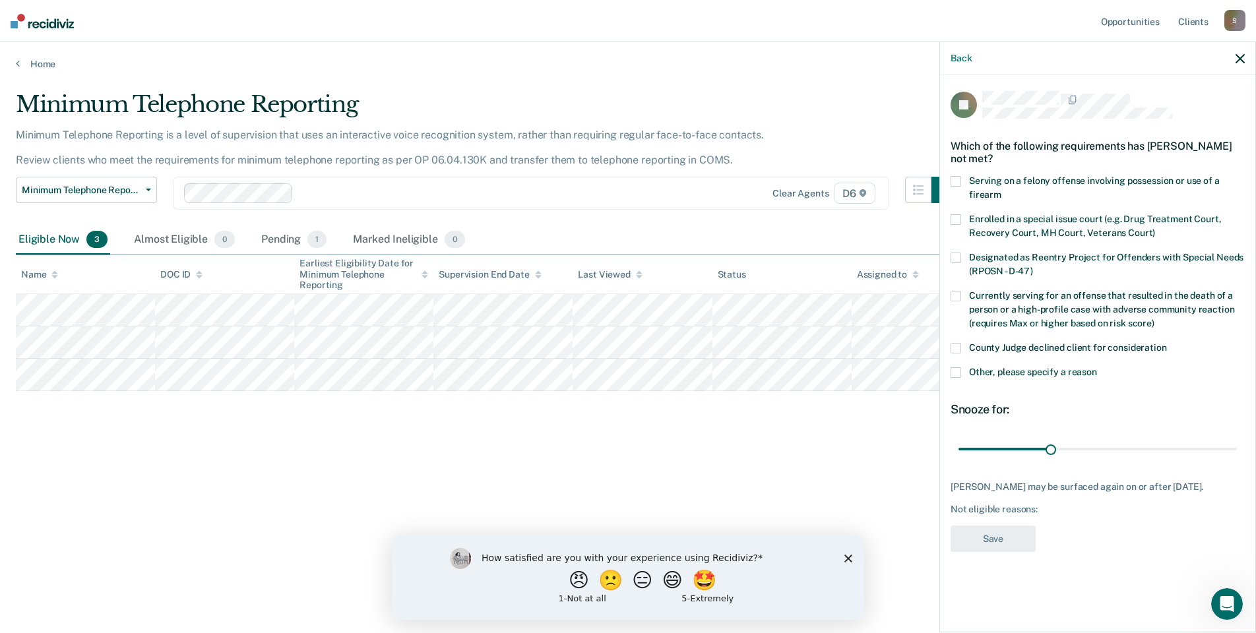
click at [955, 351] on span at bounding box center [956, 348] width 11 height 11
click at [978, 545] on button "Save" at bounding box center [993, 539] width 85 height 27
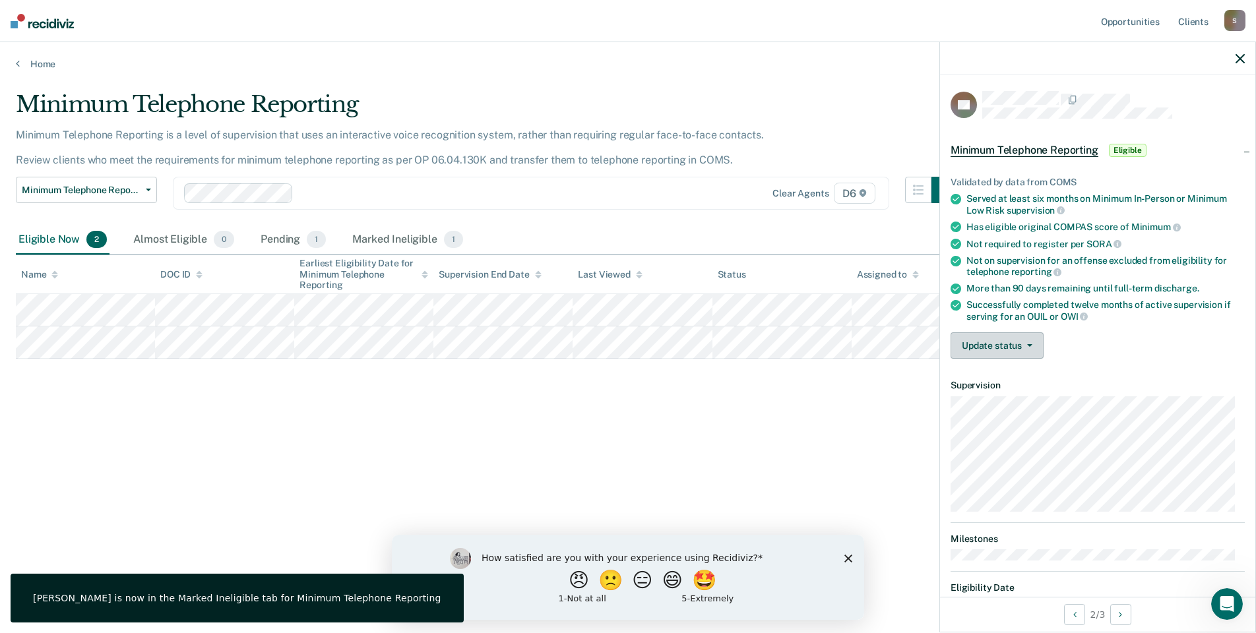
click at [978, 349] on button "Update status" at bounding box center [997, 346] width 93 height 26
click at [996, 399] on button "Mark Ineligible" at bounding box center [1014, 398] width 127 height 21
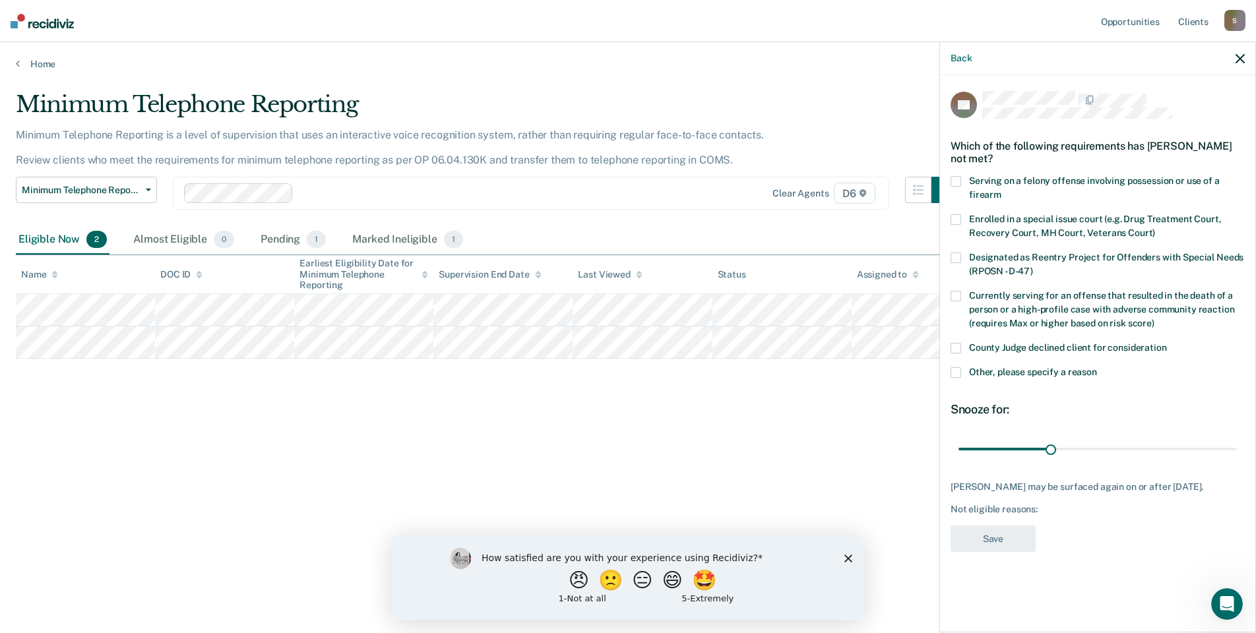
click at [957, 349] on span at bounding box center [956, 348] width 11 height 11
click at [999, 547] on button "Save" at bounding box center [993, 539] width 85 height 27
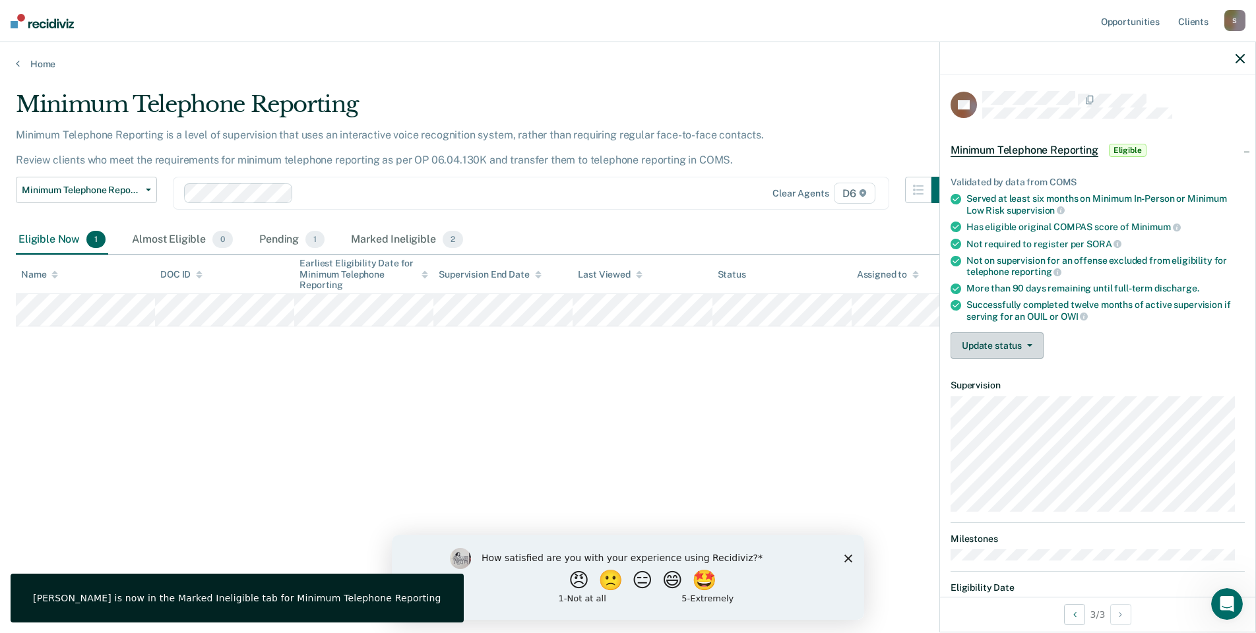
click at [962, 340] on button "Update status" at bounding box center [997, 346] width 93 height 26
click at [963, 397] on button "Mark Ineligible" at bounding box center [1014, 398] width 127 height 21
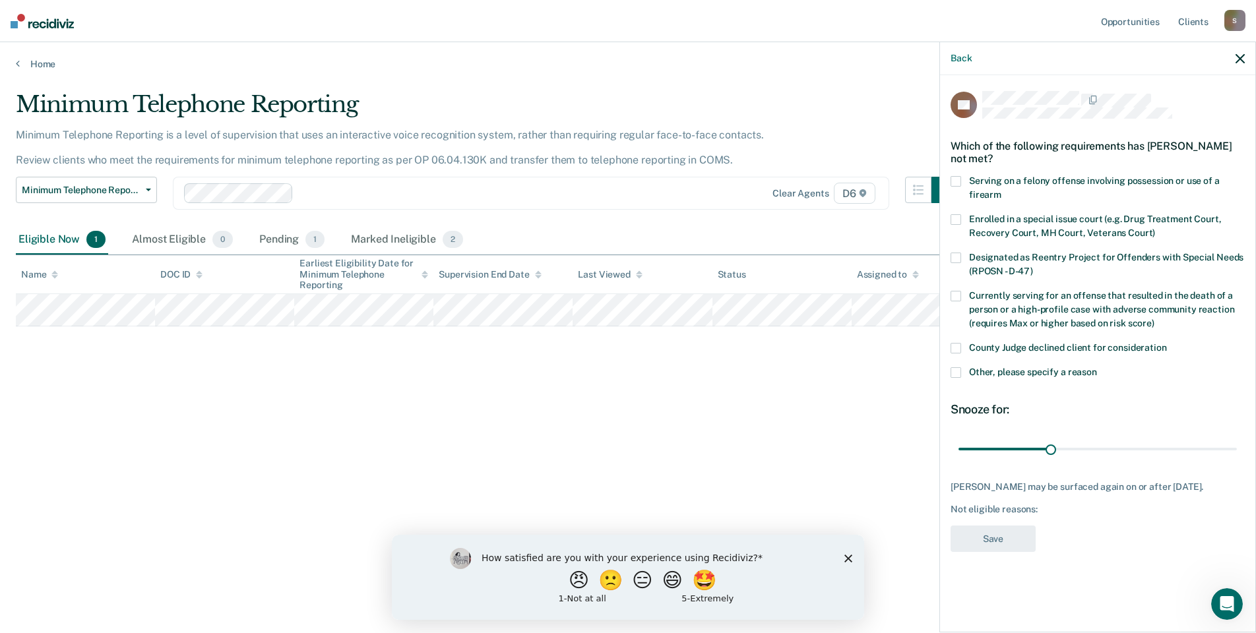
click at [954, 350] on span at bounding box center [956, 348] width 11 height 11
click at [997, 546] on button "Save" at bounding box center [993, 539] width 85 height 27
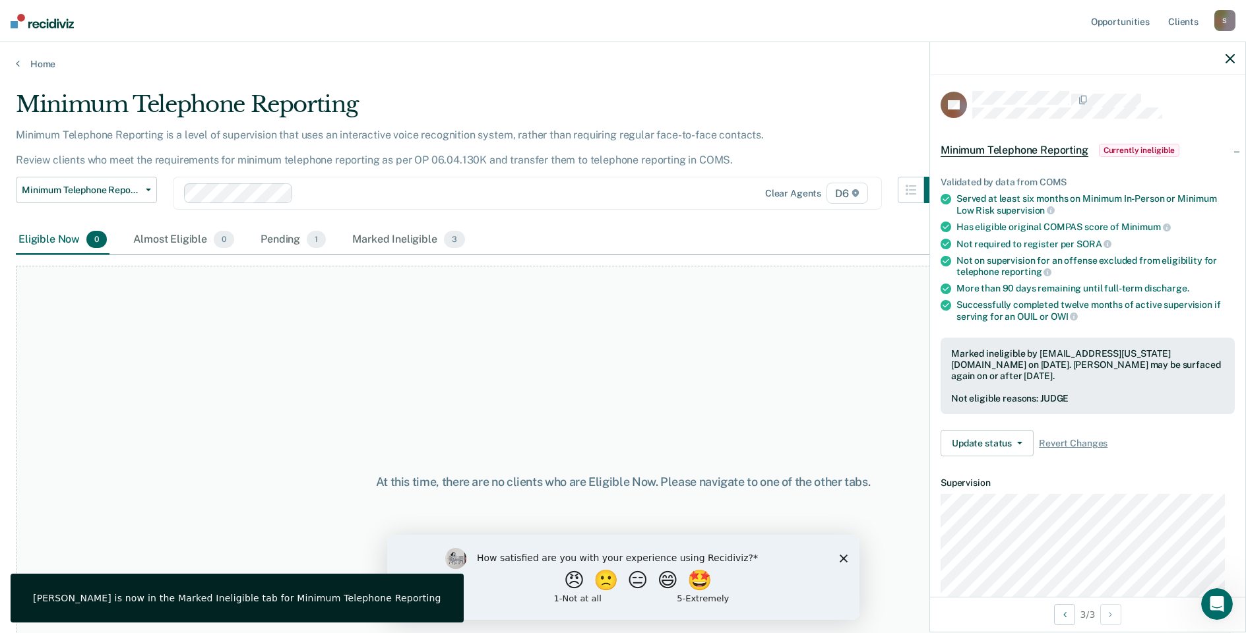
click at [36, 57] on div "Home" at bounding box center [623, 56] width 1246 height 28
drag, startPoint x: 36, startPoint y: 57, endPoint x: 9, endPoint y: 68, distance: 29.0
click at [9, 68] on div "Home" at bounding box center [623, 56] width 1246 height 28
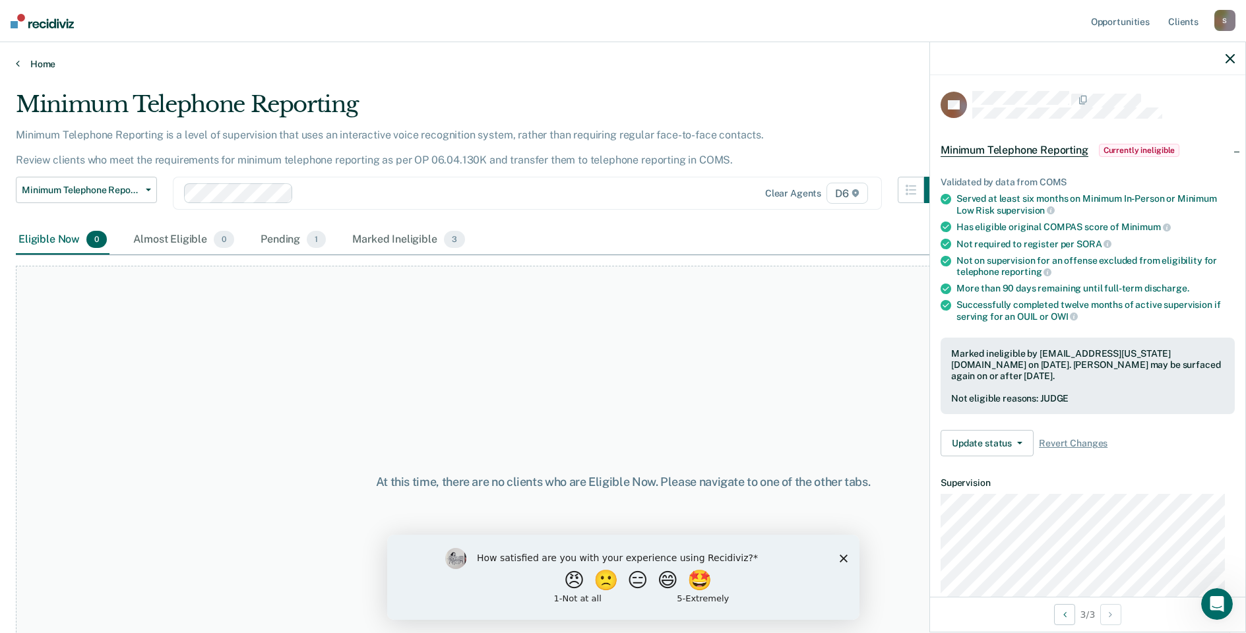
click at [18, 61] on icon at bounding box center [18, 63] width 4 height 11
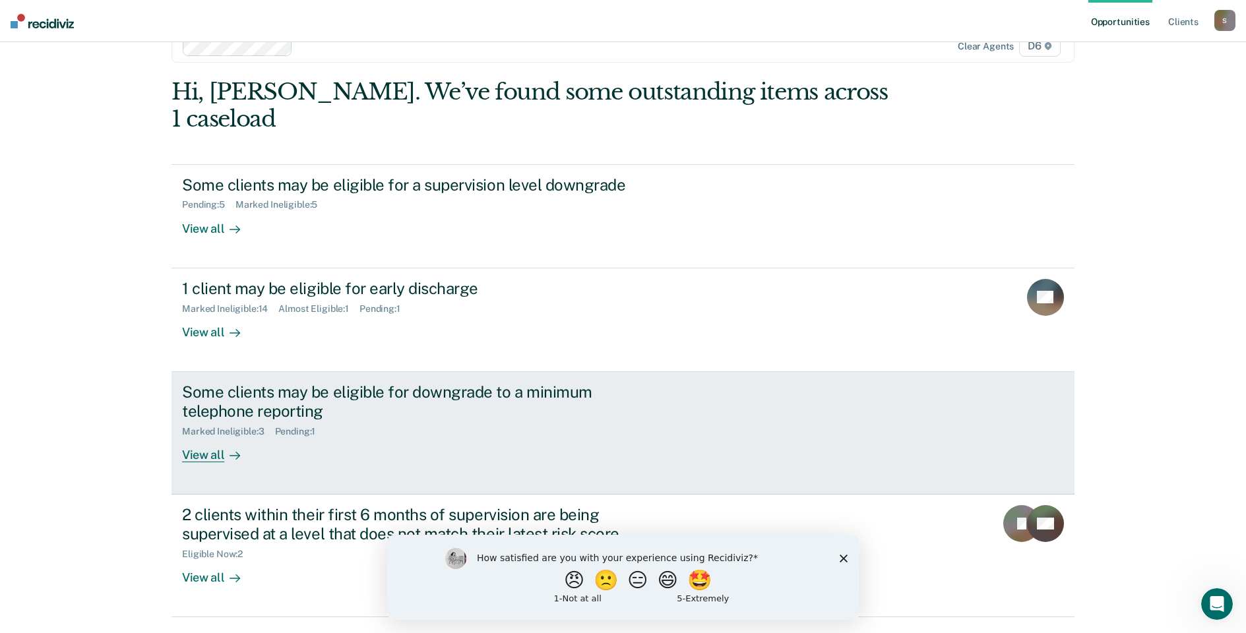
scroll to position [44, 0]
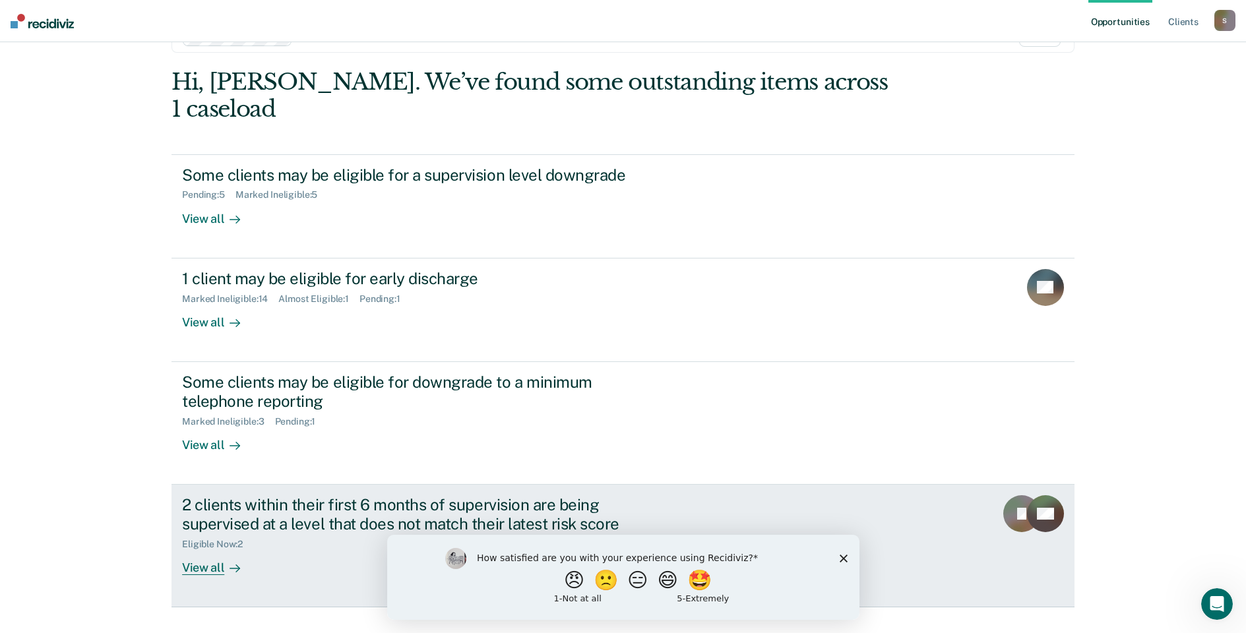
click at [208, 550] on div "View all" at bounding box center [219, 563] width 74 height 26
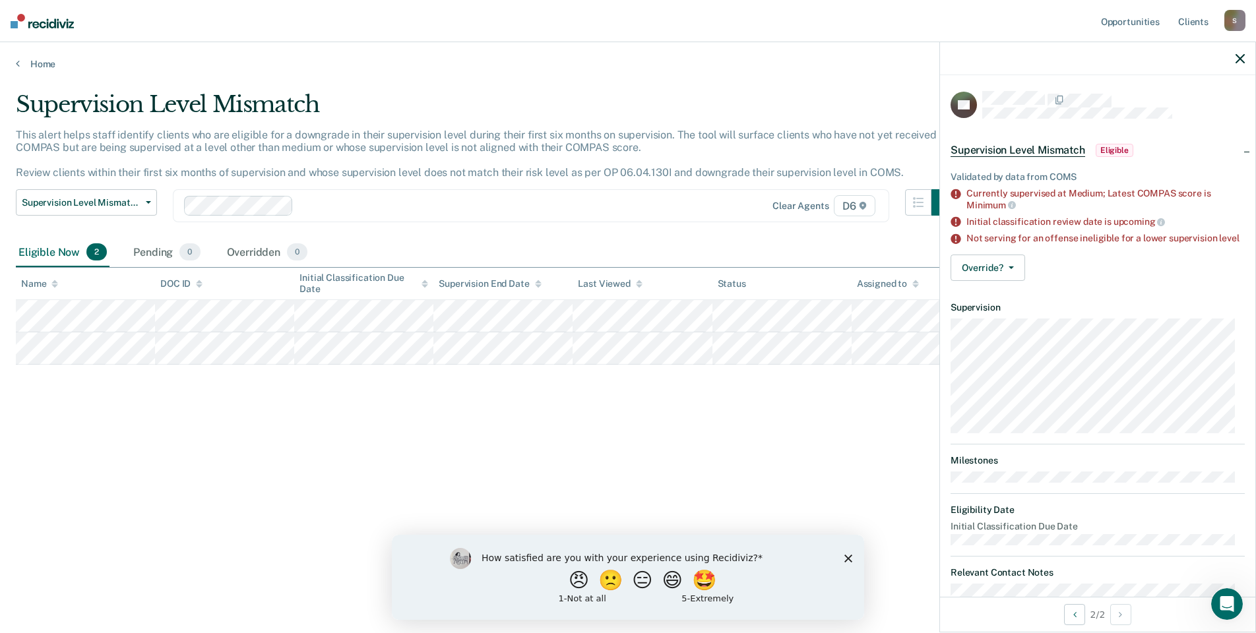
click at [990, 241] on div "Not serving for an offense ineligible for a lower supervision level" at bounding box center [1106, 238] width 278 height 11
click at [974, 275] on button "Override?" at bounding box center [988, 268] width 75 height 26
click at [985, 329] on button "[PERSON_NAME]" at bounding box center [1014, 320] width 127 height 21
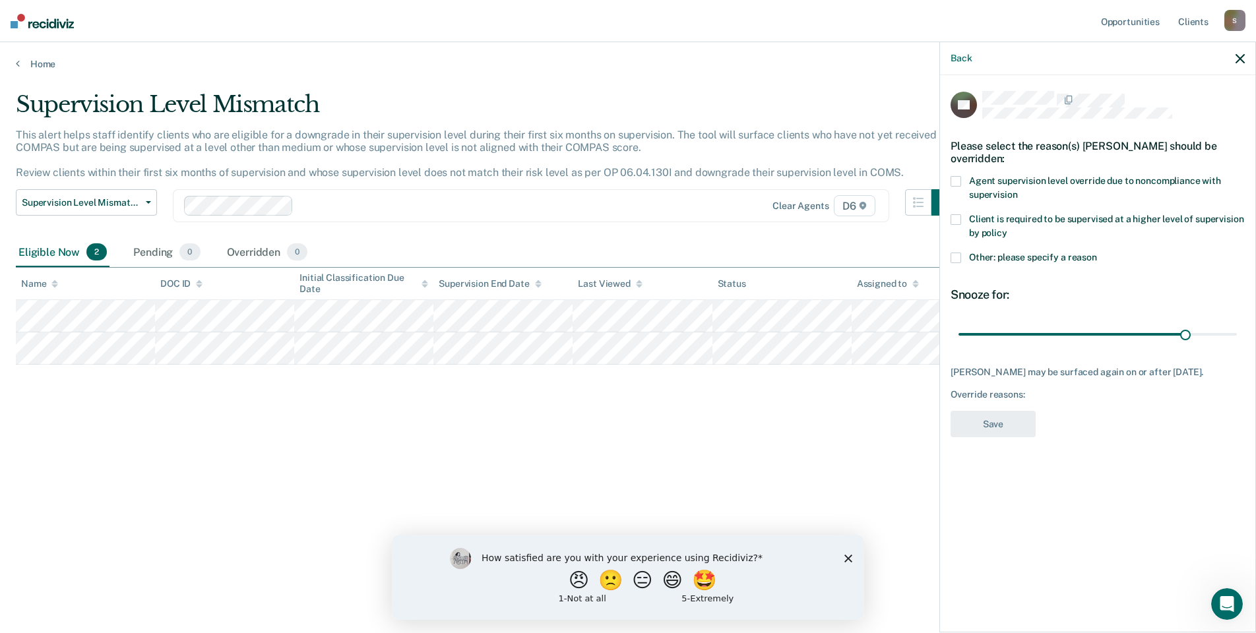
click at [963, 263] on label "Other: please specify a reason" at bounding box center [1098, 260] width 294 height 14
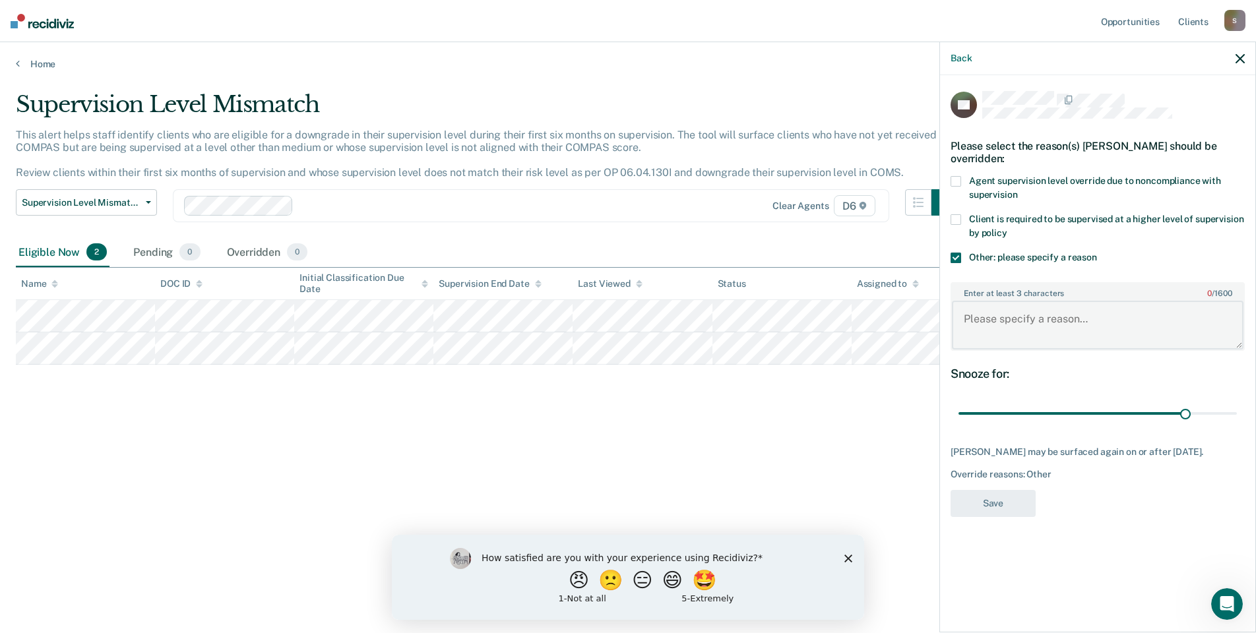
click at [970, 331] on textarea "Enter at least 3 characters 0 / 1600" at bounding box center [1098, 325] width 292 height 49
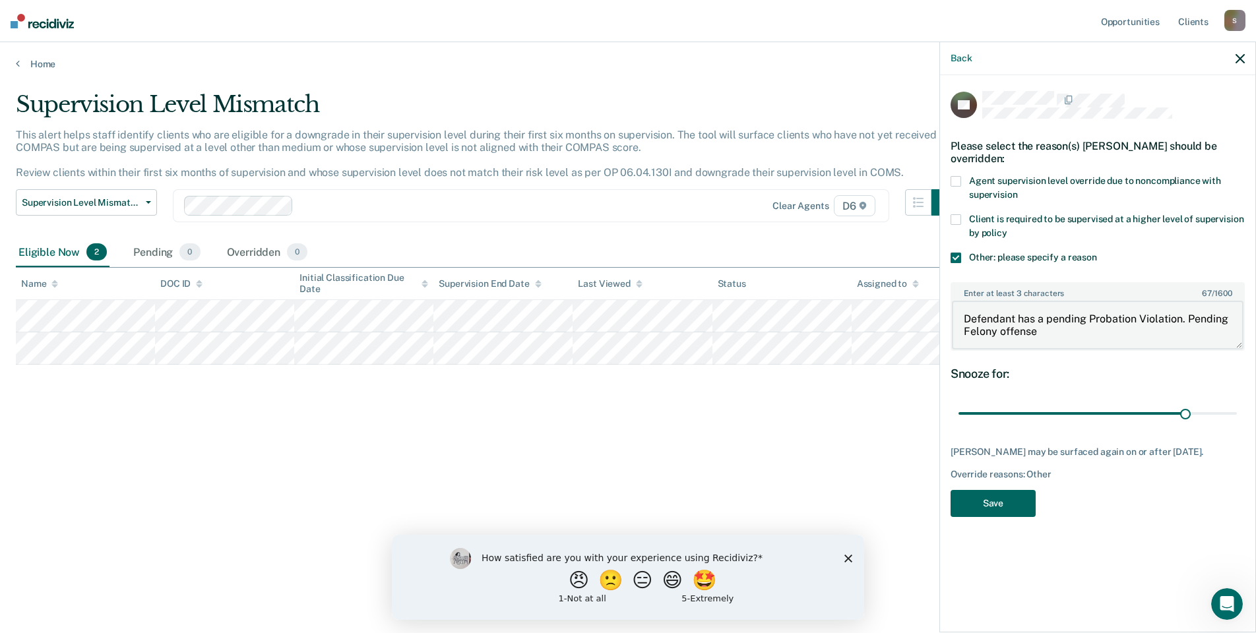
type textarea "Defendant has a pending Probation Violation. Pending Felony offense"
click at [1020, 493] on button "Save" at bounding box center [993, 503] width 85 height 27
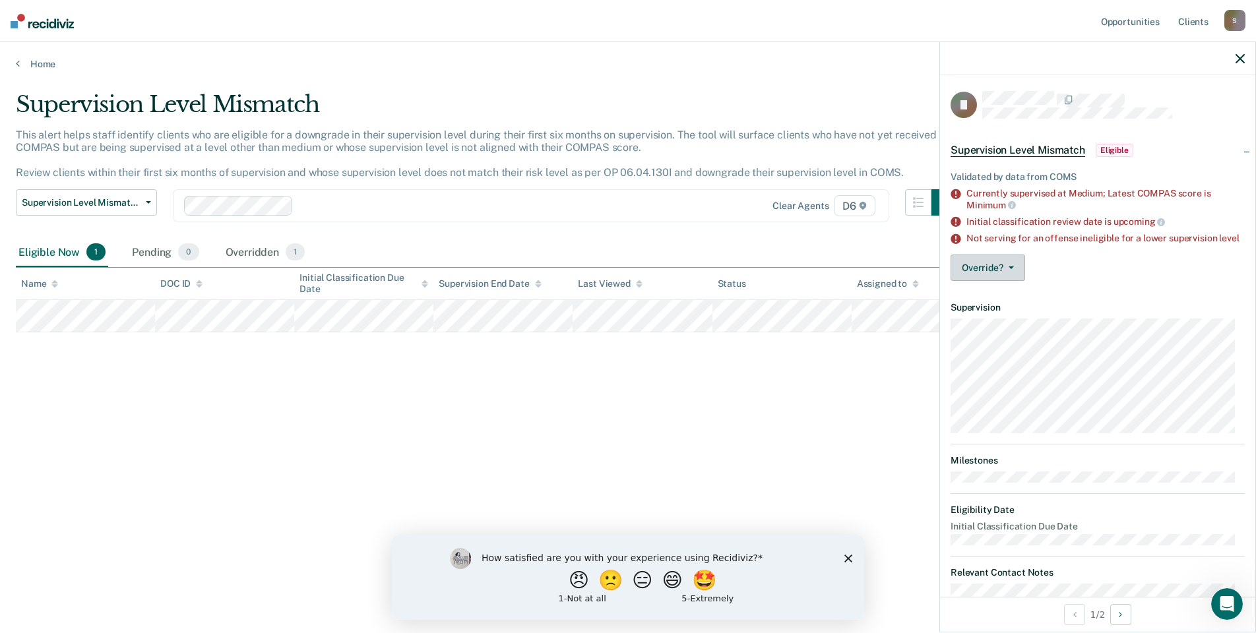
click at [994, 276] on button "Override?" at bounding box center [988, 268] width 75 height 26
click at [995, 325] on button "[PERSON_NAME]" at bounding box center [1014, 320] width 127 height 21
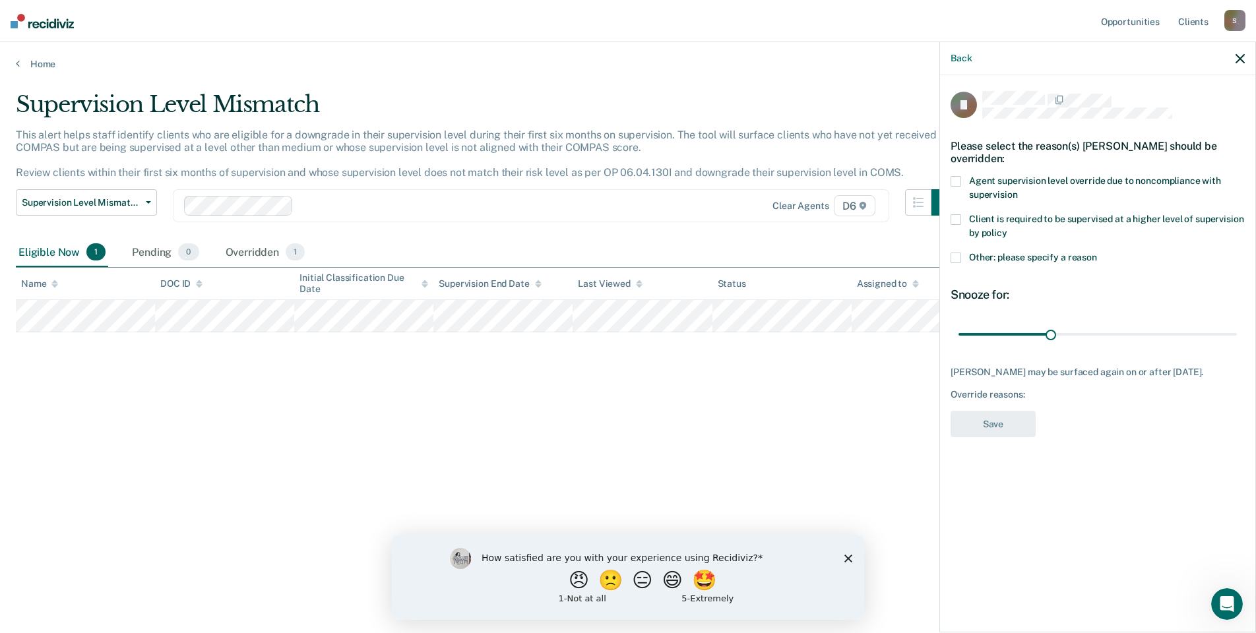
click at [961, 186] on label "Agent supervision level override due to noncompliance with supervision" at bounding box center [1098, 190] width 294 height 28
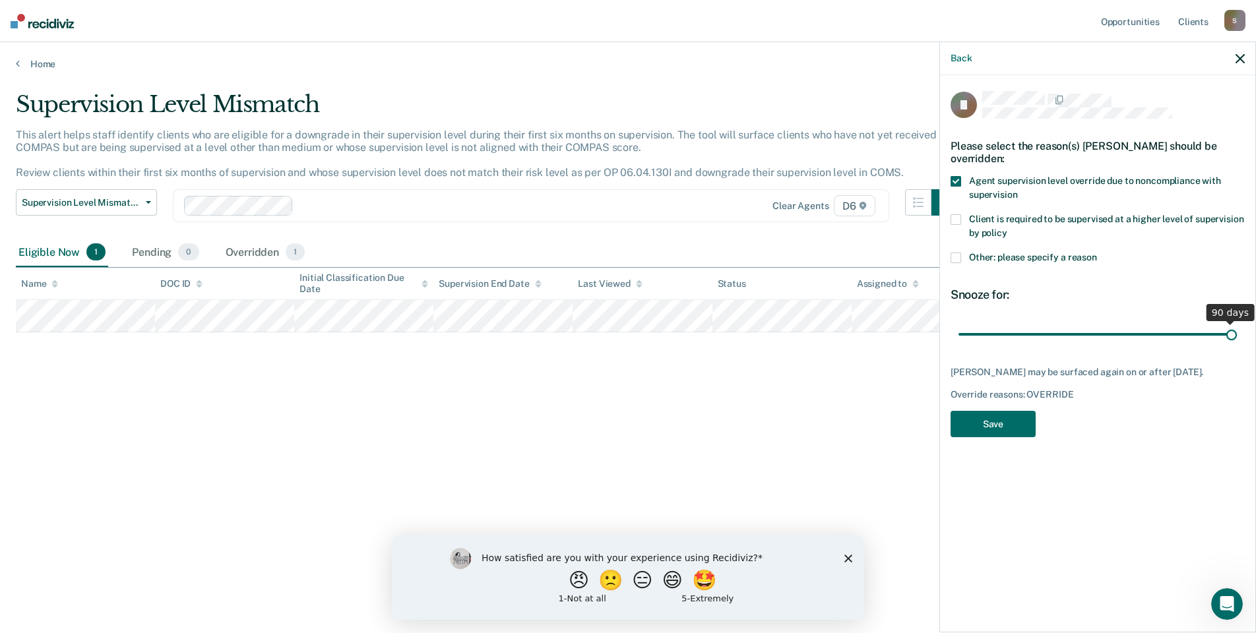
drag, startPoint x: 1051, startPoint y: 334, endPoint x: 1246, endPoint y: 331, distance: 194.7
click at [1237, 331] on input "range" at bounding box center [1098, 334] width 278 height 23
click at [965, 253] on label "Other: please specify a reason" at bounding box center [1098, 260] width 294 height 14
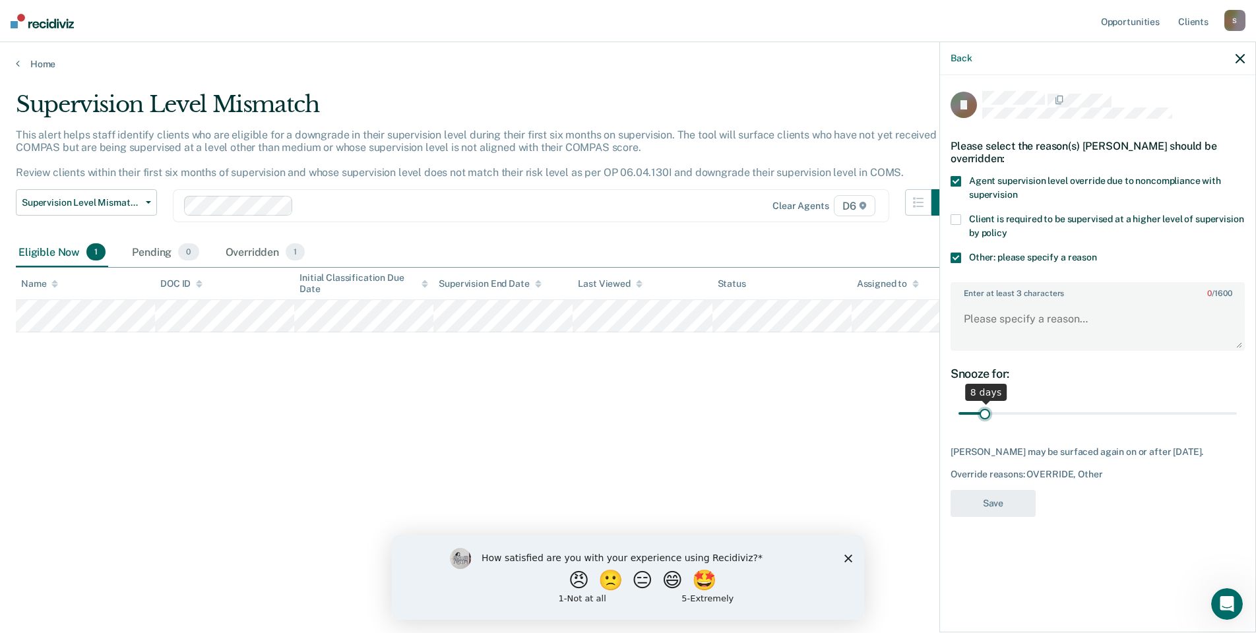
type input "8"
click at [984, 402] on input "range" at bounding box center [1098, 413] width 278 height 23
click at [999, 339] on textarea "Enter at least 3 characters 0 / 1600" at bounding box center [1098, 325] width 292 height 49
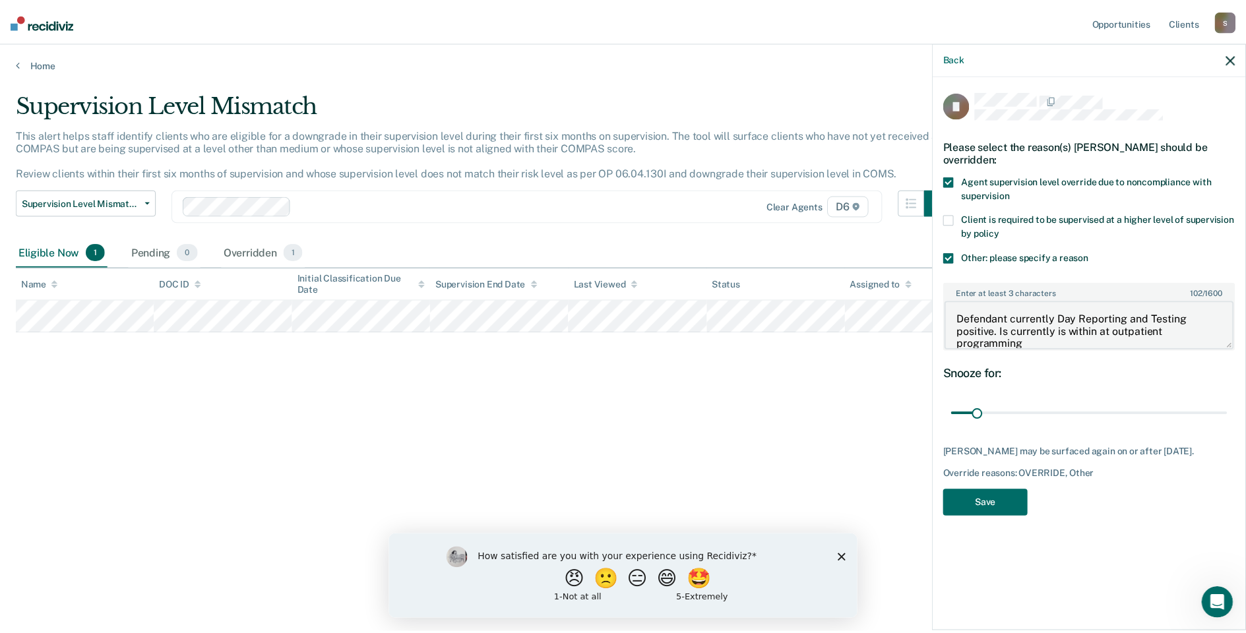
scroll to position [2, 0]
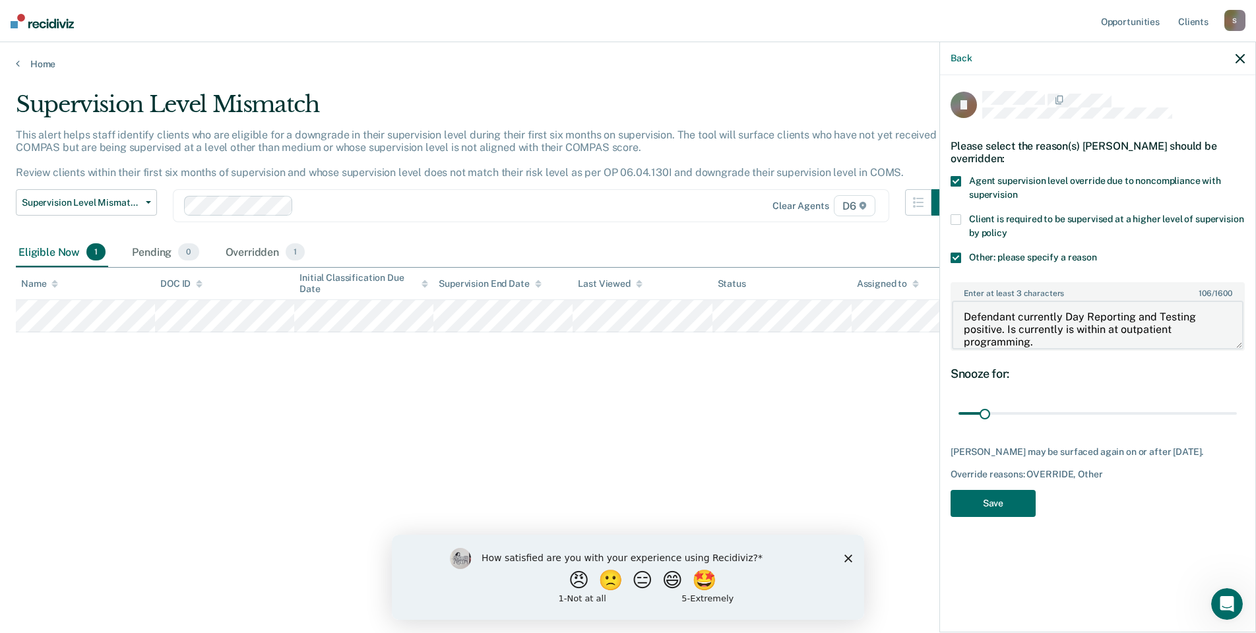
drag, startPoint x: 1063, startPoint y: 326, endPoint x: 1071, endPoint y: 326, distance: 7.3
click at [1071, 326] on textarea "Defendant currently Day Reporting and Testing positive. Is currently is within …" at bounding box center [1098, 325] width 292 height 49
type textarea "Defendant currently Day Reporting and Testing positive. Is currently within at …"
click at [996, 490] on button "Save" at bounding box center [993, 503] width 85 height 27
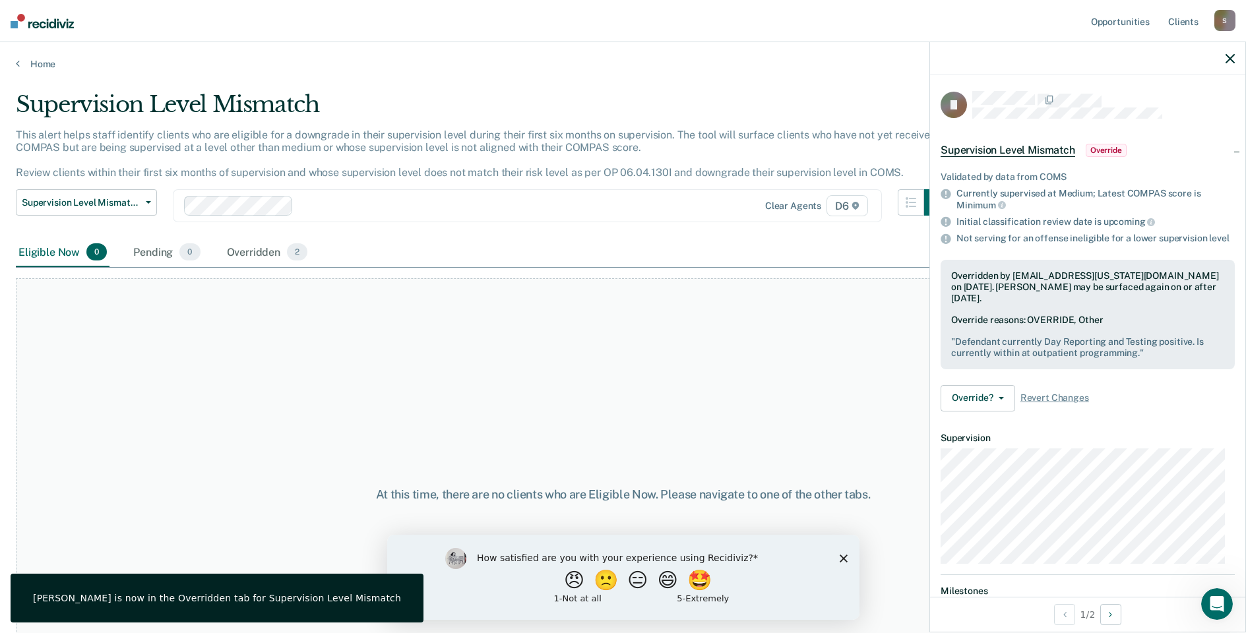
click at [34, 18] on img at bounding box center [42, 21] width 63 height 15
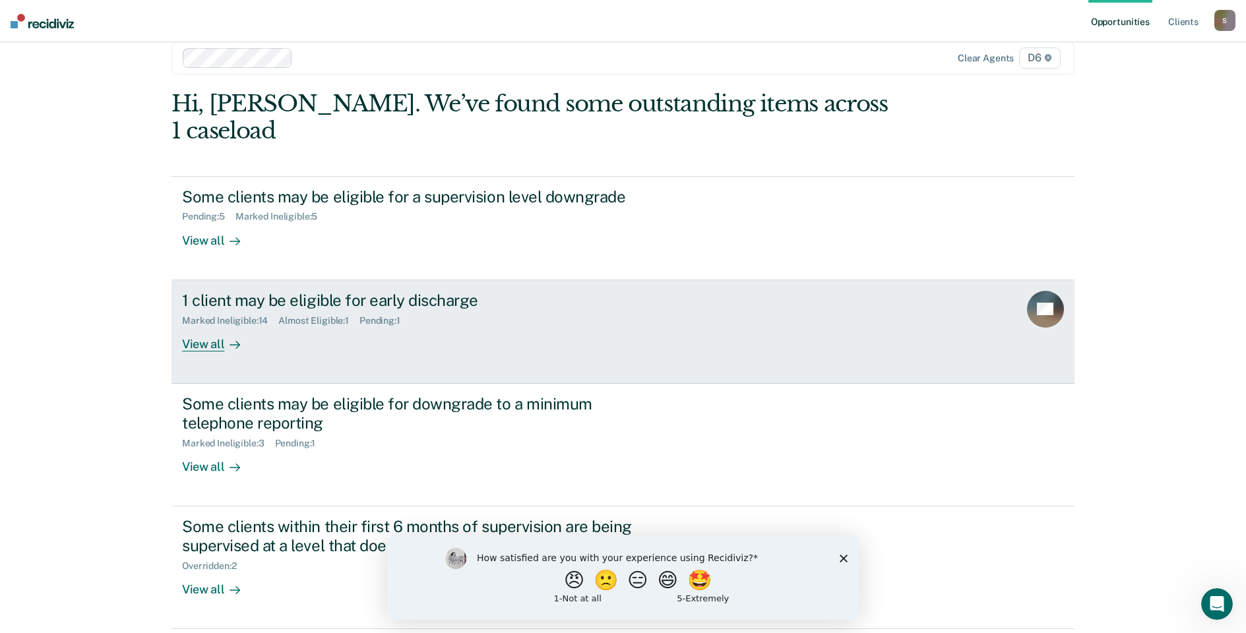
scroll to position [44, 0]
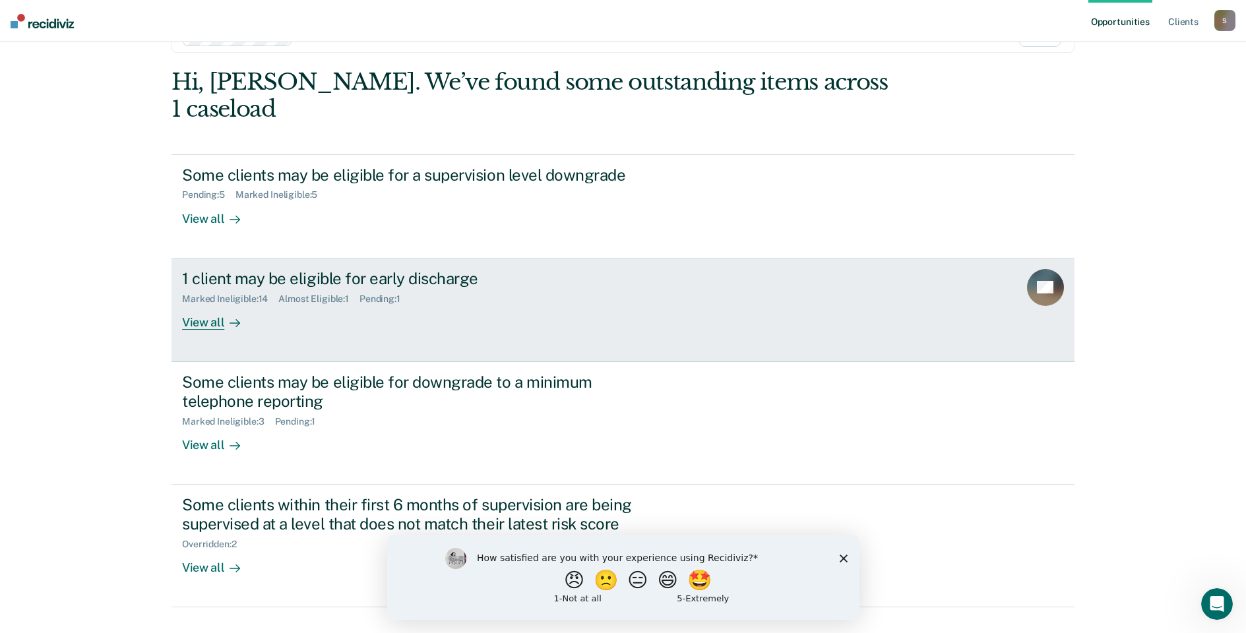
click at [389, 294] on div "Pending : 1" at bounding box center [385, 299] width 51 height 11
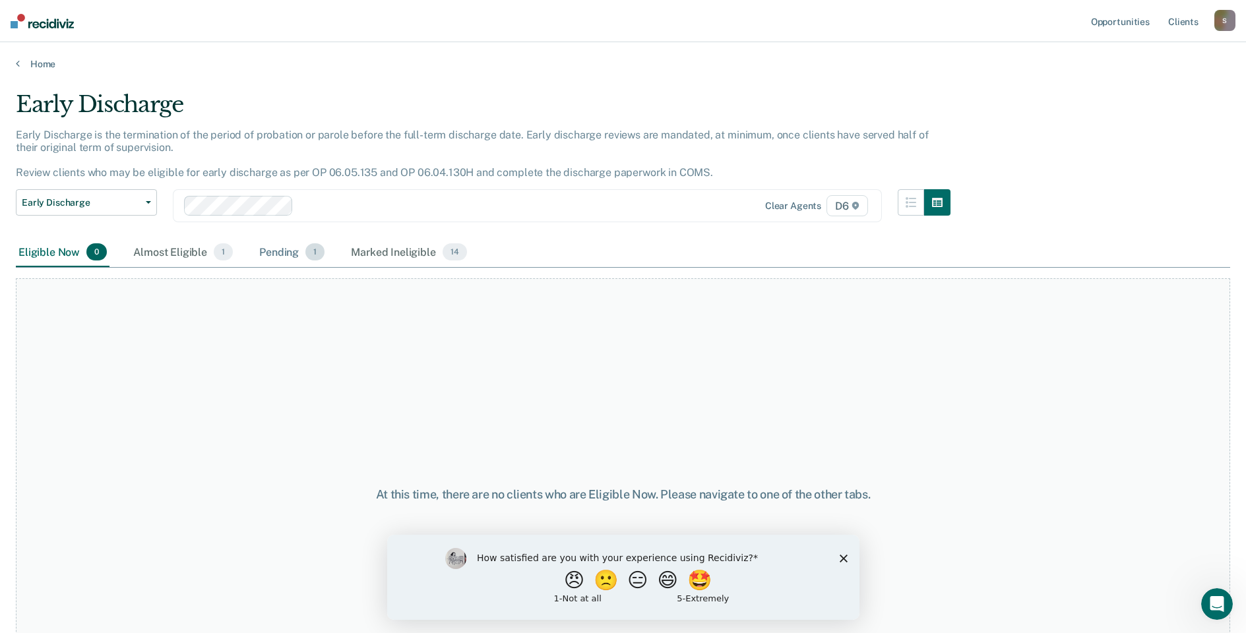
click at [277, 248] on div "Pending 1" at bounding box center [292, 252] width 71 height 29
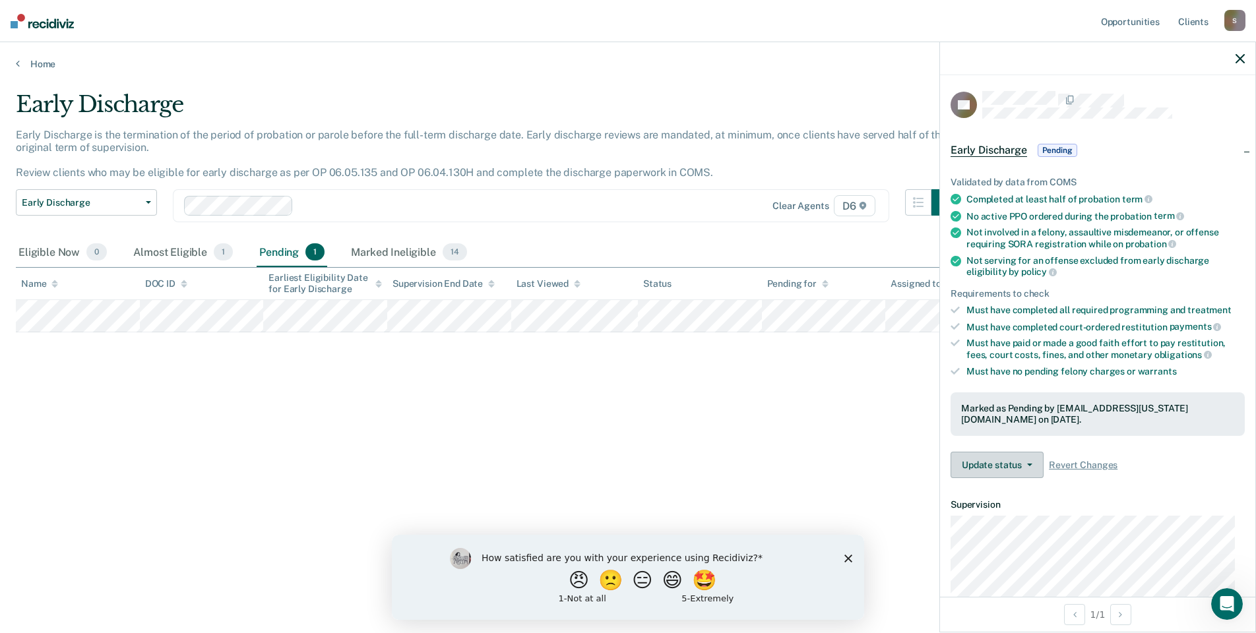
click at [1032, 463] on button "Update status" at bounding box center [997, 465] width 93 height 26
click at [1006, 497] on button "Revert from Pending" at bounding box center [1014, 496] width 127 height 21
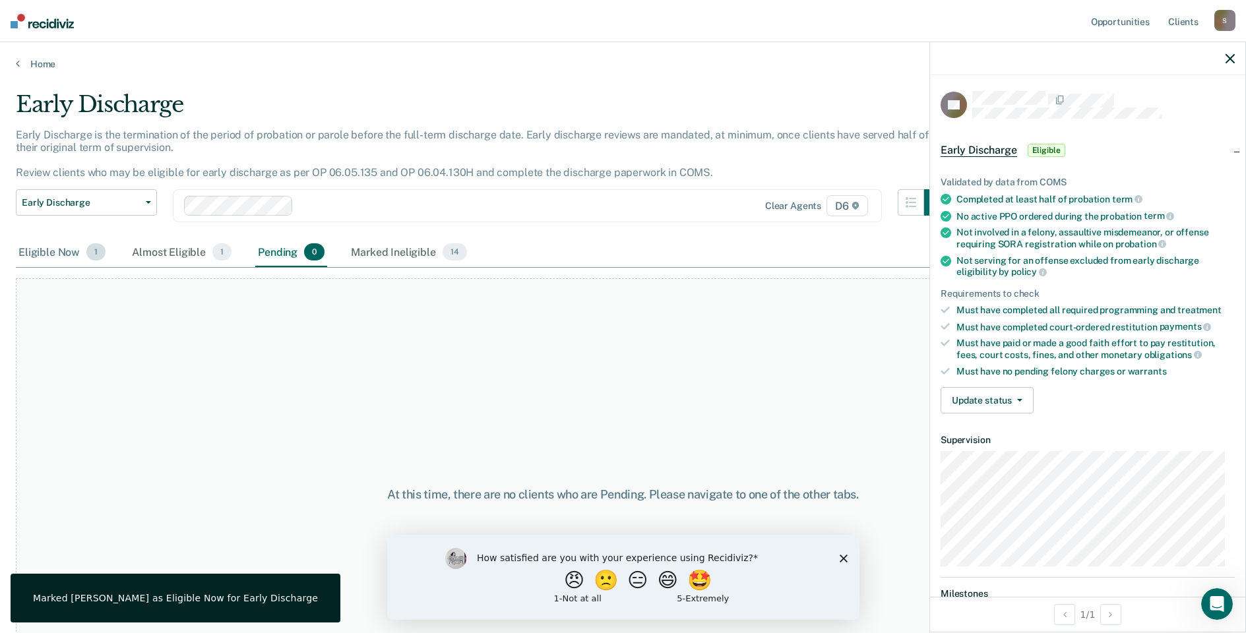
click at [48, 251] on div "Eligible Now 1" at bounding box center [62, 252] width 92 height 29
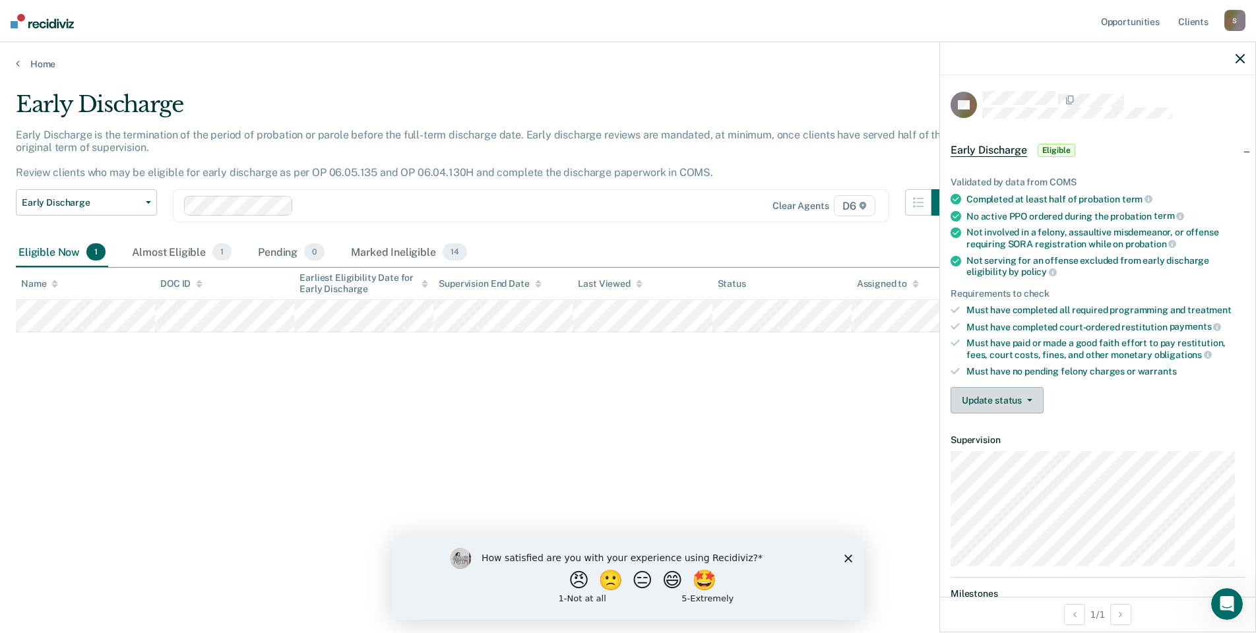
click at [1019, 404] on button "Update status" at bounding box center [997, 400] width 93 height 26
click at [1001, 428] on button "[PERSON_NAME]" at bounding box center [1014, 432] width 127 height 21
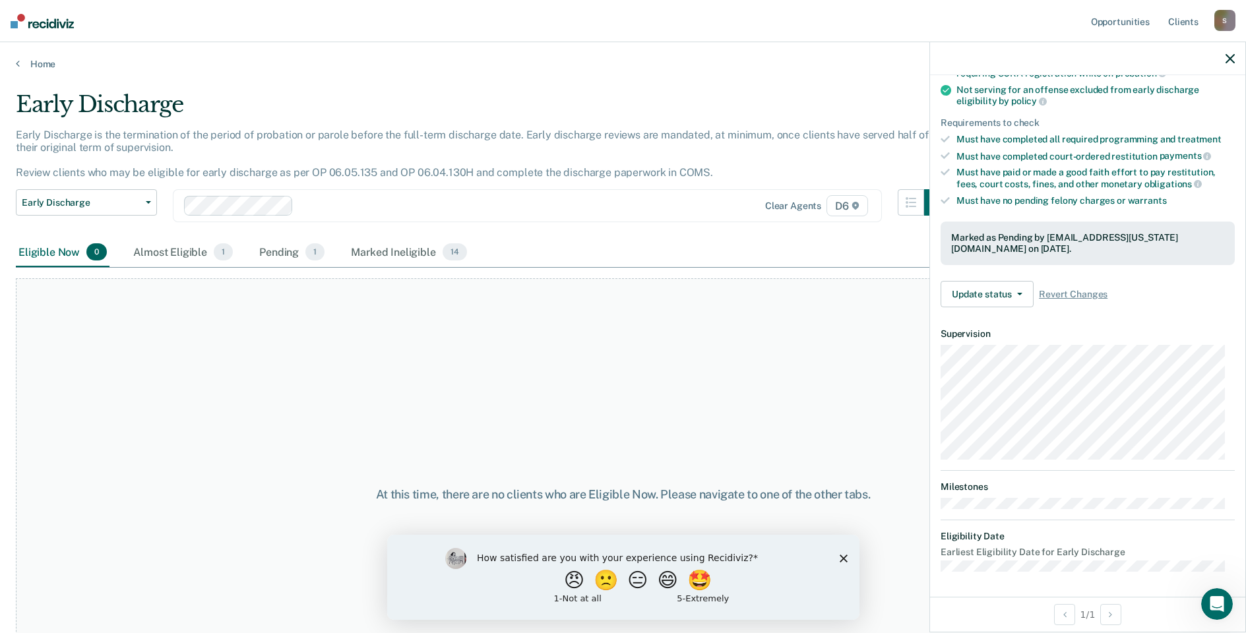
click at [1231, 18] on div "S" at bounding box center [1225, 20] width 21 height 21
click at [871, 57] on div "Home" at bounding box center [623, 56] width 1246 height 28
click at [44, 23] on img at bounding box center [42, 21] width 63 height 15
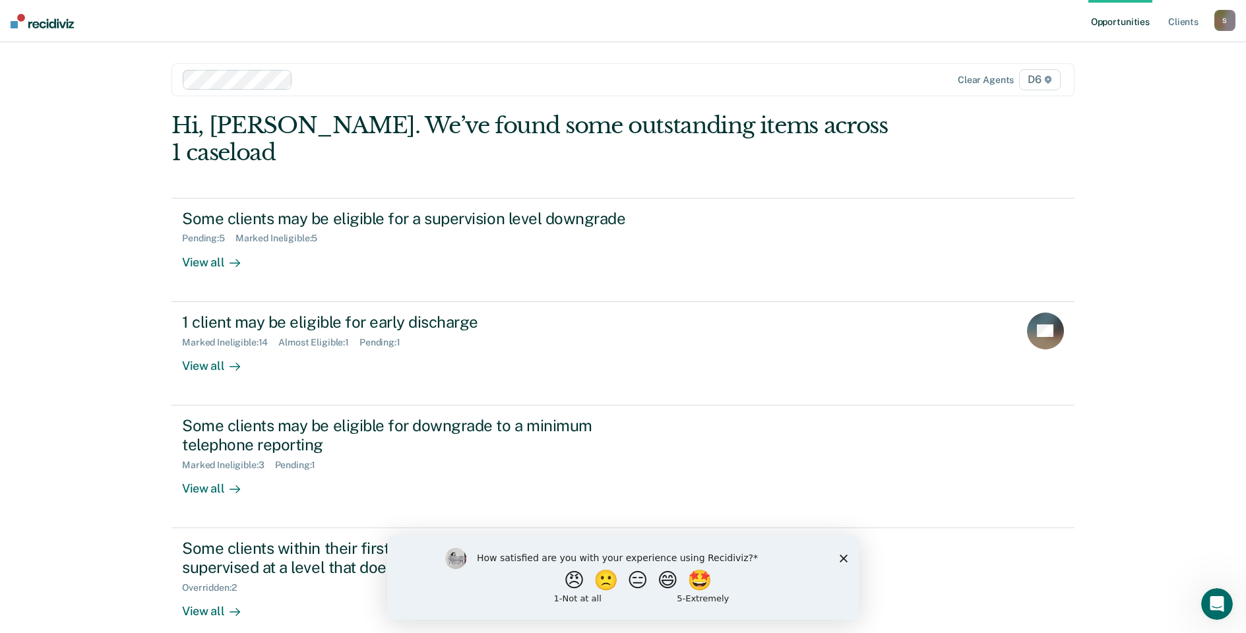
click at [36, 15] on img at bounding box center [42, 21] width 63 height 15
click at [236, 68] on div "Clear agents D6" at bounding box center [623, 79] width 903 height 33
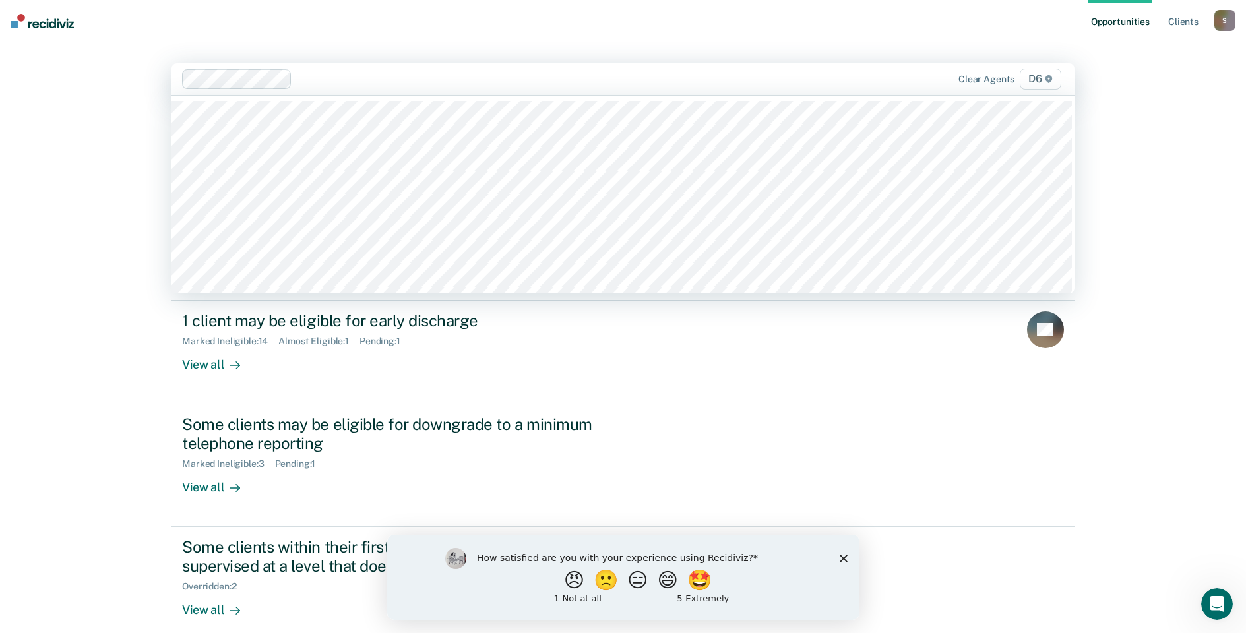
click at [81, 86] on div "Opportunities Client s [EMAIL_ADDRESS][US_STATE][DOMAIN_NAME] S Profile How it …" at bounding box center [623, 351] width 1246 height 703
